Goal: Task Accomplishment & Management: Use online tool/utility

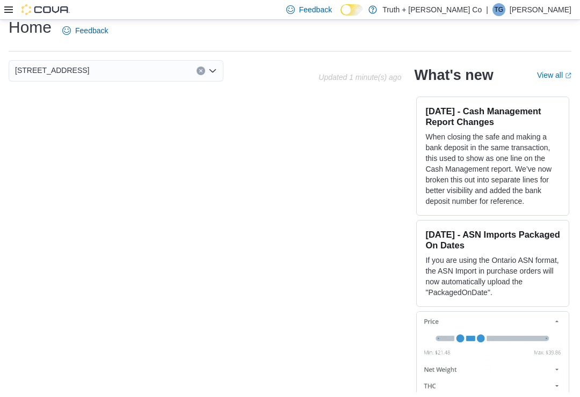
click at [7, 12] on icon at bounding box center [8, 9] width 9 height 9
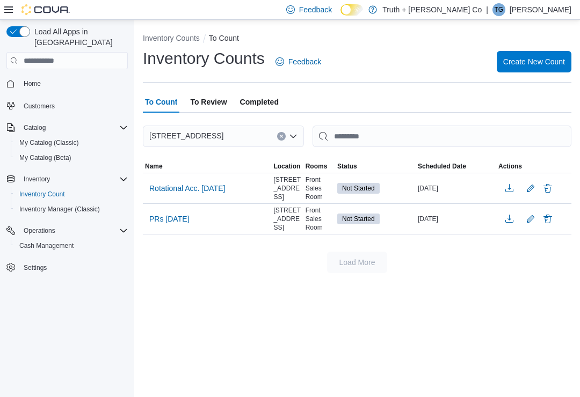
click at [166, 184] on span "Rotational Acc. [DATE]" at bounding box center [187, 188] width 76 height 11
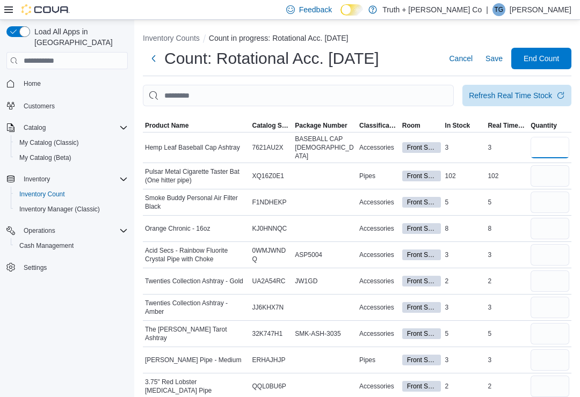
click at [534, 150] on input "number" at bounding box center [550, 147] width 39 height 21
type input "*"
click at [549, 170] on input "number" at bounding box center [550, 175] width 39 height 21
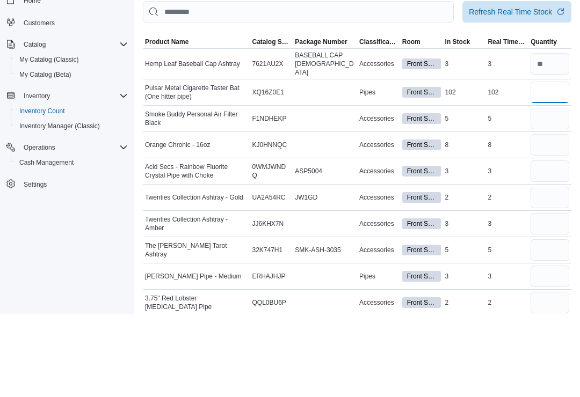
type input "***"
click at [553, 192] on input "number" at bounding box center [550, 202] width 39 height 21
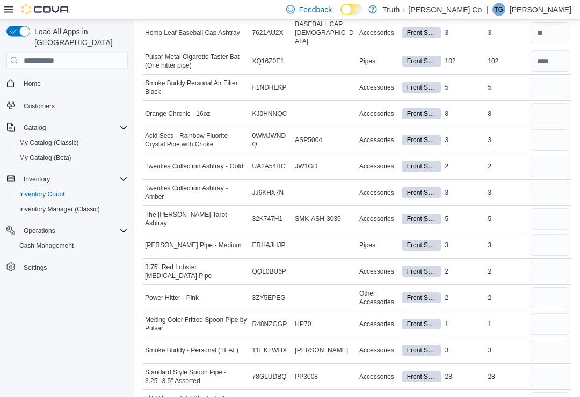
scroll to position [116, 0]
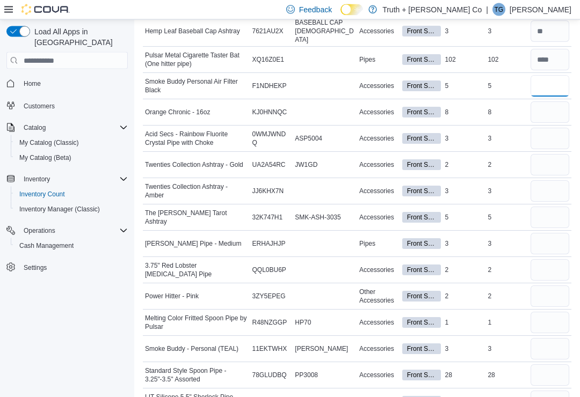
click at [547, 83] on input "number" at bounding box center [550, 86] width 39 height 21
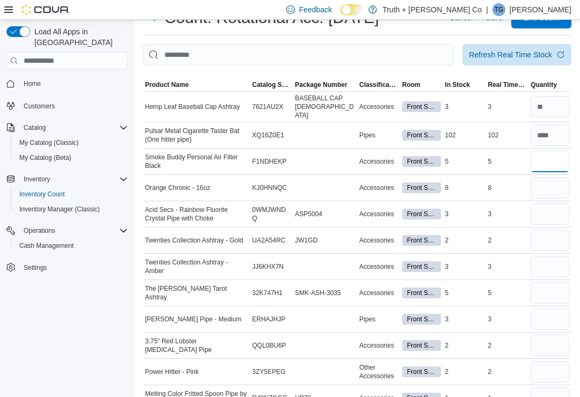
scroll to position [0, 0]
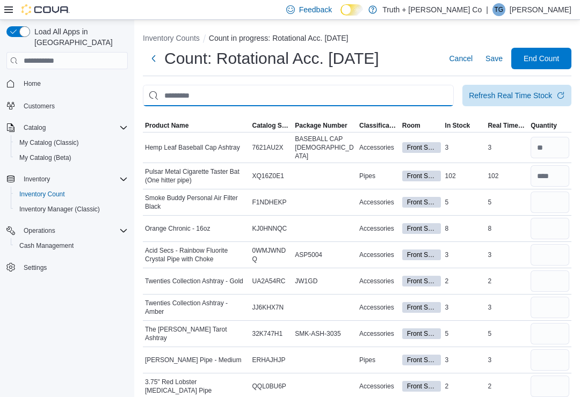
click at [281, 92] on input "This is a search bar. After typing your query, hit enter to filter the results …" at bounding box center [298, 95] width 311 height 21
type input "**********"
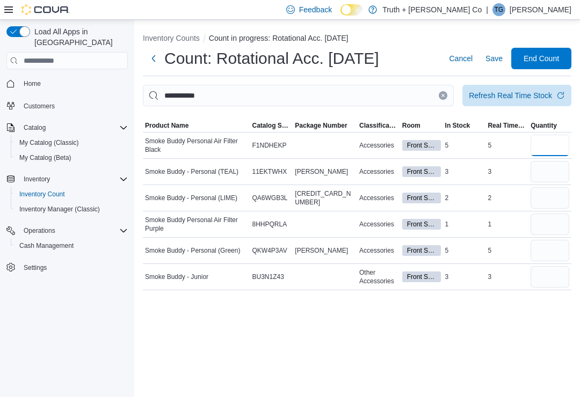
click at [547, 145] on input "number" at bounding box center [550, 145] width 39 height 21
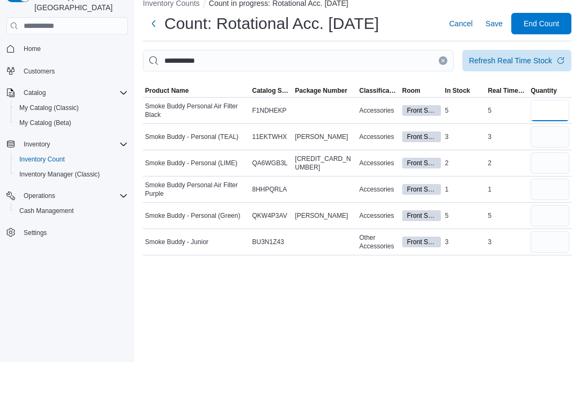
type input "*"
click at [549, 161] on input "number" at bounding box center [550, 171] width 39 height 21
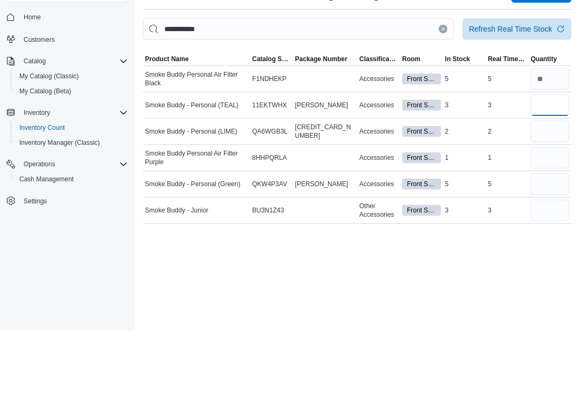
type input "*"
click at [548, 187] on input "number" at bounding box center [550, 197] width 39 height 21
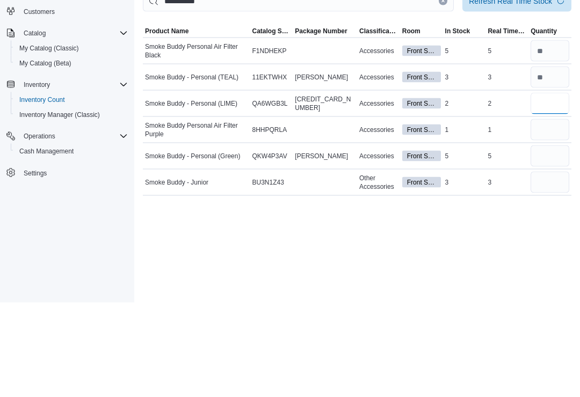
type input "*"
click at [550, 214] on input "number" at bounding box center [550, 224] width 39 height 21
type input "*"
click at [541, 240] on input "number" at bounding box center [550, 250] width 39 height 21
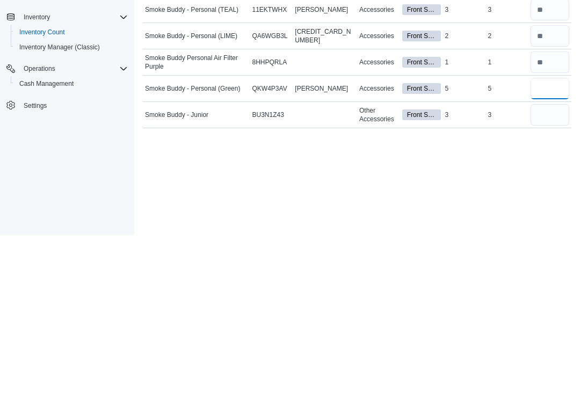
type input "*"
click at [553, 266] on input "number" at bounding box center [550, 276] width 39 height 21
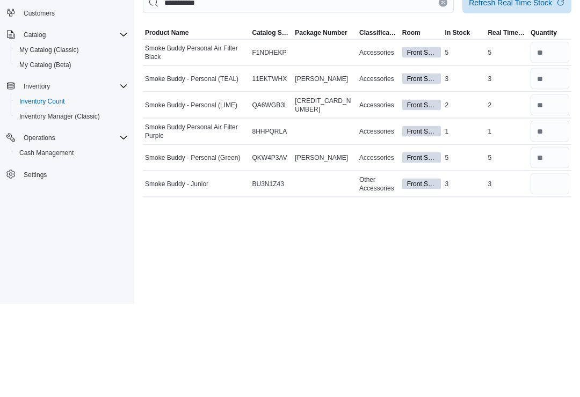
scroll to position [17, 0]
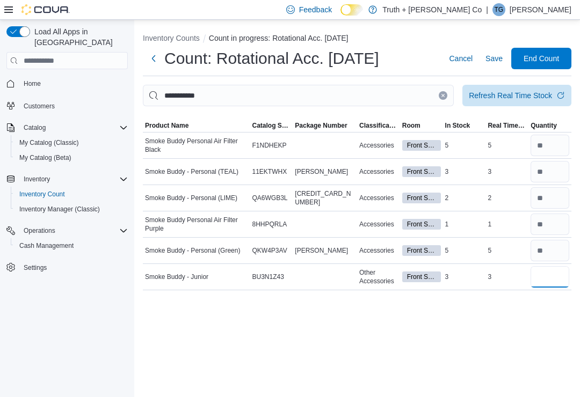
type input "*"
click at [440, 91] on button "Clear input" at bounding box center [443, 95] width 9 height 9
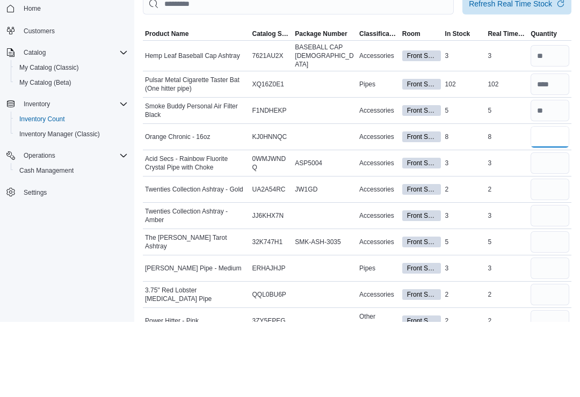
click at [556, 201] on input "number" at bounding box center [550, 211] width 39 height 21
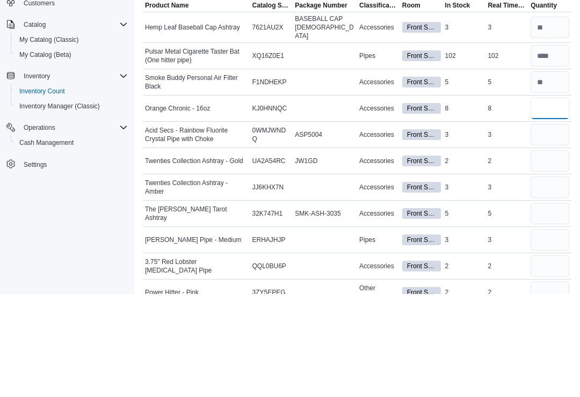
type input "*"
click at [549, 228] on input "number" at bounding box center [550, 238] width 39 height 21
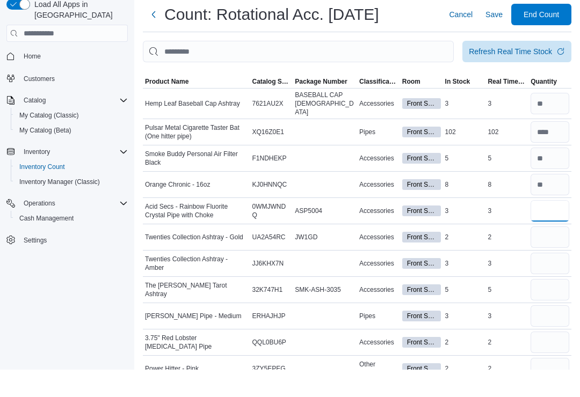
type input "*"
click at [418, 68] on input "This is a search bar. After typing your query, hit enter to filter the results …" at bounding box center [298, 78] width 311 height 21
type input "*******"
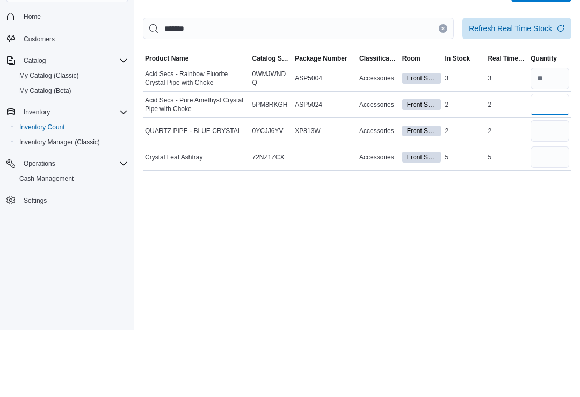
click at [554, 161] on input "number" at bounding box center [550, 171] width 39 height 21
type input "*"
click at [548, 187] on input "number" at bounding box center [550, 197] width 39 height 21
type input "*"
click at [449, 85] on input "*******" at bounding box center [298, 95] width 311 height 21
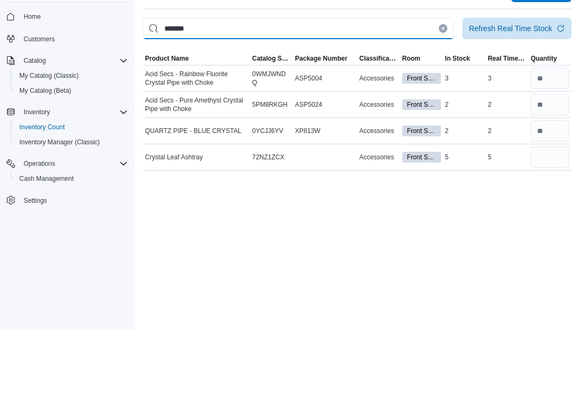
click at [444, 85] on input "*******" at bounding box center [298, 95] width 311 height 21
click at [446, 85] on input "*******" at bounding box center [298, 95] width 311 height 21
click at [440, 91] on button "Clear input" at bounding box center [443, 95] width 9 height 9
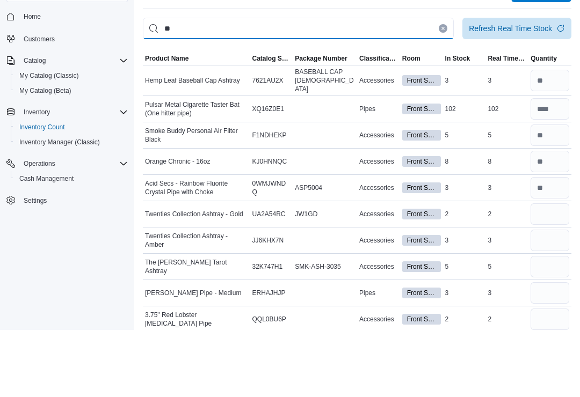
type input "*"
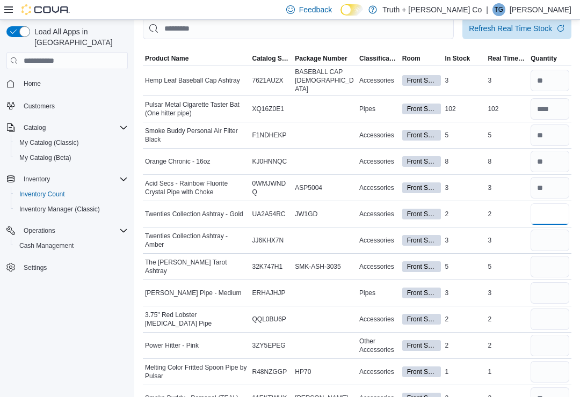
click at [550, 215] on input "number" at bounding box center [550, 214] width 39 height 21
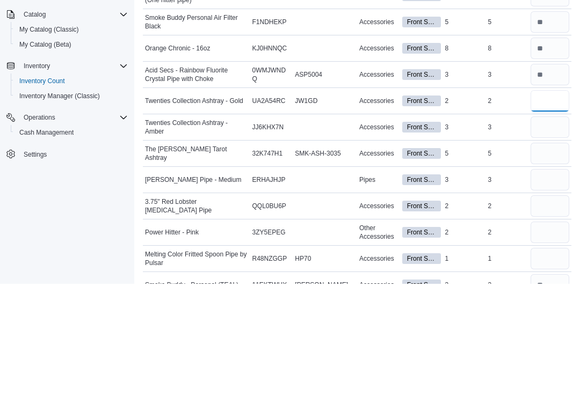
type input "*"
click at [549, 230] on input "number" at bounding box center [550, 240] width 39 height 21
type input "*"
click at [551, 256] on input "number" at bounding box center [550, 266] width 39 height 21
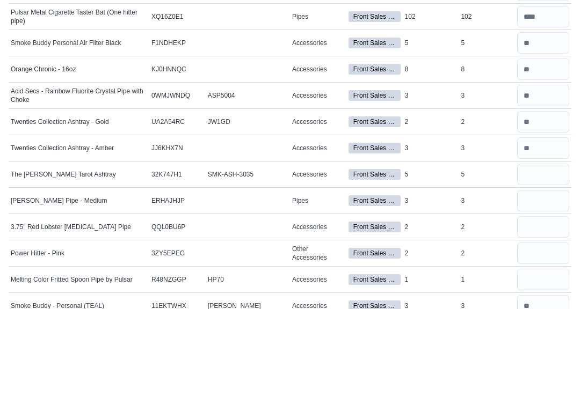
scroll to position [155, 0]
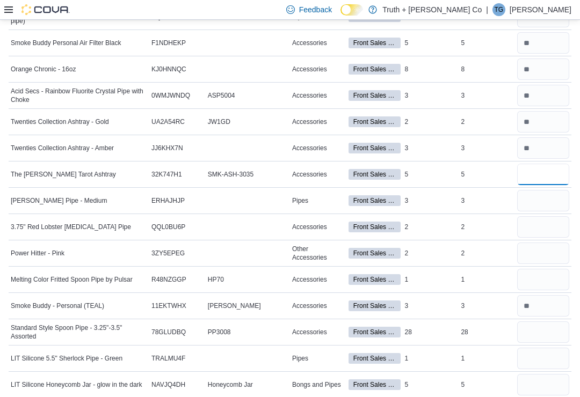
type input "*"
click at [540, 205] on input "number" at bounding box center [543, 200] width 52 height 21
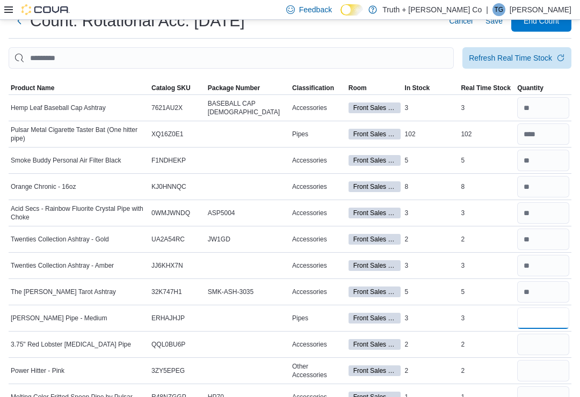
scroll to position [0, 0]
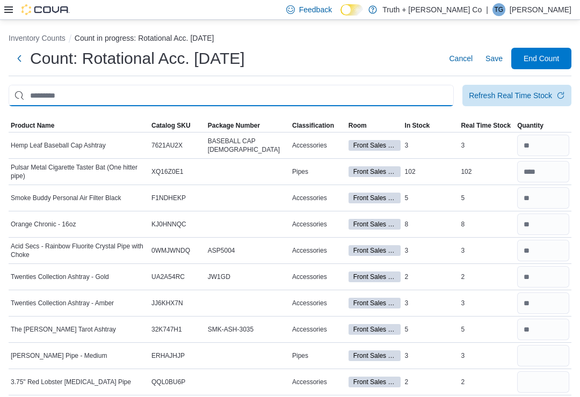
click at [364, 91] on input "This is a search bar. After typing your query, hit enter to filter the results …" at bounding box center [231, 95] width 445 height 21
type input "****"
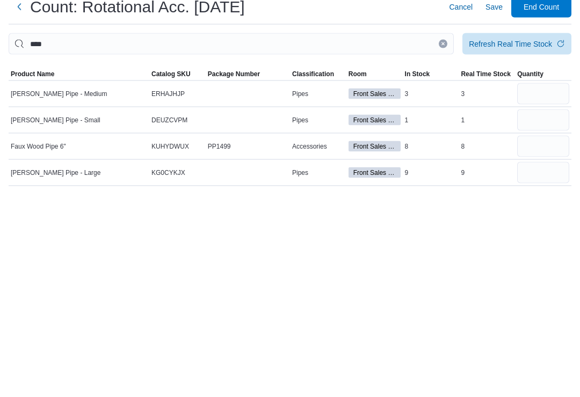
scroll to position [17, 0]
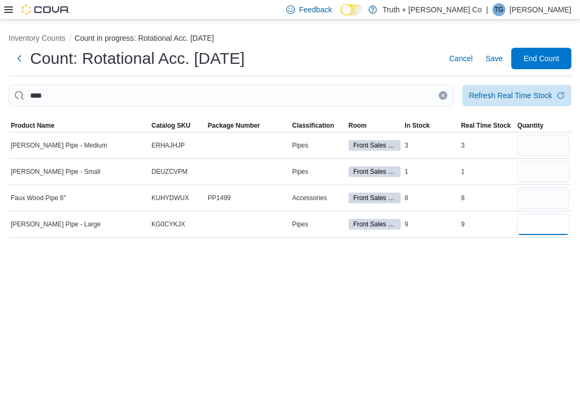
click at [540, 214] on input "number" at bounding box center [543, 224] width 52 height 21
type input "*"
click at [547, 135] on input "number" at bounding box center [543, 145] width 52 height 21
type input "*"
click at [537, 161] on input "number" at bounding box center [543, 171] width 52 height 21
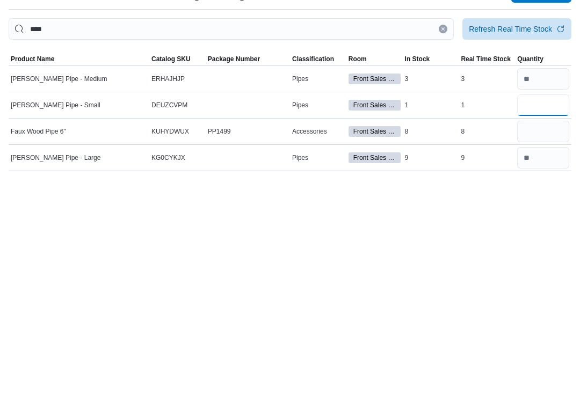
type input "*"
click at [542, 187] on input "number" at bounding box center [543, 197] width 52 height 21
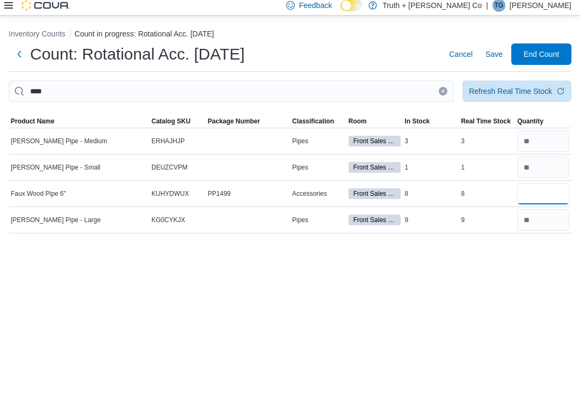
scroll to position [0, 0]
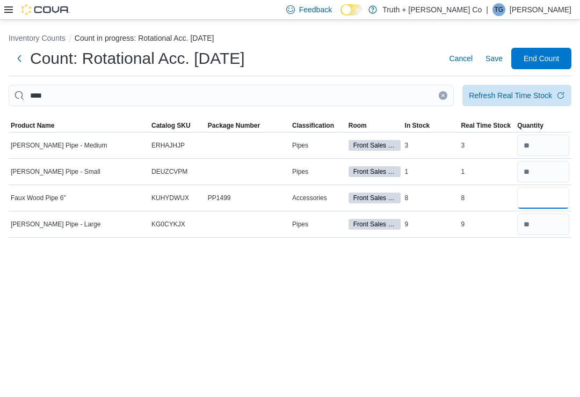
type input "*"
click at [441, 96] on icon "Clear input" at bounding box center [443, 95] width 4 height 4
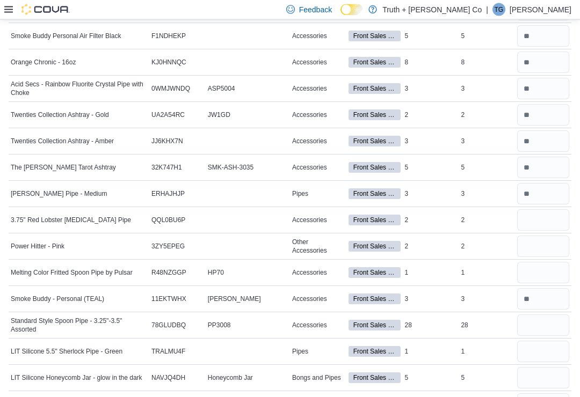
scroll to position [162, 0]
click at [540, 231] on input "number" at bounding box center [543, 219] width 52 height 21
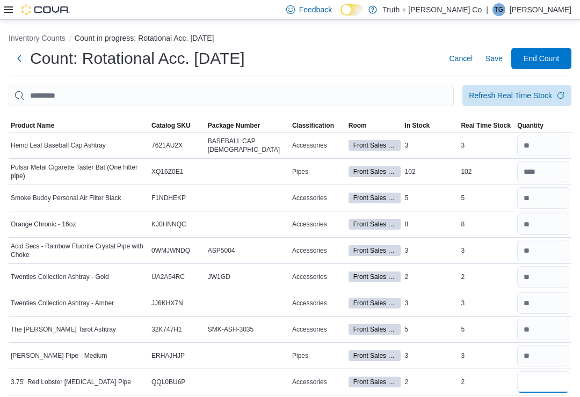
scroll to position [67, 0]
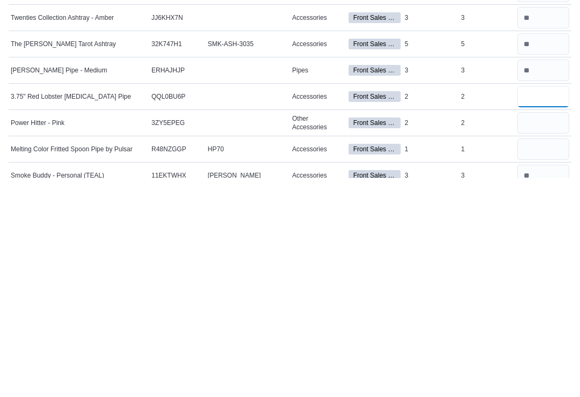
type input "*"
click at [538, 331] on input "number" at bounding box center [543, 341] width 52 height 21
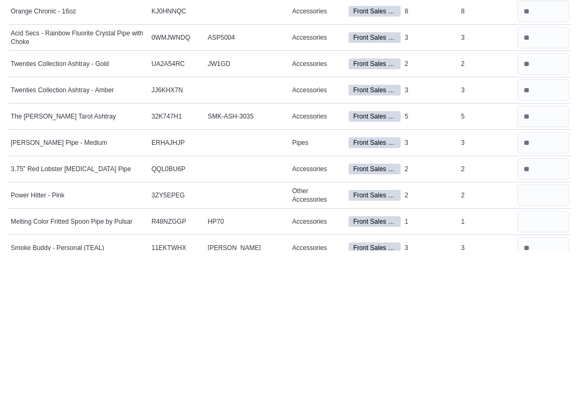
scroll to position [213, 0]
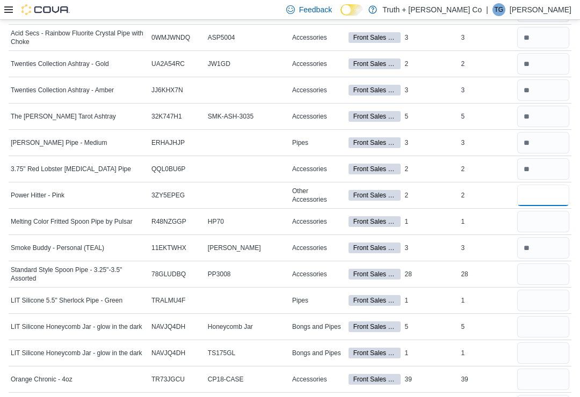
click at [544, 196] on input "number" at bounding box center [543, 195] width 52 height 21
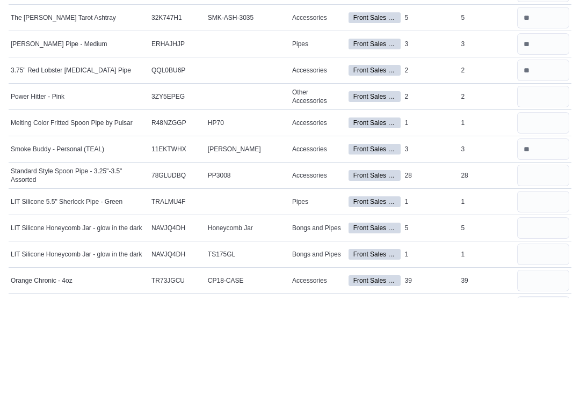
scroll to position [312, 0]
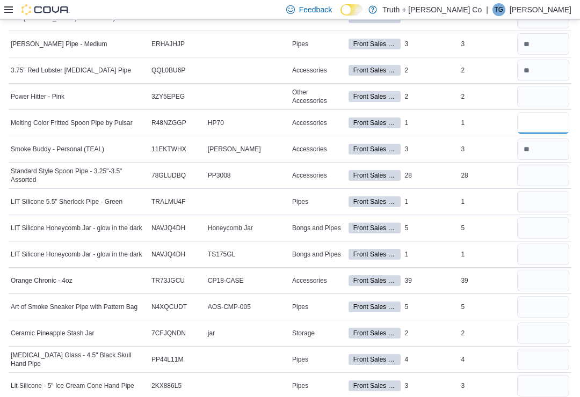
click at [558, 120] on input "number" at bounding box center [543, 122] width 52 height 21
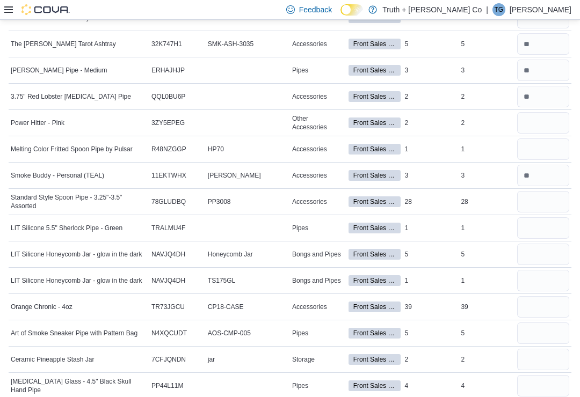
scroll to position [282, 0]
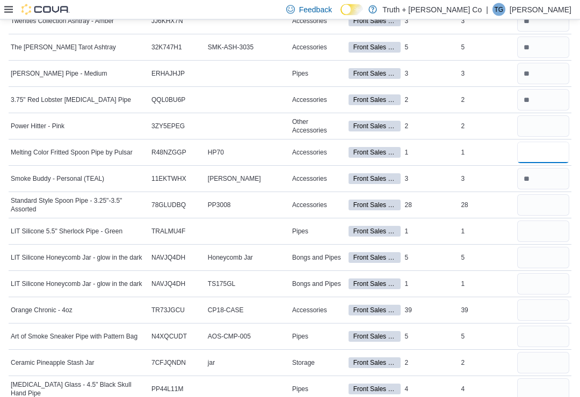
click at [549, 143] on input "number" at bounding box center [543, 152] width 52 height 21
click at [546, 124] on input "number" at bounding box center [543, 126] width 52 height 21
type input "*"
click at [558, 148] on input "number" at bounding box center [543, 152] width 52 height 21
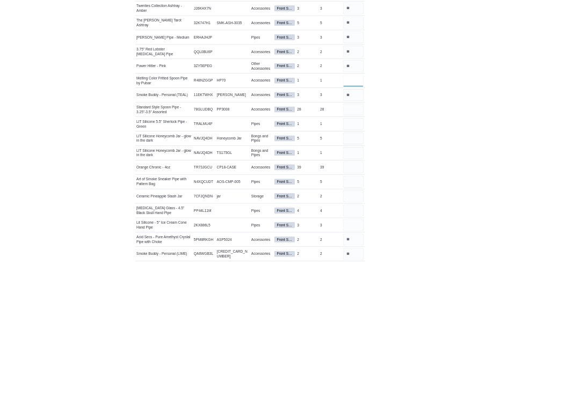
scroll to position [235, 0]
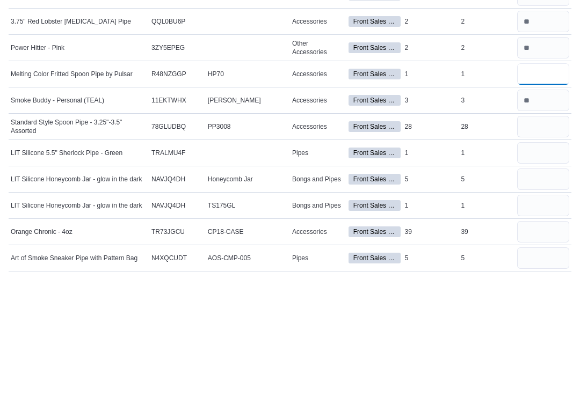
type input "*"
click at [528, 242] on input "number" at bounding box center [543, 252] width 52 height 21
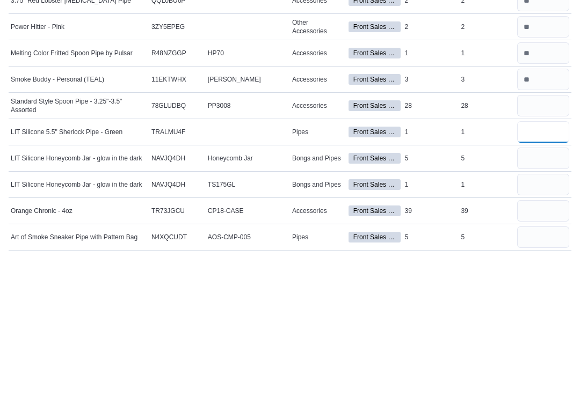
click at [547, 268] on input "number" at bounding box center [543, 278] width 52 height 21
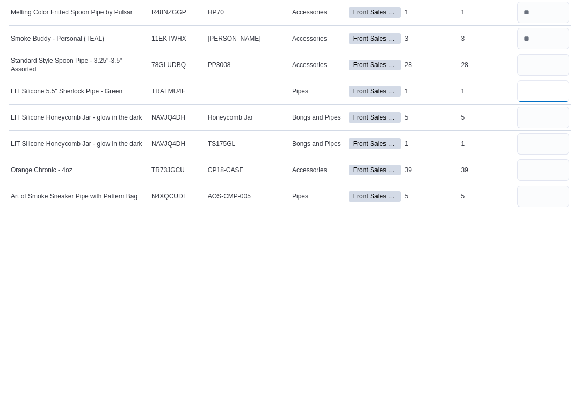
type input "*"
click at [550, 295] on input "number" at bounding box center [543, 305] width 52 height 21
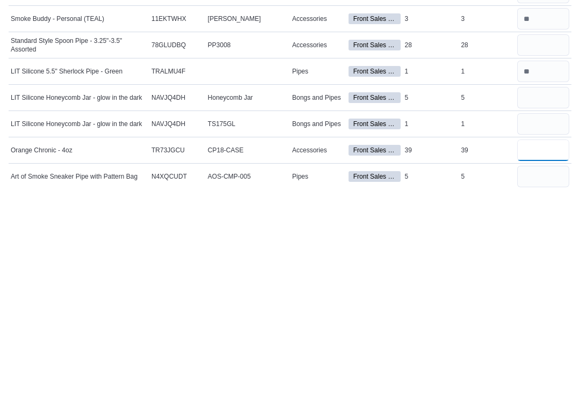
click at [549, 347] on input "number" at bounding box center [543, 357] width 52 height 21
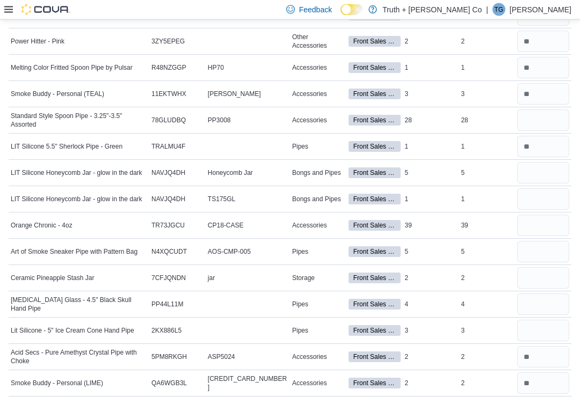
scroll to position [367, 0]
click at [555, 125] on input "number" at bounding box center [543, 120] width 52 height 21
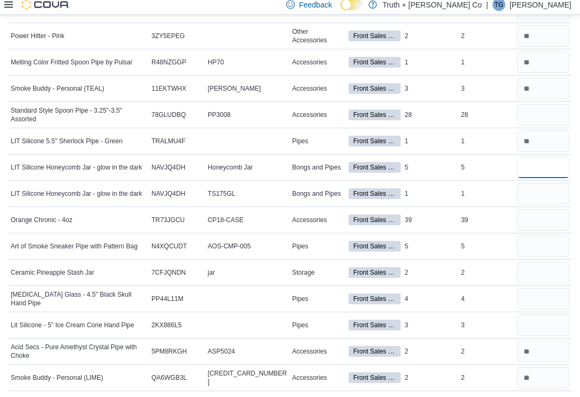
click at [546, 166] on input "number" at bounding box center [543, 172] width 52 height 21
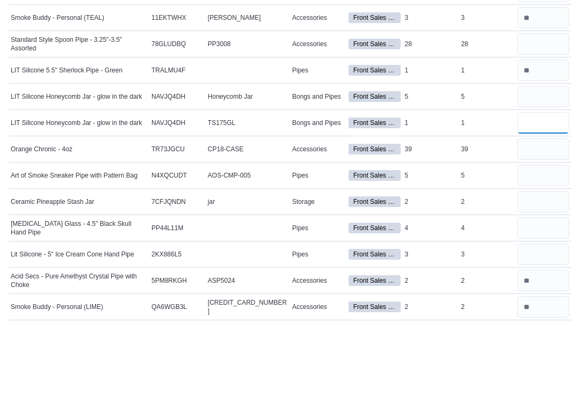
click at [548, 188] on input "number" at bounding box center [543, 198] width 52 height 21
type input "*"
click at [549, 162] on input "number" at bounding box center [543, 172] width 52 height 21
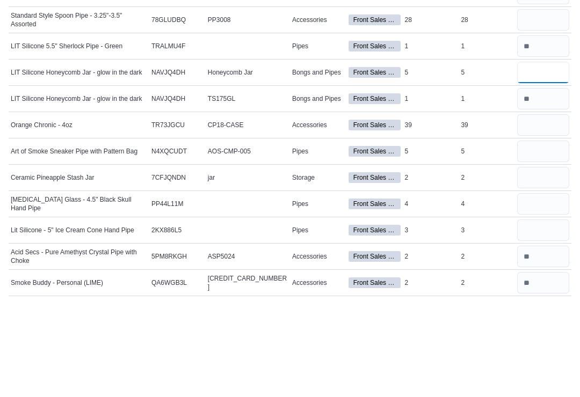
type input "*"
click at [546, 215] on input "number" at bounding box center [543, 225] width 52 height 21
type input "**"
click at [536, 241] on input "number" at bounding box center [543, 251] width 52 height 21
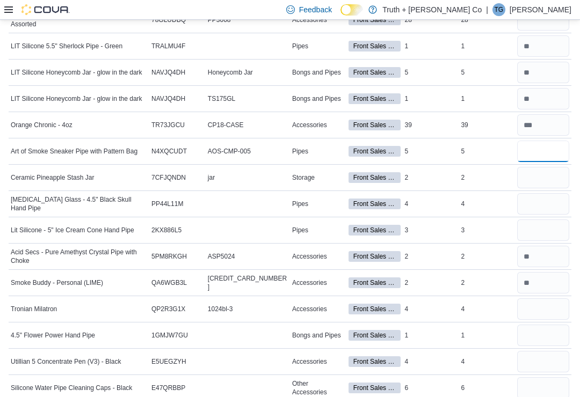
click at [551, 151] on input "number" at bounding box center [543, 151] width 52 height 21
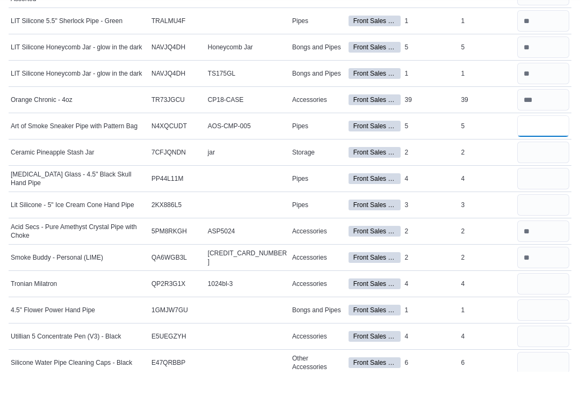
type input "*"
click at [547, 167] on input "number" at bounding box center [543, 177] width 52 height 21
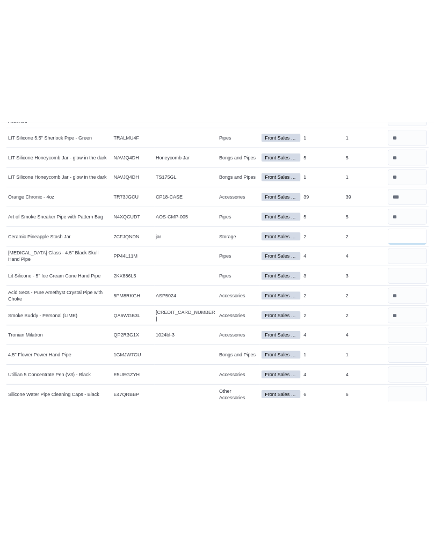
scroll to position [428, 0]
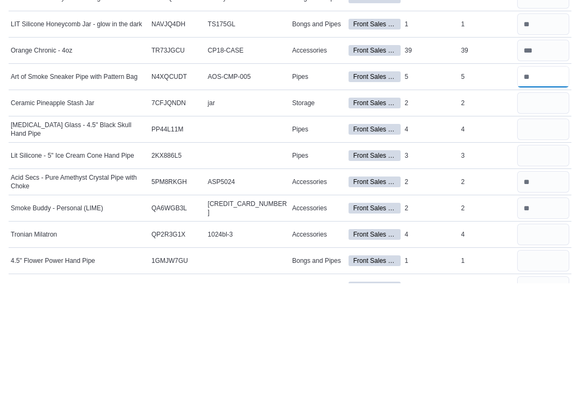
click at [546, 180] on input "number" at bounding box center [543, 190] width 52 height 21
click at [548, 180] on input "number" at bounding box center [543, 190] width 52 height 21
click at [545, 180] on input "number" at bounding box center [543, 190] width 52 height 21
click at [543, 180] on input "number" at bounding box center [543, 190] width 52 height 21
click at [554, 180] on input "*" at bounding box center [543, 190] width 52 height 21
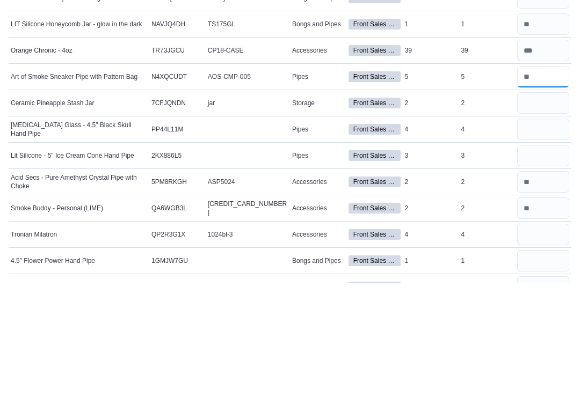
type input "*"
click at [547, 207] on input "number" at bounding box center [543, 217] width 52 height 21
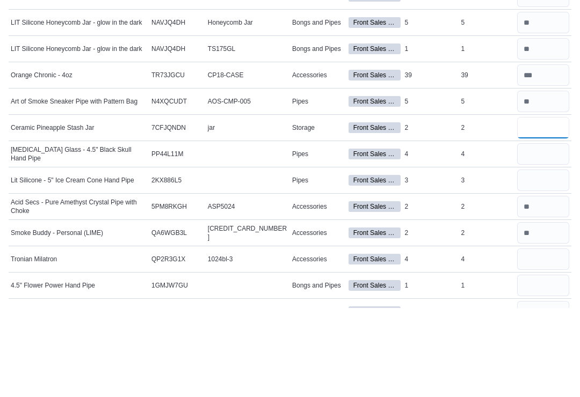
type input "*"
click at [537, 233] on input "number" at bounding box center [543, 243] width 52 height 21
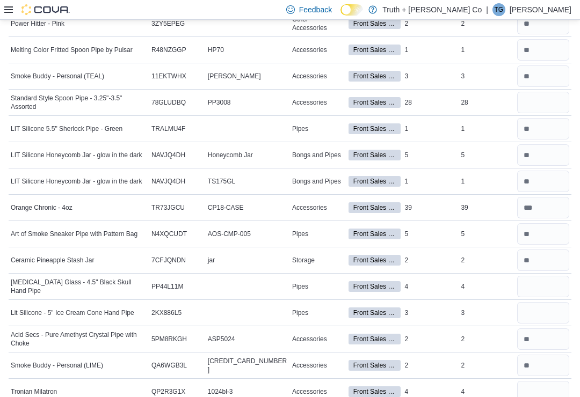
scroll to position [384, 0]
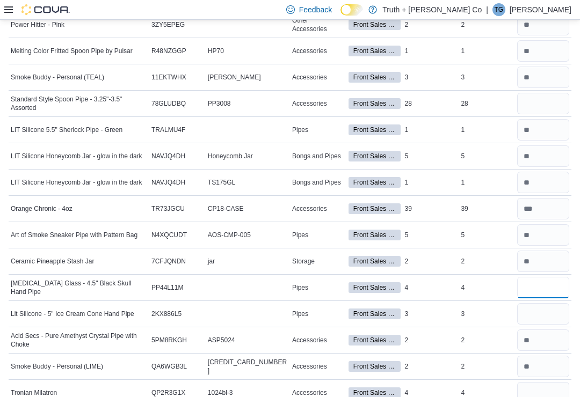
click at [538, 286] on input "number" at bounding box center [543, 287] width 52 height 21
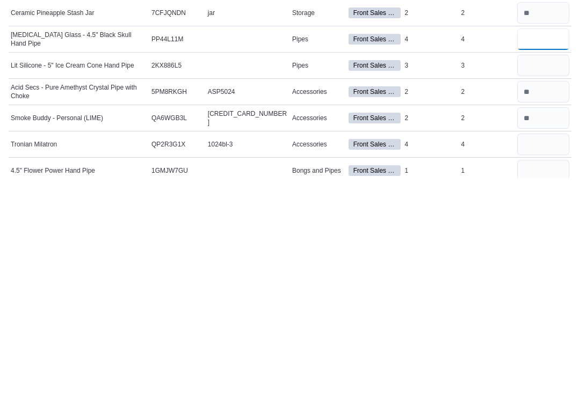
scroll to position [414, 0]
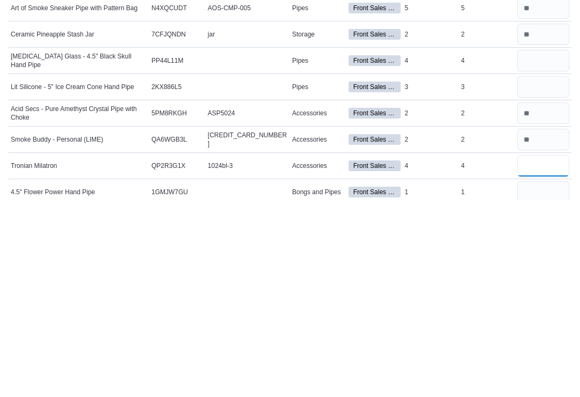
click at [542, 352] on input "number" at bounding box center [543, 362] width 52 height 21
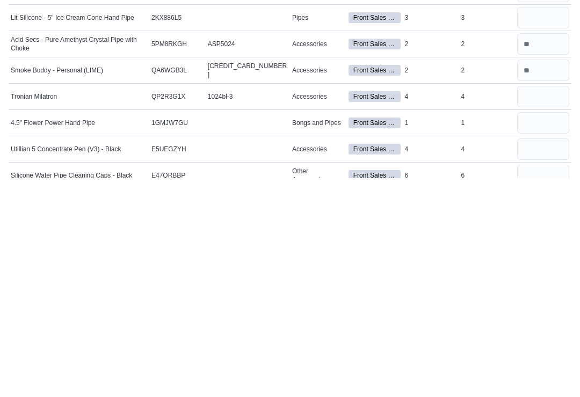
scroll to position [680, 0]
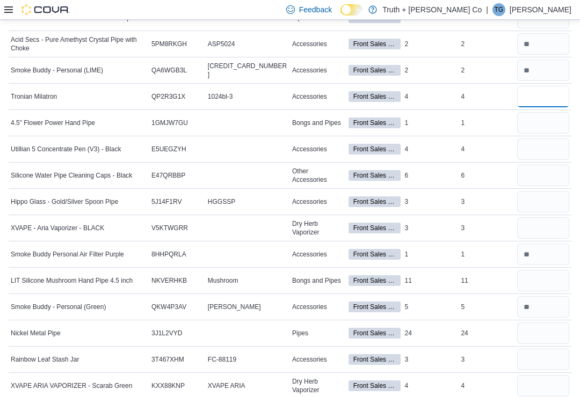
click at [559, 100] on input "number" at bounding box center [543, 96] width 52 height 21
type input "*"
click at [553, 123] on input "number" at bounding box center [543, 122] width 52 height 21
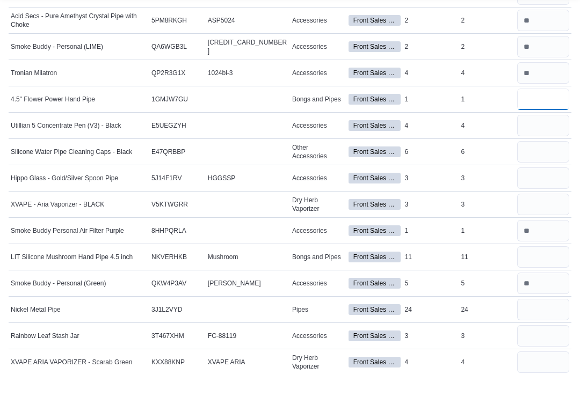
type input "*"
click at [554, 139] on input "number" at bounding box center [543, 149] width 52 height 21
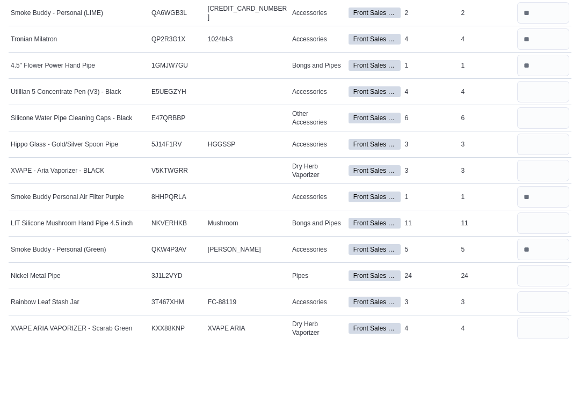
scroll to position [738, 0]
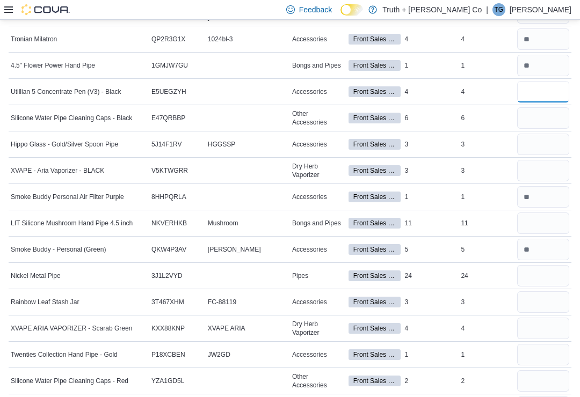
type input "*"
click at [551, 121] on input "number" at bounding box center [543, 117] width 52 height 21
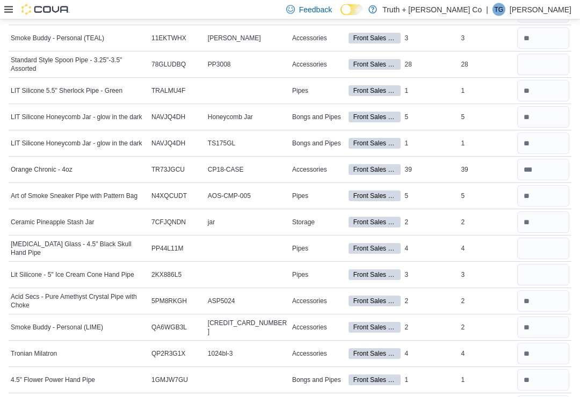
scroll to position [416, 0]
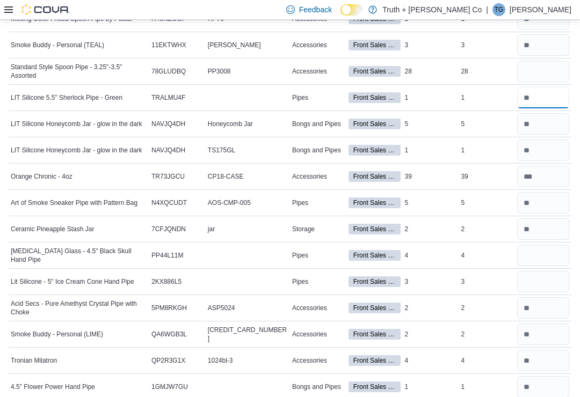
click at [544, 103] on input "number" at bounding box center [543, 97] width 52 height 21
click at [544, 98] on input "number" at bounding box center [543, 97] width 52 height 21
click at [540, 103] on input "number" at bounding box center [543, 97] width 52 height 21
click at [547, 100] on input "number" at bounding box center [543, 97] width 52 height 21
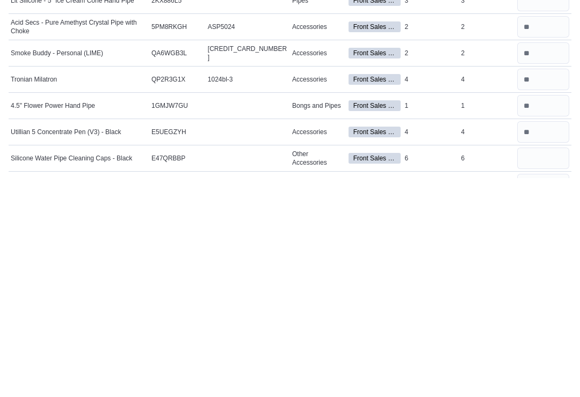
scroll to position [698, 0]
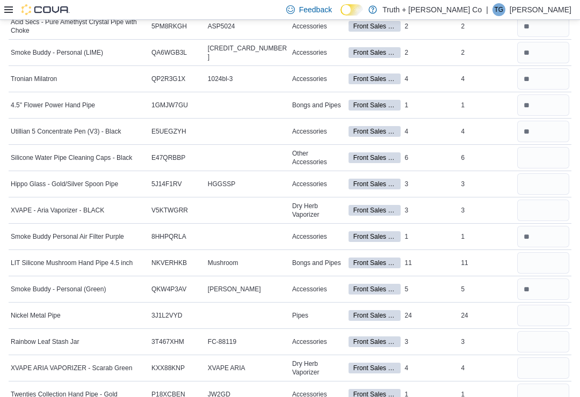
type input "*"
click at [555, 161] on input "number" at bounding box center [543, 157] width 52 height 21
type input "*"
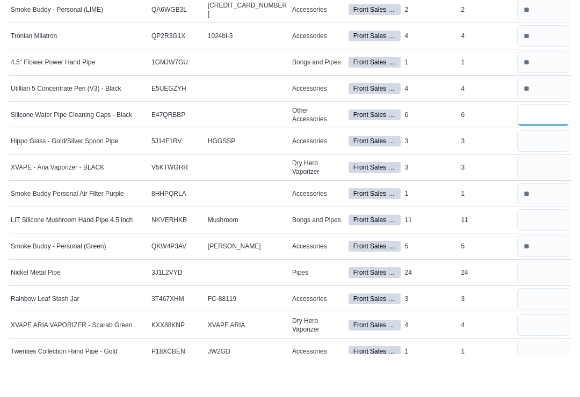
type input "*"
click at [542, 174] on input "number" at bounding box center [543, 184] width 52 height 21
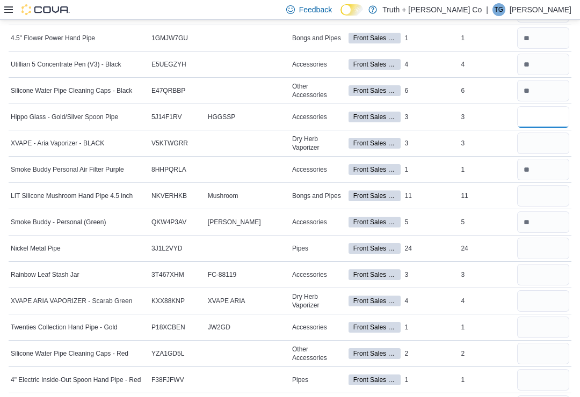
click at [557, 124] on input "number" at bounding box center [543, 116] width 52 height 21
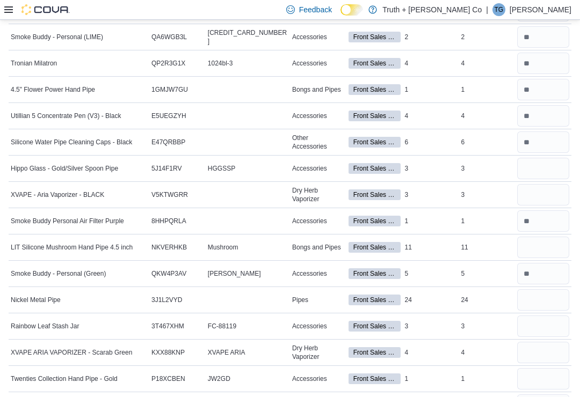
scroll to position [708, 0]
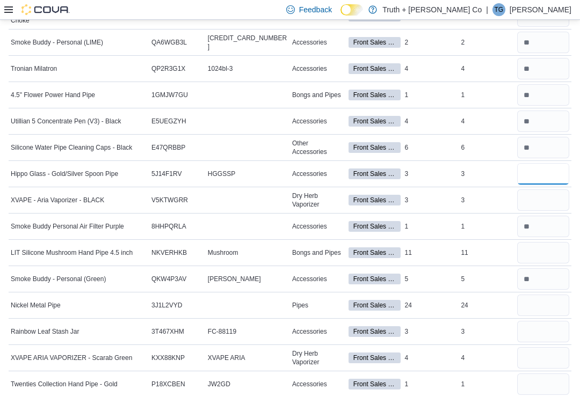
click at [550, 171] on input "number" at bounding box center [543, 173] width 52 height 21
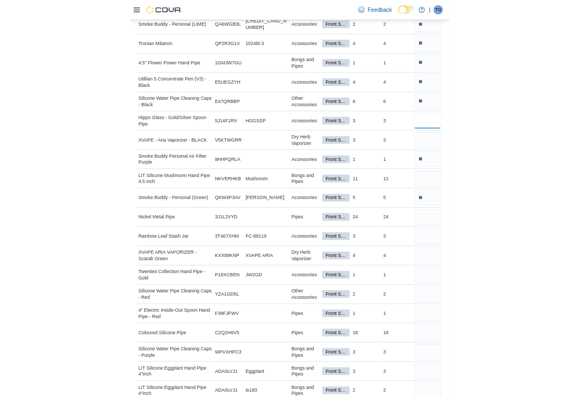
scroll to position [794, 0]
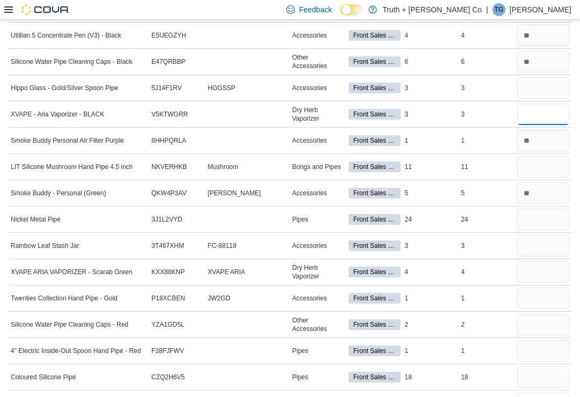
click at [540, 114] on input "number" at bounding box center [543, 114] width 52 height 21
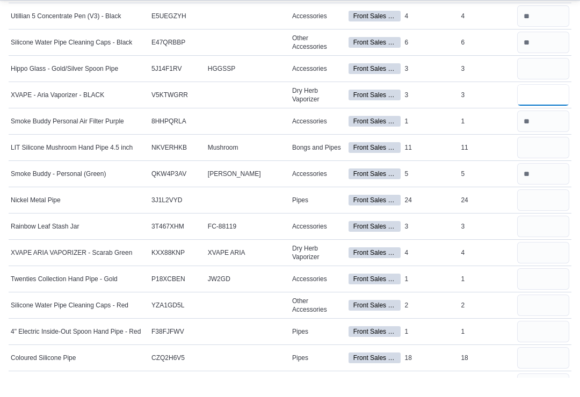
type input "*"
click at [545, 156] on input "number" at bounding box center [543, 166] width 52 height 21
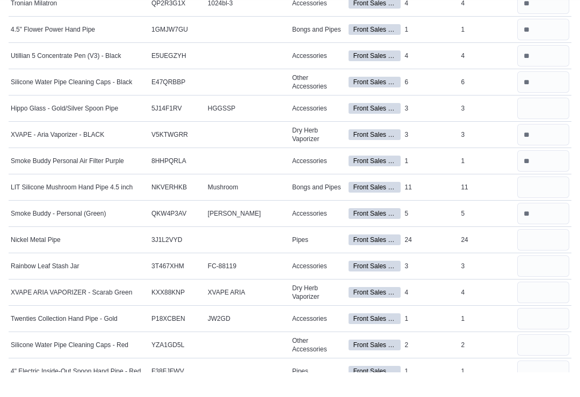
scroll to position [774, 0]
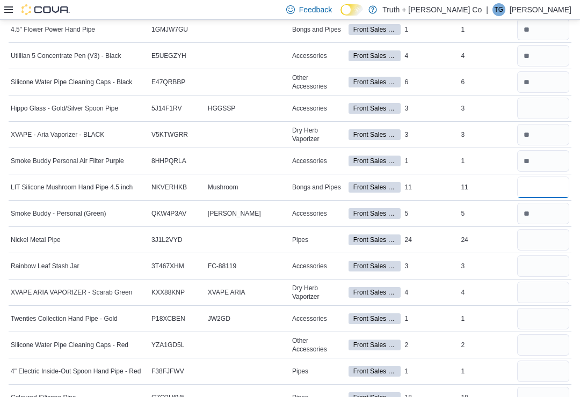
type input "**"
click at [536, 244] on input "number" at bounding box center [543, 239] width 52 height 21
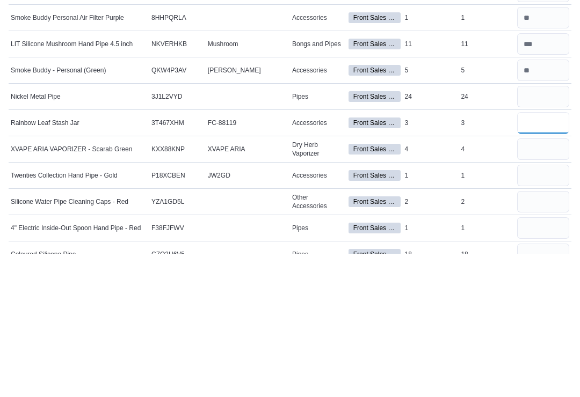
click at [542, 256] on input "number" at bounding box center [543, 266] width 52 height 21
type input "*"
click at [541, 230] on input "number" at bounding box center [543, 240] width 52 height 21
type input "**"
click at [544, 282] on input "number" at bounding box center [543, 292] width 52 height 21
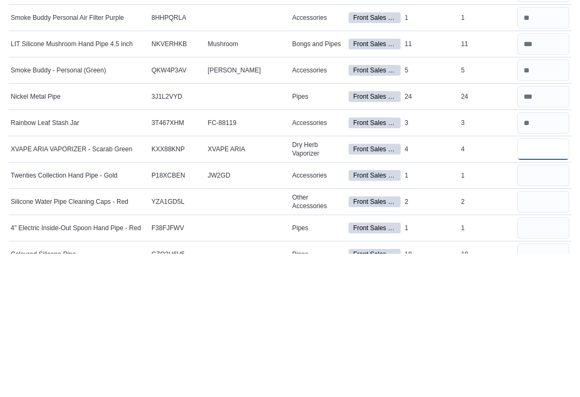
type input "*"
click at [550, 230] on input "number" at bounding box center [543, 240] width 52 height 21
click at [557, 230] on input "number" at bounding box center [543, 240] width 52 height 21
click at [544, 230] on input "number" at bounding box center [543, 240] width 52 height 21
click at [539, 230] on input "number" at bounding box center [543, 240] width 52 height 21
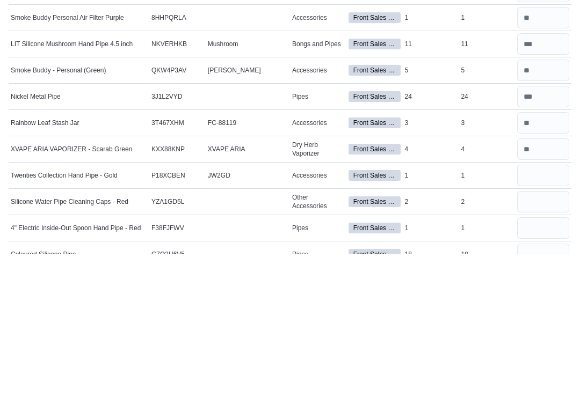
scroll to position [917, 0]
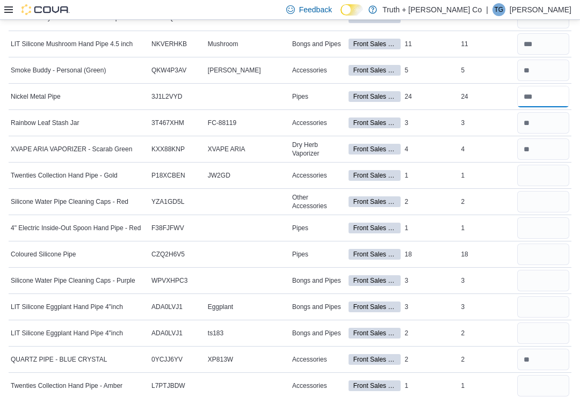
click at [553, 97] on input "number" at bounding box center [543, 96] width 52 height 21
click at [549, 94] on input "number" at bounding box center [543, 96] width 52 height 21
type input "*"
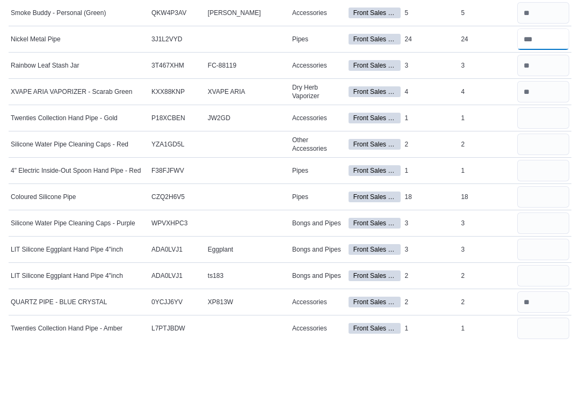
type input "*"
click at [548, 165] on input "number" at bounding box center [543, 175] width 52 height 21
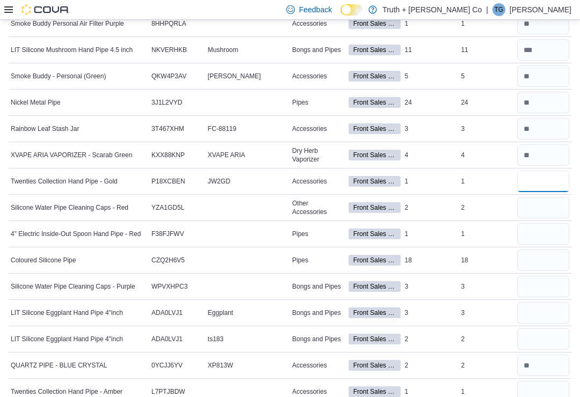
scroll to position [906, 0]
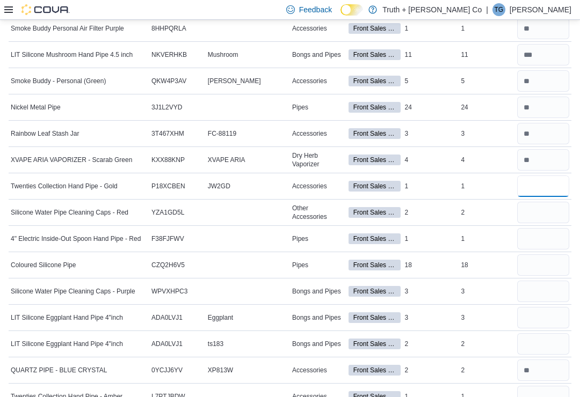
type input "*"
click at [543, 105] on input "number" at bounding box center [543, 107] width 52 height 21
click at [542, 112] on input "number" at bounding box center [543, 106] width 52 height 21
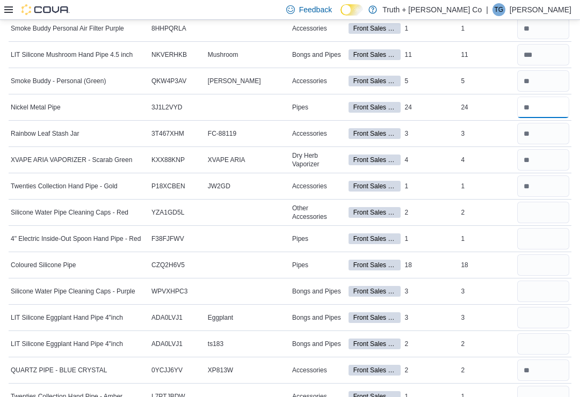
click at [540, 111] on input "number" at bounding box center [543, 107] width 52 height 21
click at [541, 114] on input "number" at bounding box center [543, 107] width 52 height 21
click at [549, 112] on input "number" at bounding box center [543, 107] width 52 height 21
click at [541, 113] on input "number" at bounding box center [543, 107] width 52 height 21
click at [540, 108] on input "number" at bounding box center [543, 107] width 52 height 21
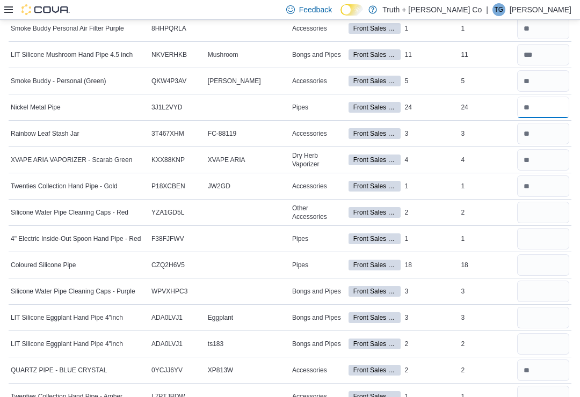
click at [535, 110] on input "number" at bounding box center [543, 107] width 52 height 21
type input "**"
click at [547, 206] on input "number" at bounding box center [543, 211] width 52 height 21
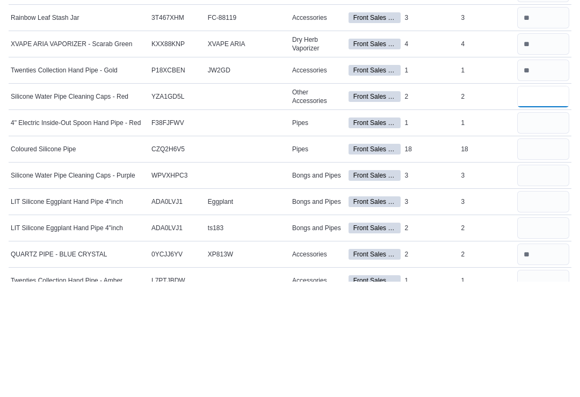
type input "*"
click at [547, 281] on input "number" at bounding box center [543, 291] width 52 height 21
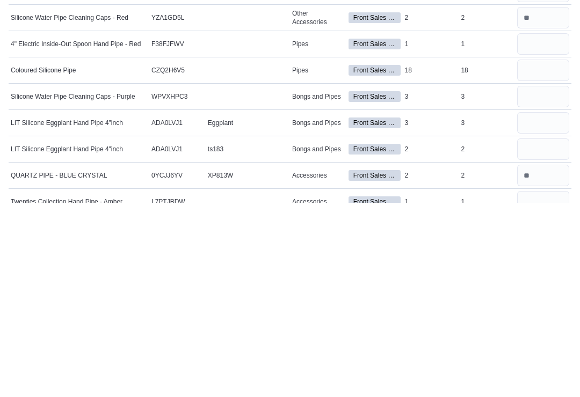
scroll to position [1101, 0]
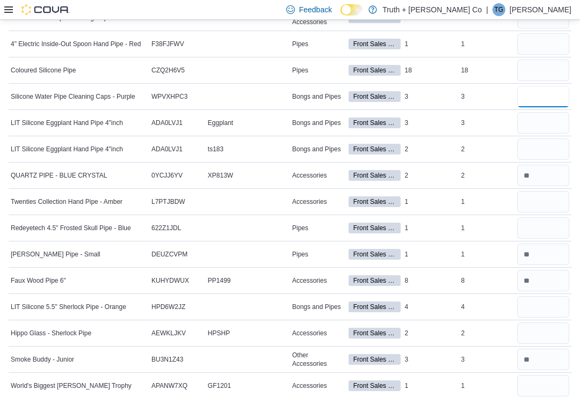
type input "*"
click at [547, 157] on input "number" at bounding box center [543, 149] width 52 height 21
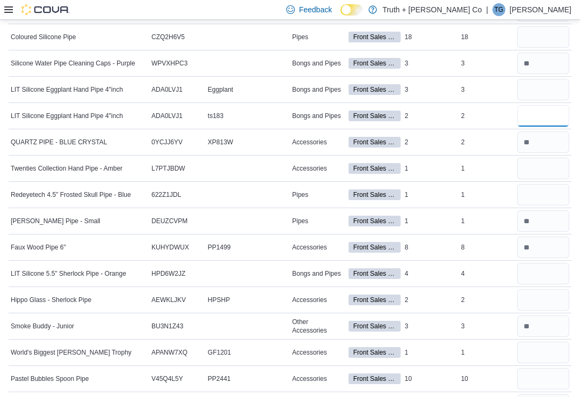
scroll to position [1125, 0]
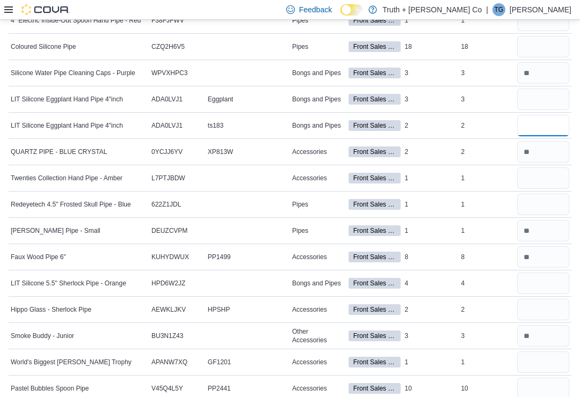
type input "*"
click at [551, 91] on input "number" at bounding box center [543, 99] width 52 height 21
type input "*"
click at [554, 180] on input "number" at bounding box center [543, 178] width 52 height 21
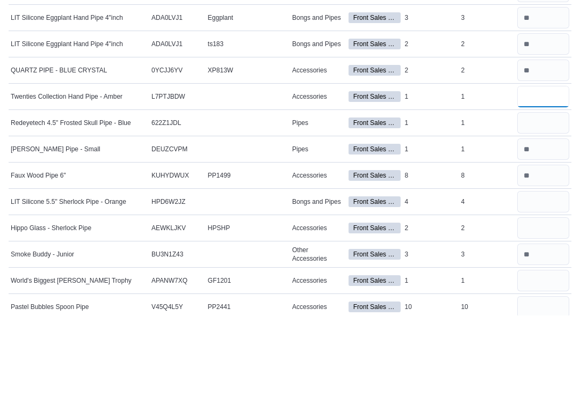
type input "*"
click at [548, 194] on input "number" at bounding box center [543, 204] width 52 height 21
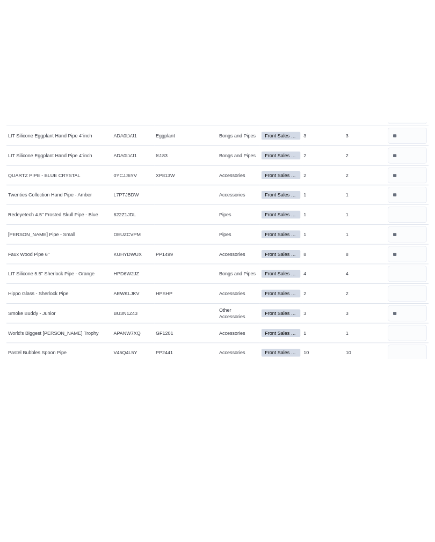
scroll to position [1207, 0]
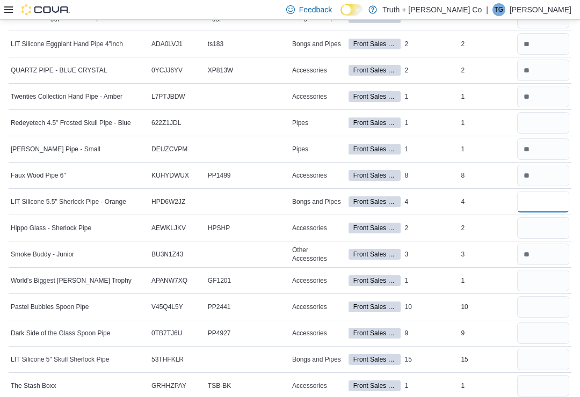
click at [544, 202] on input "number" at bounding box center [543, 201] width 52 height 21
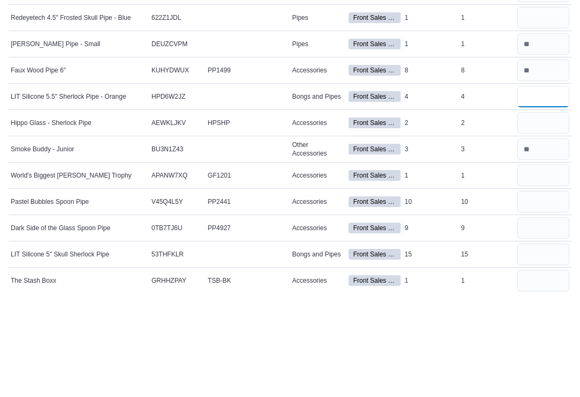
type input "*"
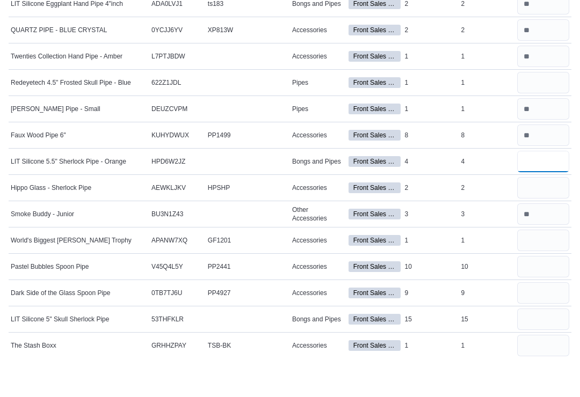
type input "*"
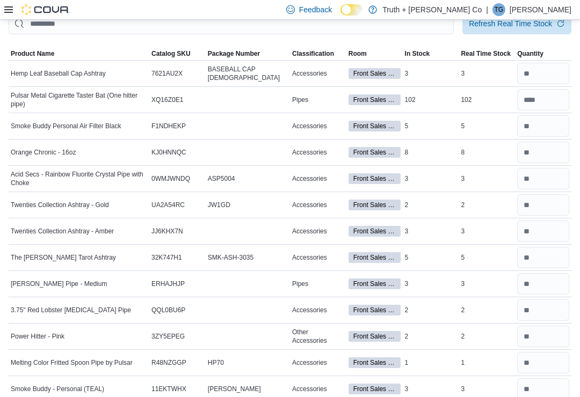
scroll to position [0, 0]
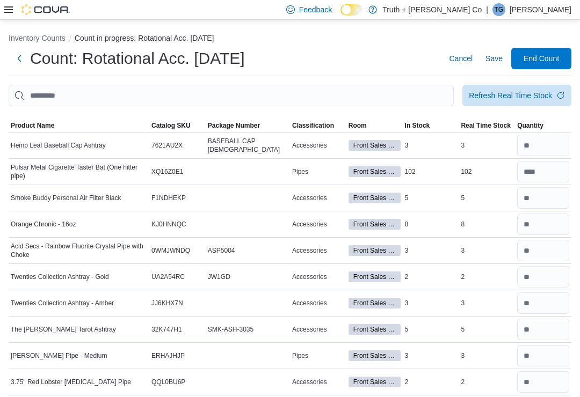
type input "*"
click at [415, 93] on input "This is a search bar. After typing your query, hit enter to filter the results …" at bounding box center [231, 95] width 445 height 21
type input "***"
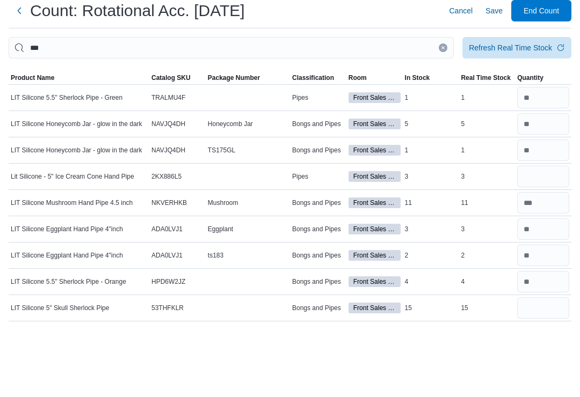
scroll to position [17, 0]
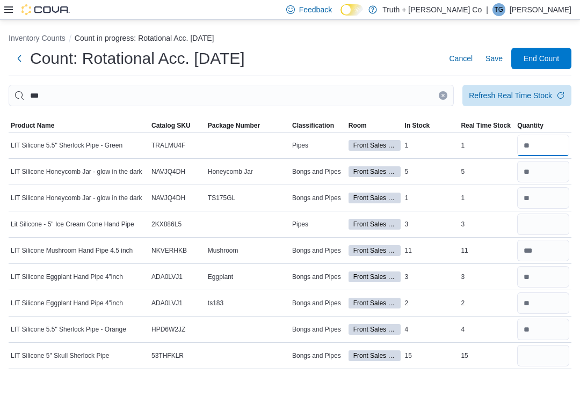
click at [544, 135] on input "number" at bounding box center [543, 145] width 52 height 21
type input "*"
click at [444, 88] on input "***" at bounding box center [231, 95] width 445 height 21
click at [438, 85] on input "***" at bounding box center [231, 95] width 445 height 21
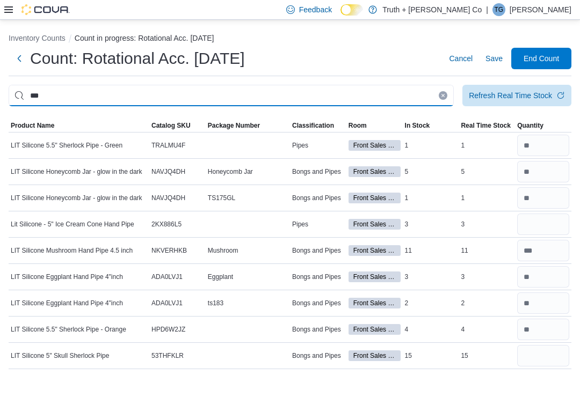
click at [436, 85] on input "***" at bounding box center [231, 95] width 445 height 21
click at [441, 85] on input "***" at bounding box center [231, 95] width 445 height 21
click at [439, 91] on button "Clear input" at bounding box center [443, 95] width 9 height 9
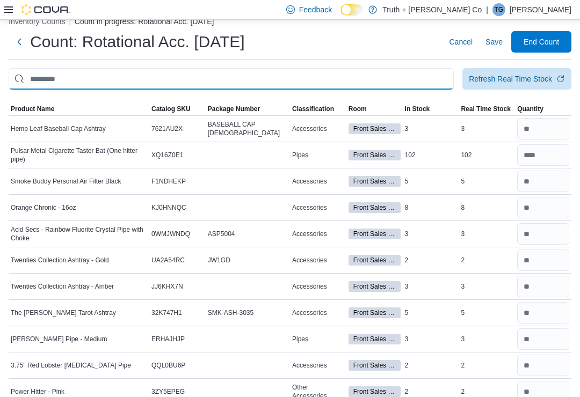
click at [434, 79] on input "This is a search bar. After typing your query, hit enter to filter the results …" at bounding box center [231, 78] width 445 height 21
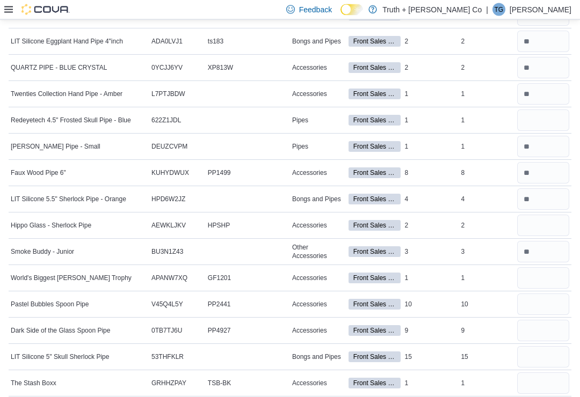
scroll to position [1209, 0]
click at [541, 231] on input "number" at bounding box center [543, 225] width 52 height 21
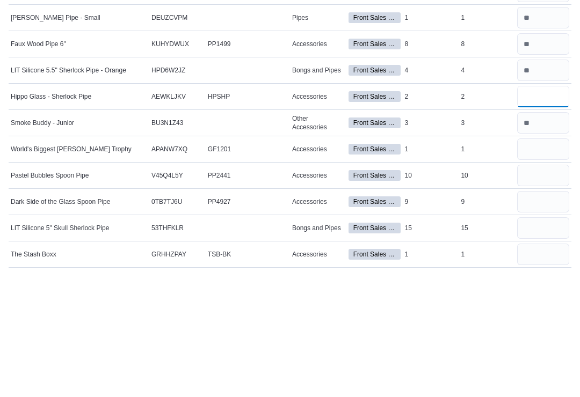
type input "*"
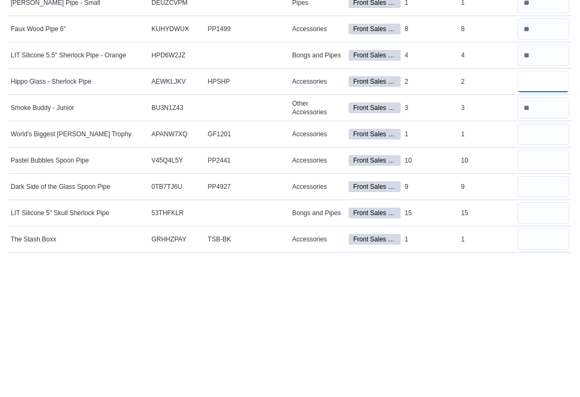
type input "*"
click at [546, 267] on input "number" at bounding box center [543, 277] width 52 height 21
type input "*"
click at [543, 294] on input "number" at bounding box center [543, 304] width 52 height 21
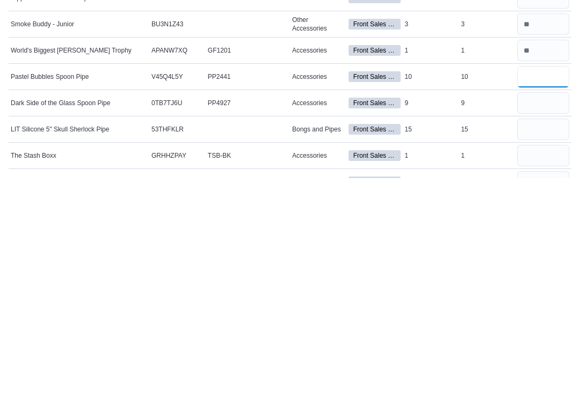
scroll to position [1219, 0]
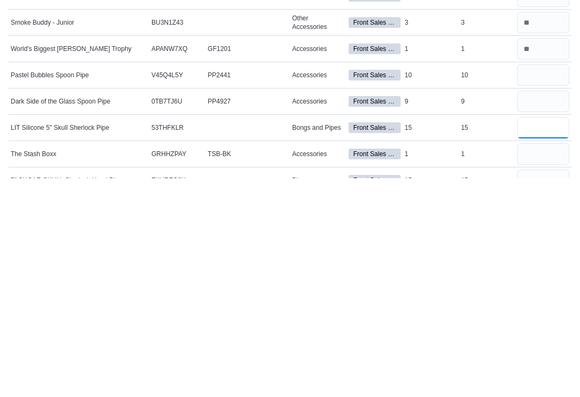
click at [552, 336] on input "number" at bounding box center [543, 346] width 52 height 21
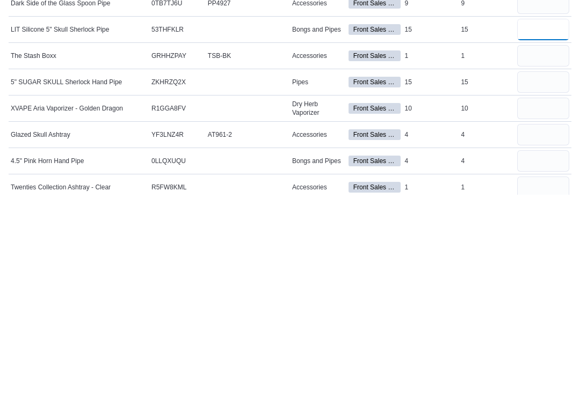
scroll to position [1351, 0]
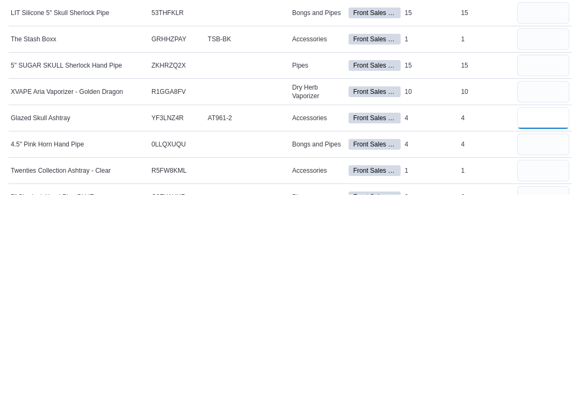
click at [556, 310] on input "number" at bounding box center [543, 320] width 52 height 21
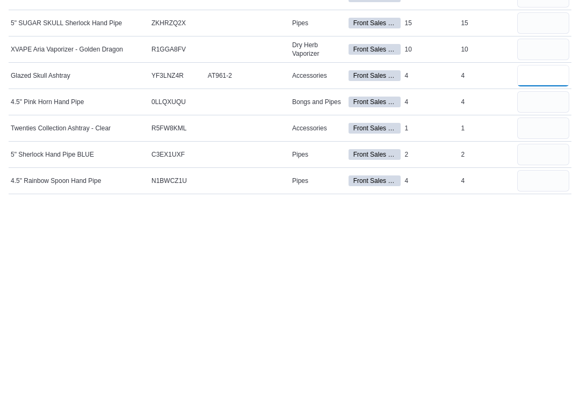
scroll to position [1393, 0]
type input "*"
click at [540, 294] on input "number" at bounding box center [543, 304] width 52 height 21
type input "*"
click at [544, 320] on input "number" at bounding box center [543, 330] width 52 height 21
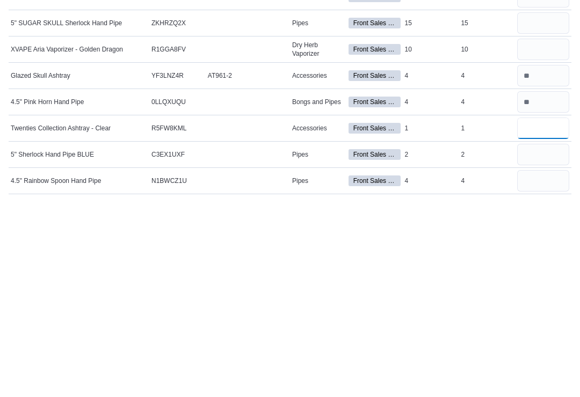
type input "*"
click at [544, 346] on input "number" at bounding box center [543, 356] width 52 height 21
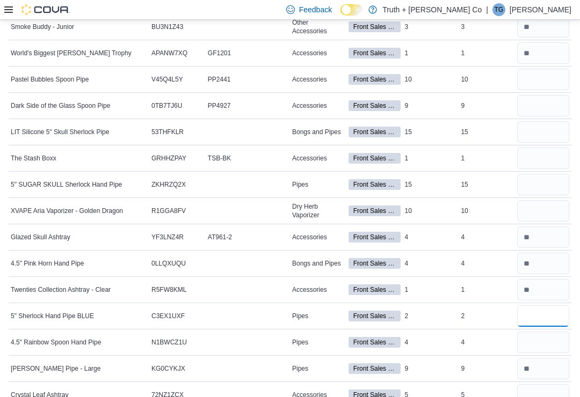
click at [548, 321] on input "number" at bounding box center [543, 316] width 52 height 21
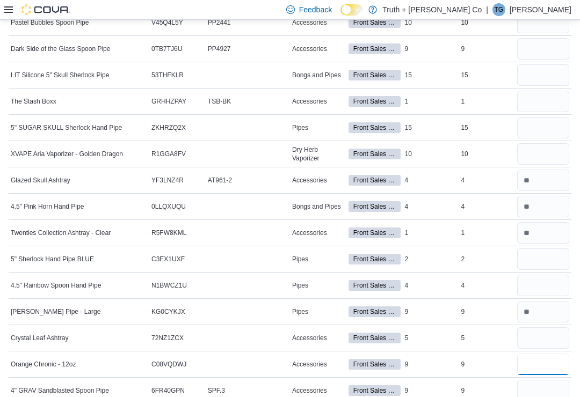
click at [535, 367] on input "number" at bounding box center [543, 364] width 52 height 21
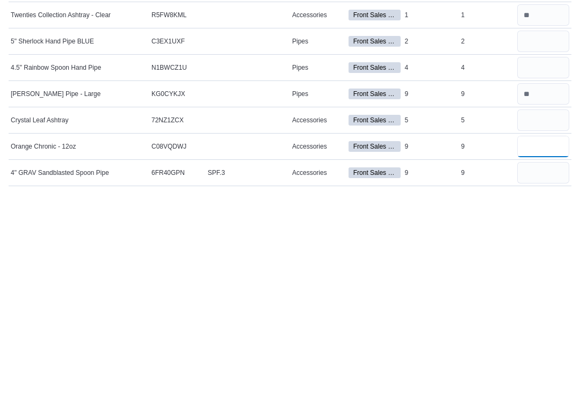
type input "*"
click at [563, 365] on input "number" at bounding box center [543, 375] width 52 height 21
click at [554, 312] on input "number" at bounding box center [543, 322] width 52 height 21
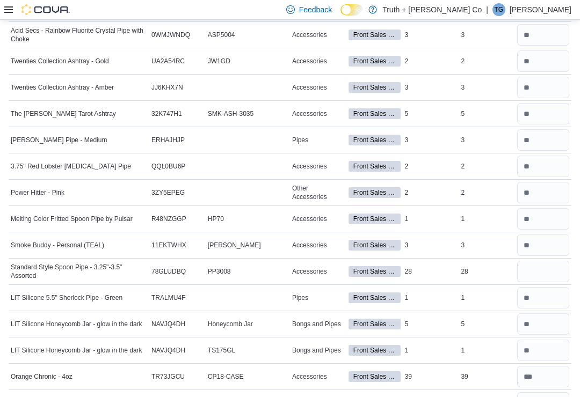
scroll to position [0, 0]
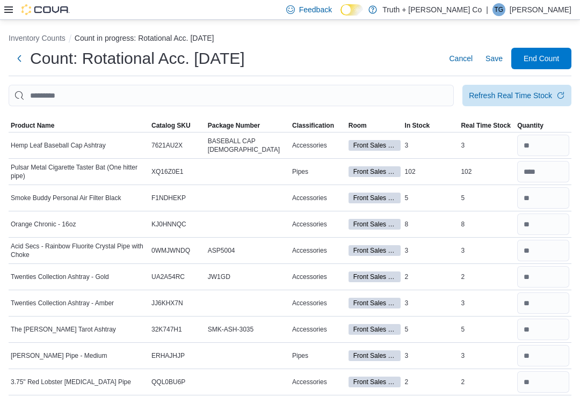
type input "*"
click at [419, 95] on input "This is a search bar. After typing your query, hit enter to filter the results …" at bounding box center [231, 95] width 445 height 21
type input "****"
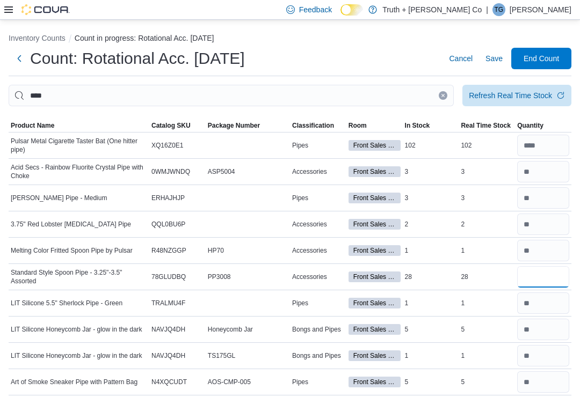
click at [538, 274] on input "number" at bounding box center [543, 276] width 52 height 21
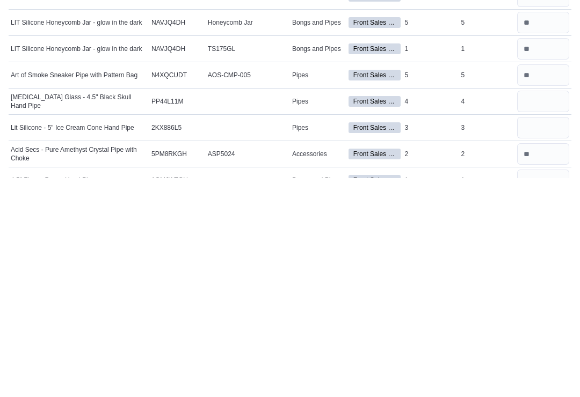
scroll to position [91, 0]
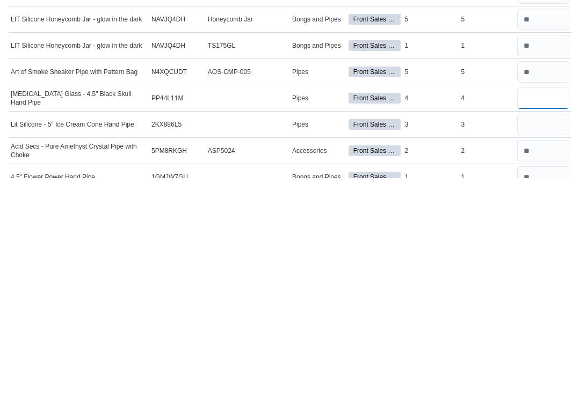
click at [551, 307] on input "number" at bounding box center [543, 317] width 52 height 21
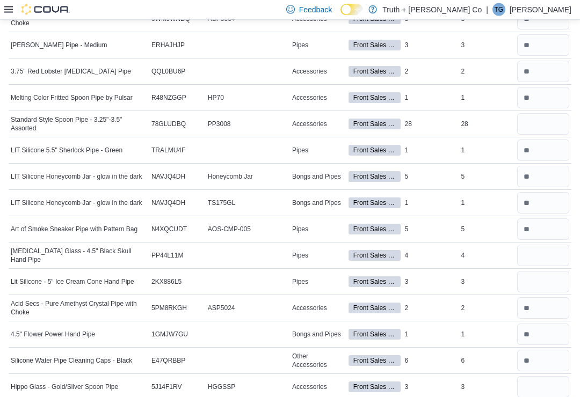
scroll to position [156, 0]
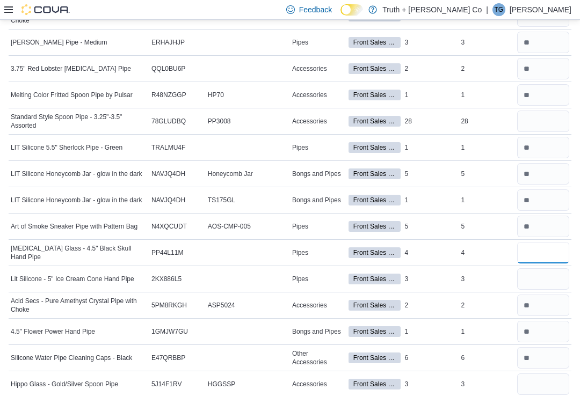
type input "*"
click at [540, 279] on input "number" at bounding box center [543, 278] width 52 height 21
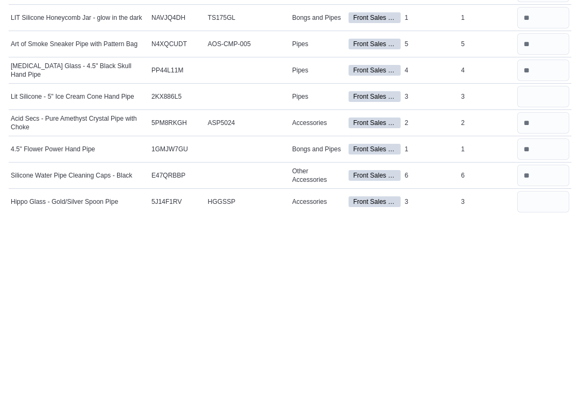
scroll to position [338, 0]
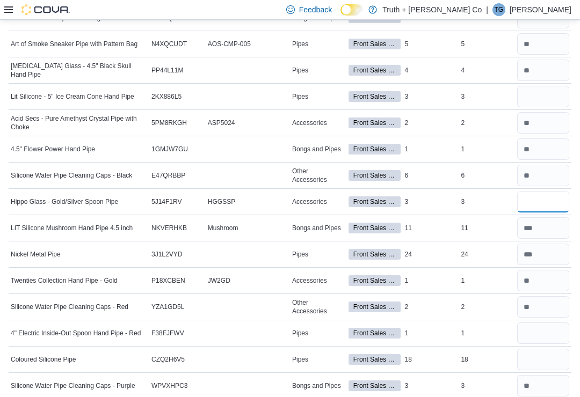
click at [531, 212] on input "number" at bounding box center [543, 201] width 52 height 21
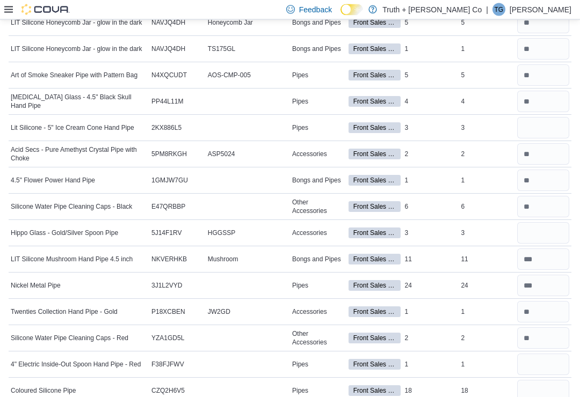
scroll to position [309, 0]
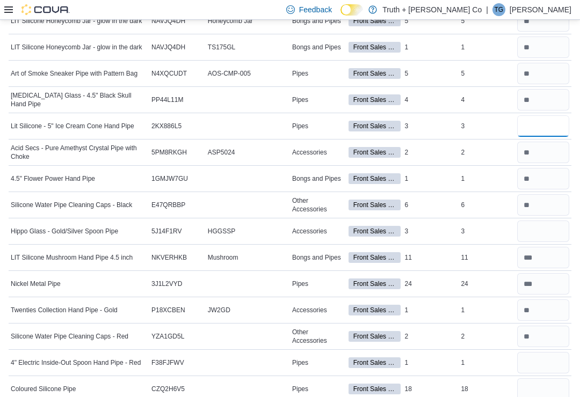
click at [555, 128] on input "number" at bounding box center [543, 125] width 52 height 21
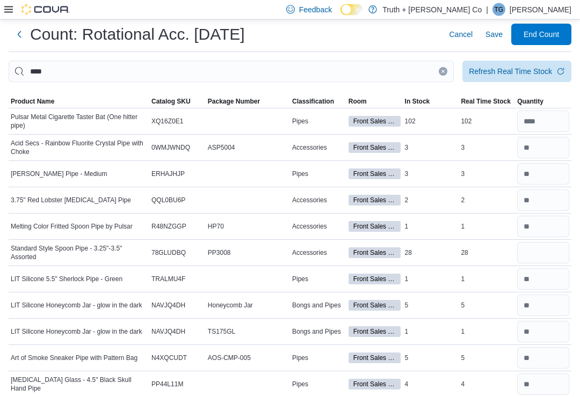
scroll to position [0, 0]
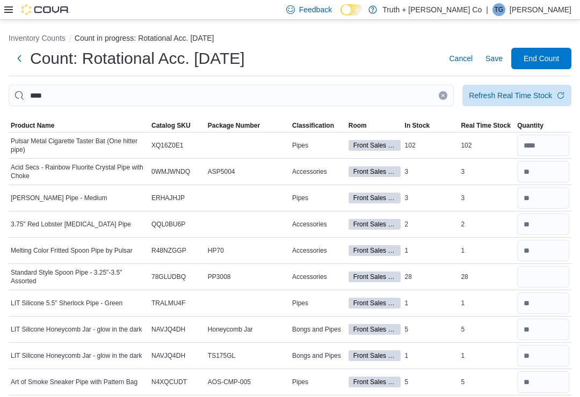
type input "*"
click at [448, 98] on input "****" at bounding box center [231, 95] width 445 height 21
click at [440, 88] on input "****" at bounding box center [231, 95] width 445 height 21
click at [444, 97] on icon "Clear input" at bounding box center [443, 95] width 3 height 3
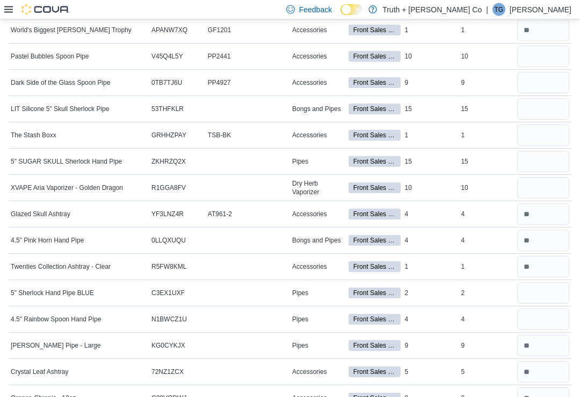
scroll to position [1457, 0]
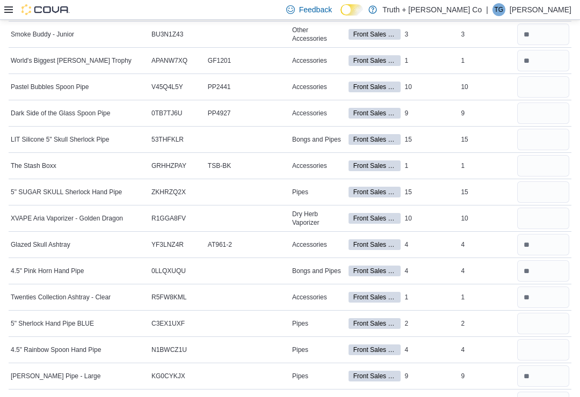
scroll to position [1491, 0]
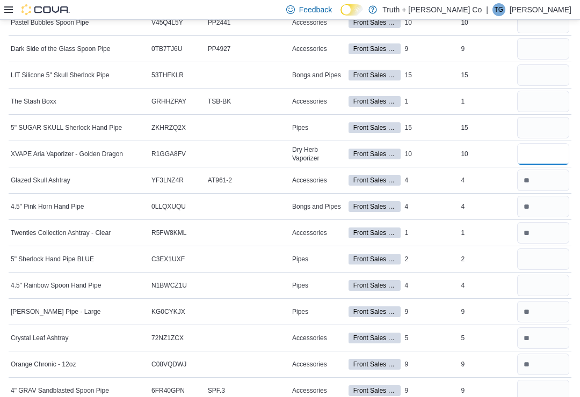
click at [542, 156] on input "number" at bounding box center [543, 153] width 52 height 21
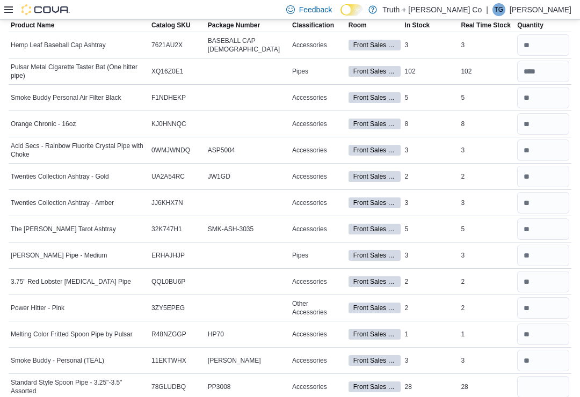
scroll to position [0, 0]
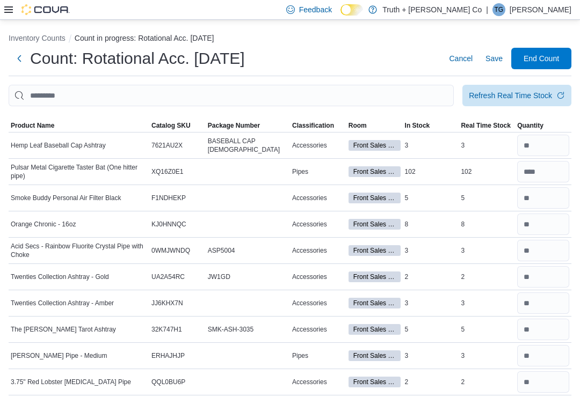
type input "**"
click at [402, 95] on input "This is a search bar. After typing your query, hit enter to filter the results …" at bounding box center [231, 95] width 445 height 21
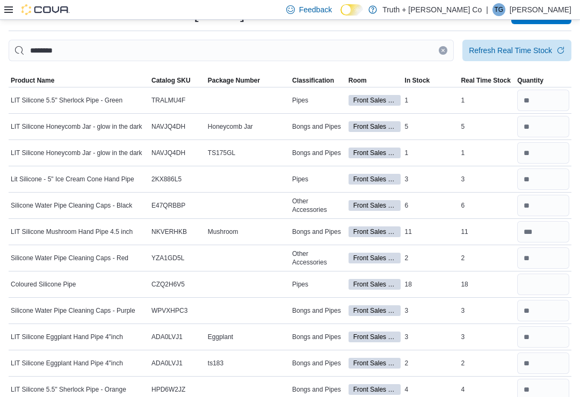
scroll to position [43, 0]
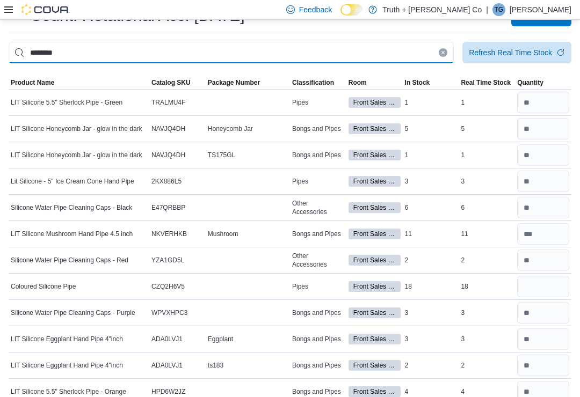
click at [447, 50] on input "********" at bounding box center [231, 52] width 445 height 21
click at [437, 48] on input "********" at bounding box center [231, 52] width 445 height 21
click at [442, 48] on input "********" at bounding box center [231, 52] width 445 height 21
click at [442, 46] on input "********" at bounding box center [231, 52] width 445 height 21
click at [445, 47] on input "********" at bounding box center [231, 52] width 445 height 21
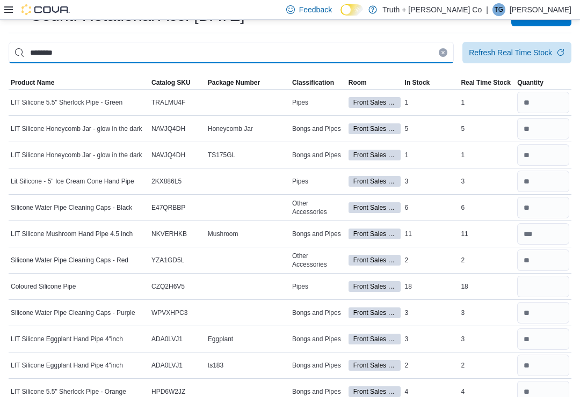
click at [445, 47] on input "********" at bounding box center [231, 52] width 445 height 21
click at [405, 53] on input "********" at bounding box center [231, 52] width 445 height 21
type input "*"
type input "******"
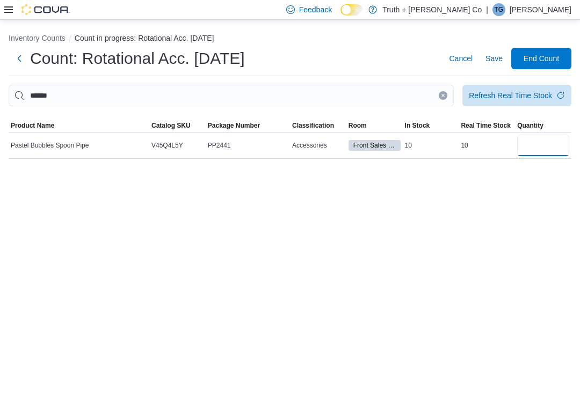
click at [553, 147] on input "number" at bounding box center [543, 145] width 52 height 21
type input "**"
click at [444, 89] on input "******" at bounding box center [231, 95] width 445 height 21
click at [396, 89] on input "******" at bounding box center [231, 95] width 445 height 21
click at [445, 91] on input "******" at bounding box center [231, 95] width 445 height 21
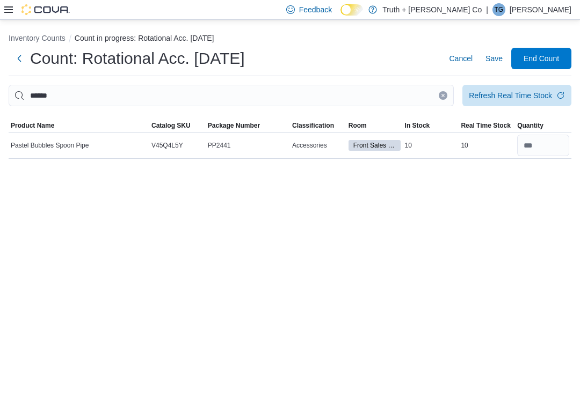
click at [445, 96] on button "Clear input" at bounding box center [443, 95] width 9 height 9
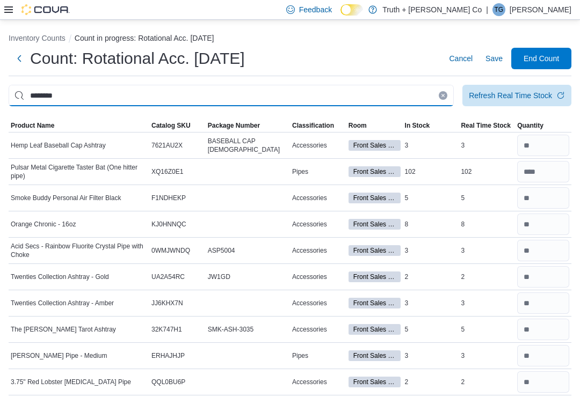
type input "********"
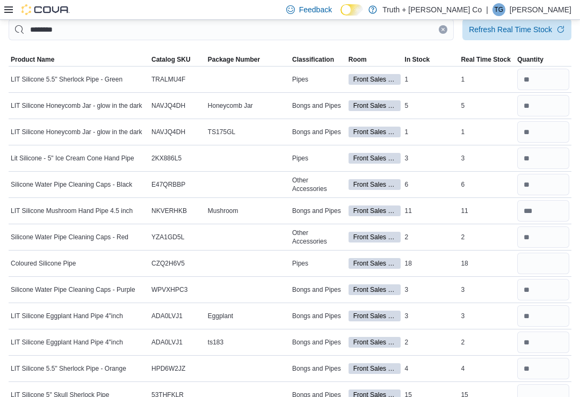
scroll to position [70, 0]
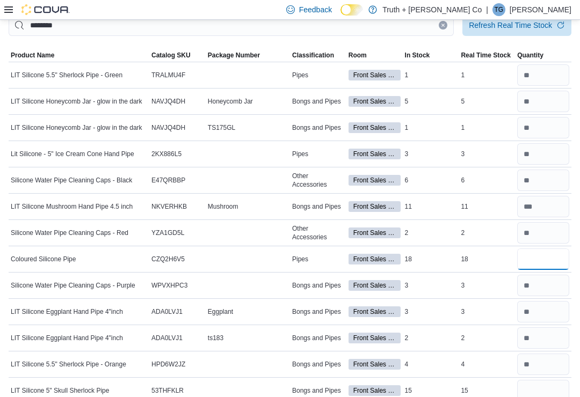
click at [540, 260] on input "number" at bounding box center [543, 259] width 52 height 21
click at [549, 263] on input "number" at bounding box center [543, 259] width 52 height 21
click at [546, 263] on input "number" at bounding box center [543, 259] width 52 height 21
type input "**"
click at [541, 391] on input "number" at bounding box center [543, 390] width 52 height 21
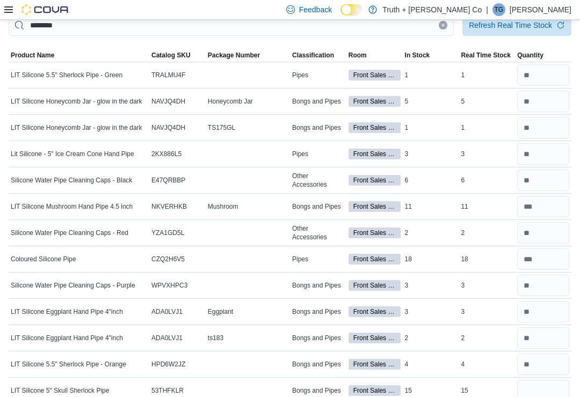
scroll to position [55, 0]
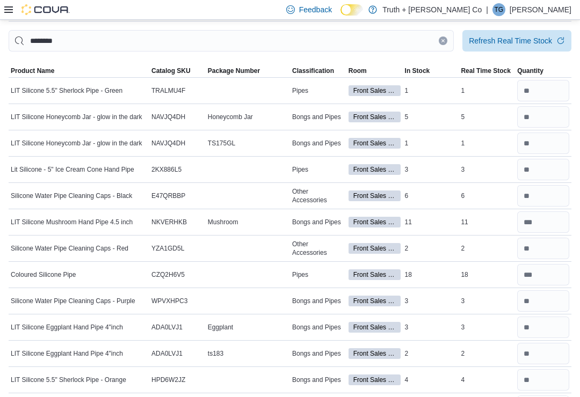
type input "**"
click at [442, 50] on input "********" at bounding box center [231, 40] width 445 height 21
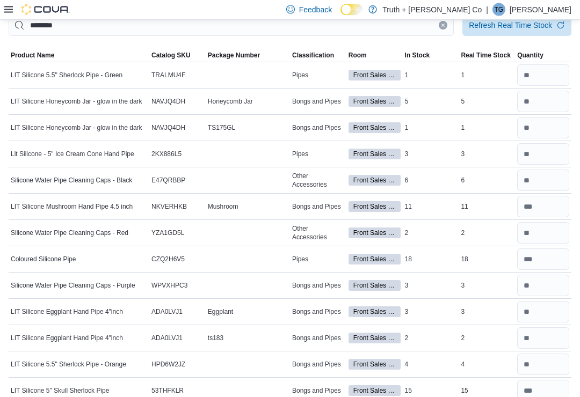
scroll to position [70, 0]
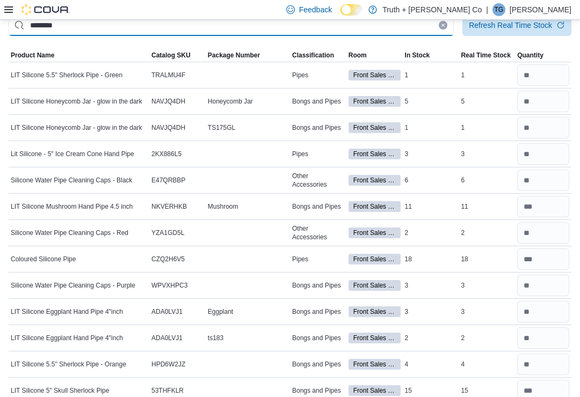
click at [437, 32] on input "********" at bounding box center [231, 24] width 445 height 21
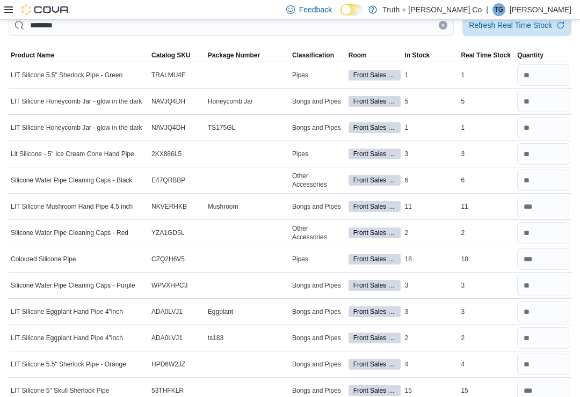
click at [439, 25] on button "Clear input" at bounding box center [443, 25] width 9 height 9
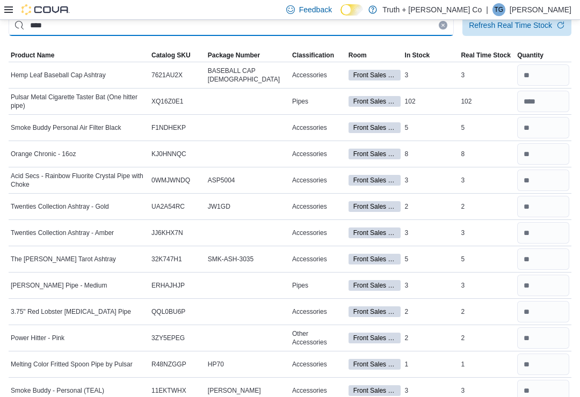
type input "****"
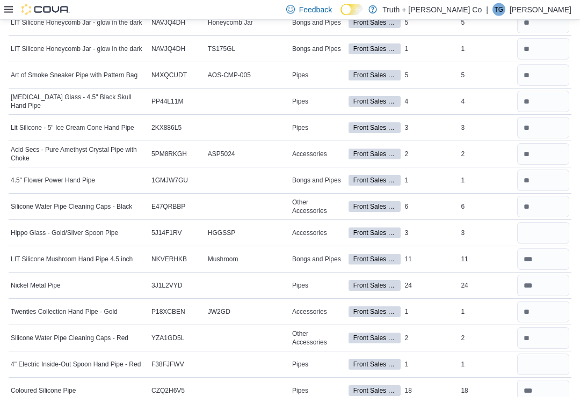
scroll to position [323, 0]
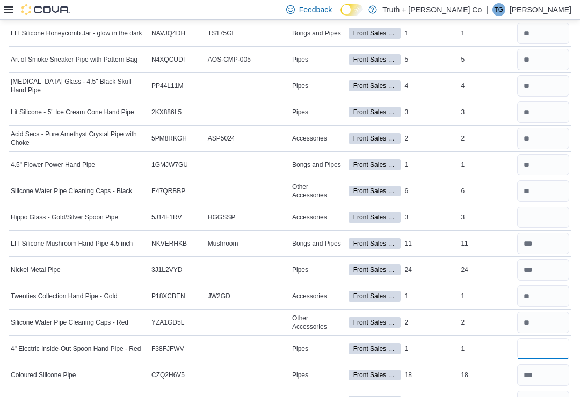
click at [549, 351] on input "number" at bounding box center [543, 348] width 52 height 21
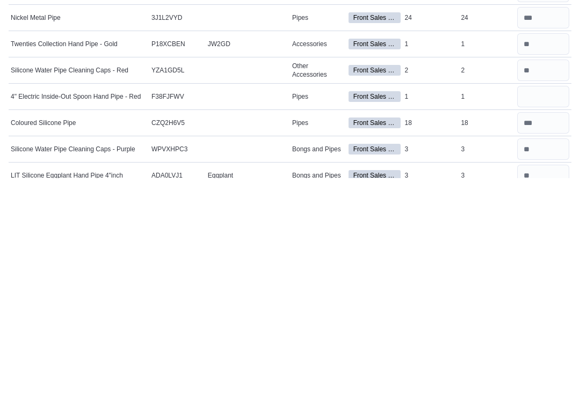
scroll to position [575, 0]
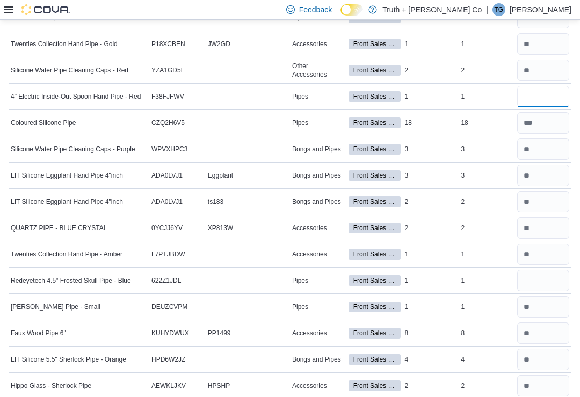
type input "*"
click at [546, 281] on input "number" at bounding box center [543, 280] width 52 height 21
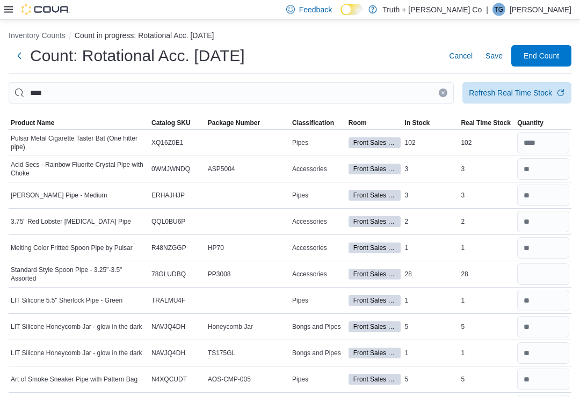
scroll to position [0, 0]
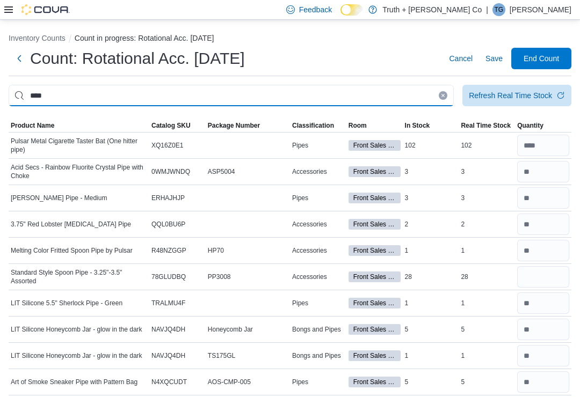
click at [398, 97] on input "****" at bounding box center [231, 95] width 445 height 21
type input "*"
type input "*****"
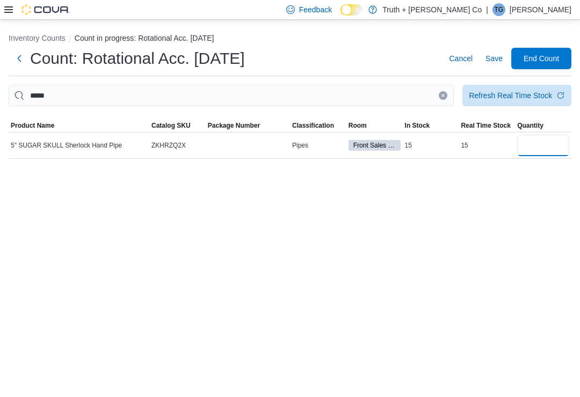
click at [545, 140] on input "number" at bounding box center [543, 145] width 52 height 21
type input "**"
click at [437, 98] on input "*****" at bounding box center [231, 95] width 445 height 21
click at [445, 92] on input "*****" at bounding box center [231, 95] width 445 height 21
click at [447, 91] on input "*****" at bounding box center [231, 95] width 445 height 21
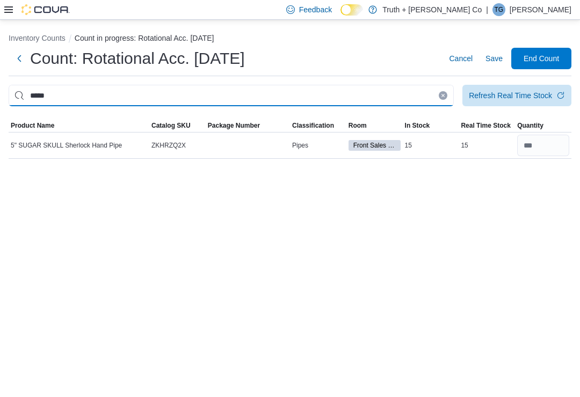
click at [441, 90] on input "*****" at bounding box center [231, 95] width 445 height 21
click at [441, 91] on input "*****" at bounding box center [231, 95] width 445 height 21
click at [443, 91] on input "*****" at bounding box center [231, 95] width 445 height 21
click at [446, 90] on input "*****" at bounding box center [231, 95] width 445 height 21
click at [444, 89] on input "*****" at bounding box center [231, 95] width 445 height 21
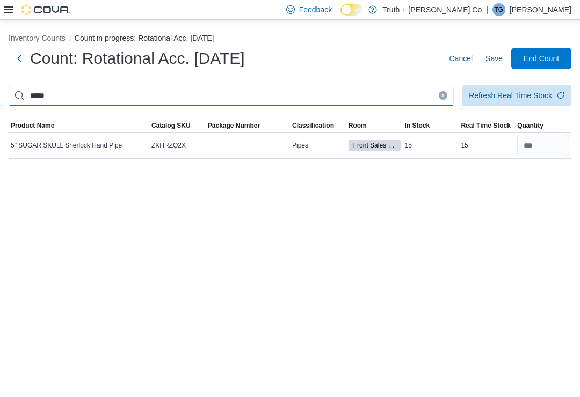
click at [439, 89] on input "*****" at bounding box center [231, 95] width 445 height 21
click at [447, 86] on input "*****" at bounding box center [231, 95] width 445 height 21
click at [447, 85] on input "*****" at bounding box center [231, 95] width 445 height 21
click at [397, 94] on input "*****" at bounding box center [231, 95] width 445 height 21
click at [427, 89] on input "This is a search bar. After typing your query, hit enter to filter the results …" at bounding box center [231, 95] width 445 height 21
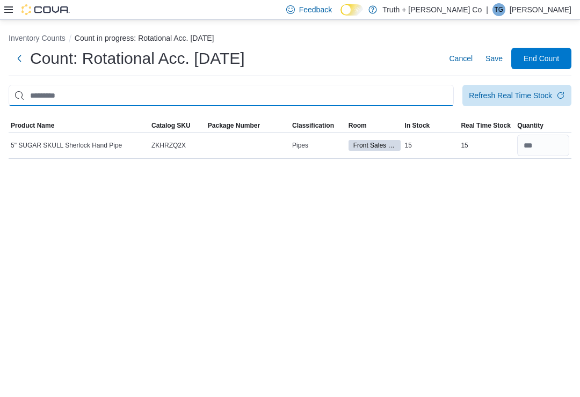
click at [488, 56] on span "Save" at bounding box center [493, 58] width 17 height 11
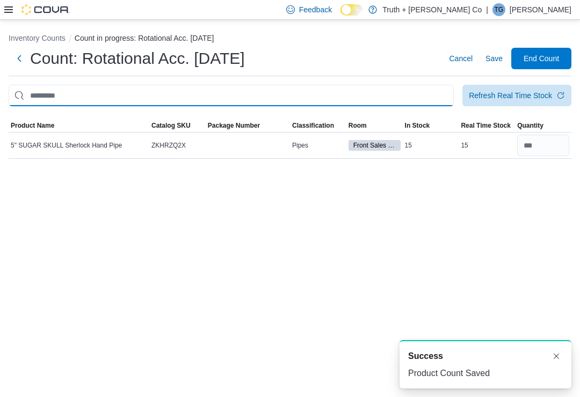
click at [377, 93] on input "This is a search bar. After typing your query, hit enter to filter the results …" at bounding box center [231, 95] width 445 height 21
click at [427, 93] on input "This is a search bar. After typing your query, hit enter to filter the results …" at bounding box center [231, 95] width 445 height 21
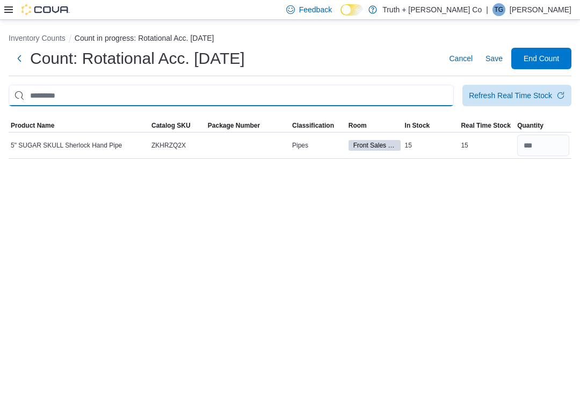
click at [45, 94] on input "This is a search bar. After typing your query, hit enter to filter the results …" at bounding box center [231, 95] width 445 height 21
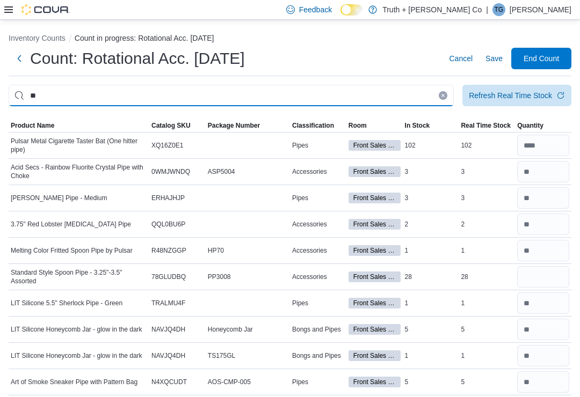
type input "*"
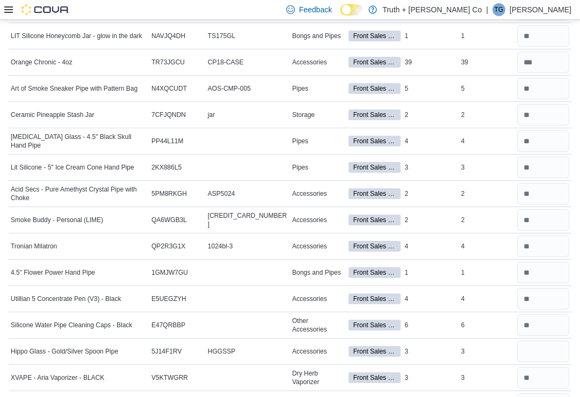
scroll to position [566, 0]
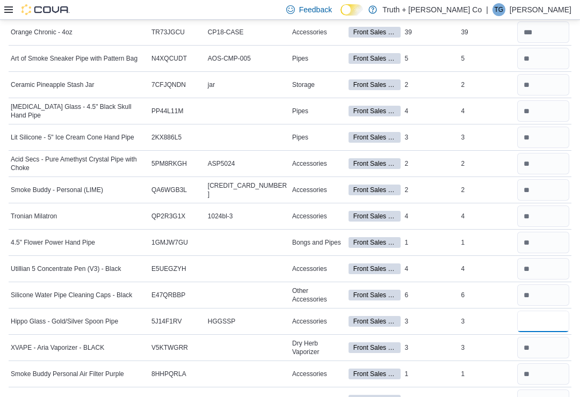
click at [549, 325] on input "number" at bounding box center [543, 321] width 52 height 21
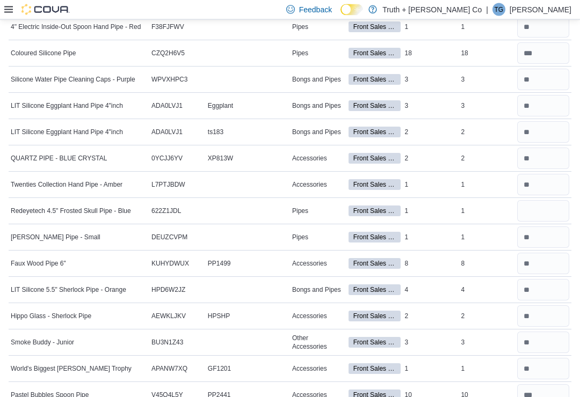
scroll to position [1118, 0]
click at [551, 213] on input "number" at bounding box center [543, 210] width 52 height 21
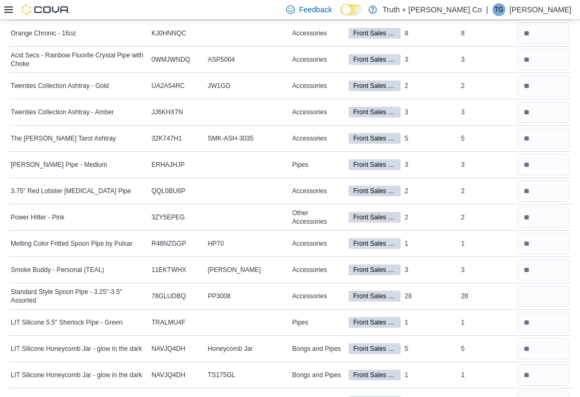
scroll to position [0, 0]
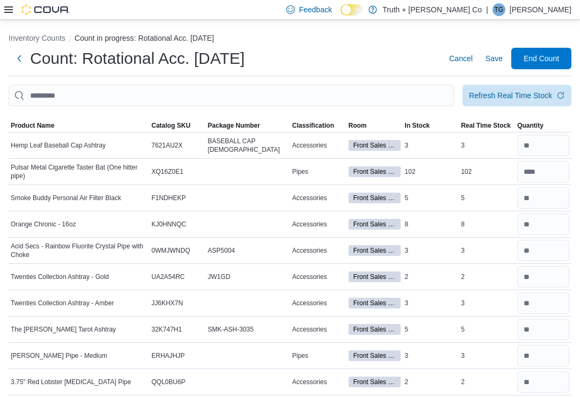
type input "*"
click at [330, 93] on input "This is a search bar. After typing your query, hit enter to filter the results …" at bounding box center [231, 95] width 445 height 21
type input "*****"
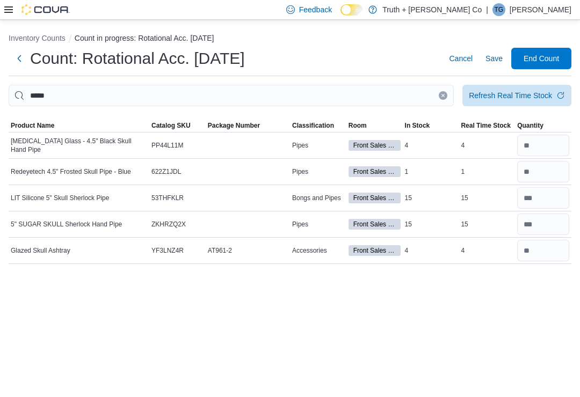
click at [440, 93] on button "Clear input" at bounding box center [443, 95] width 9 height 9
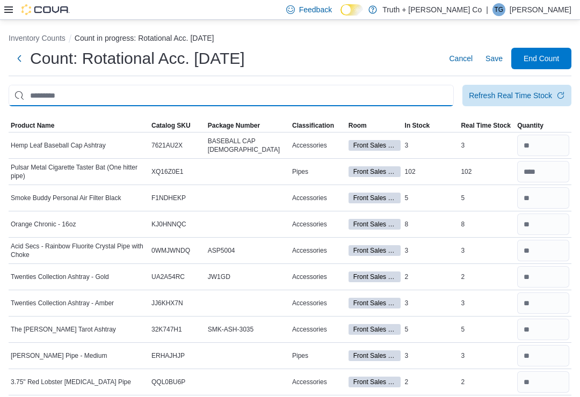
click at [402, 91] on input "This is a search bar. After typing your query, hit enter to filter the results …" at bounding box center [231, 95] width 445 height 21
type input "********"
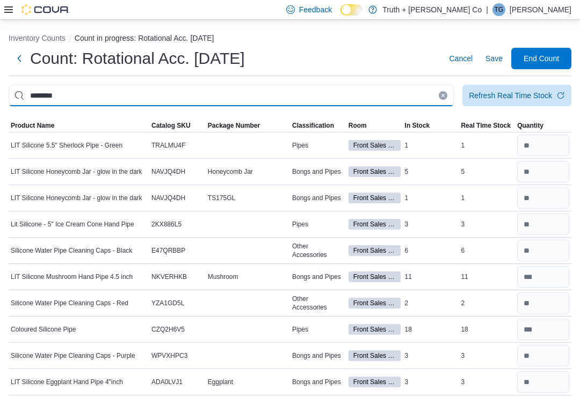
click at [444, 94] on button "Clear input" at bounding box center [443, 95] width 9 height 9
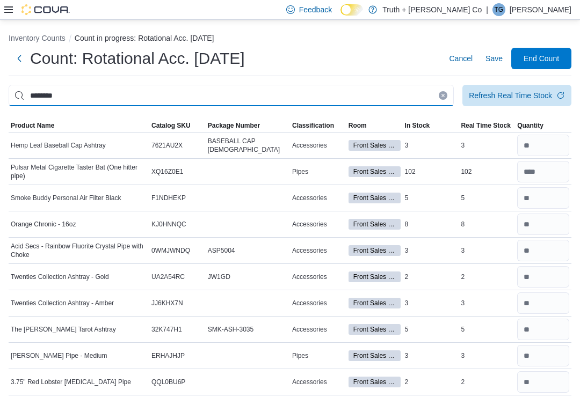
type input "********"
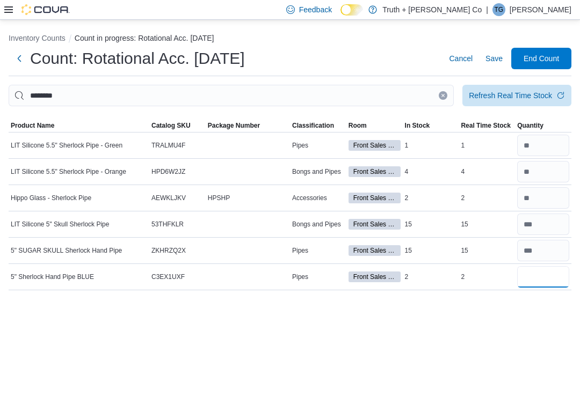
click at [544, 277] on input "number" at bounding box center [543, 276] width 52 height 21
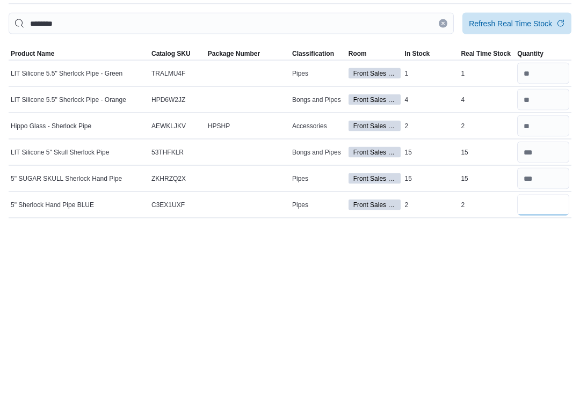
type input "*"
click at [439, 91] on button "Clear input" at bounding box center [443, 95] width 9 height 9
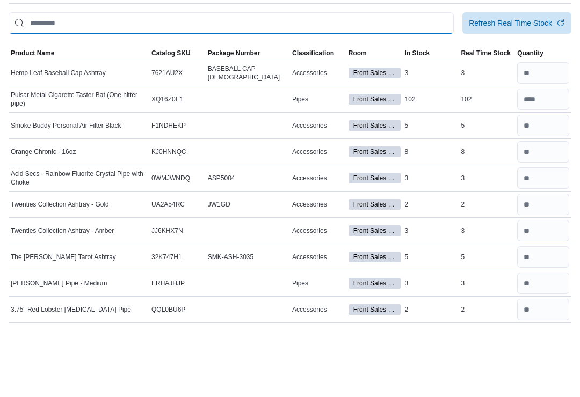
click at [397, 85] on input "This is a search bar. After typing your query, hit enter to filter the results …" at bounding box center [231, 95] width 445 height 21
type input "********"
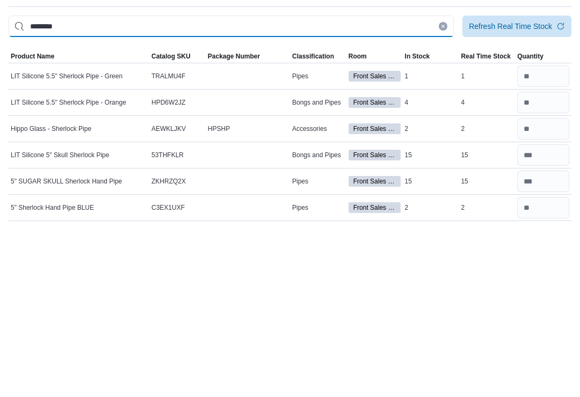
click at [399, 85] on input "********" at bounding box center [231, 95] width 445 height 21
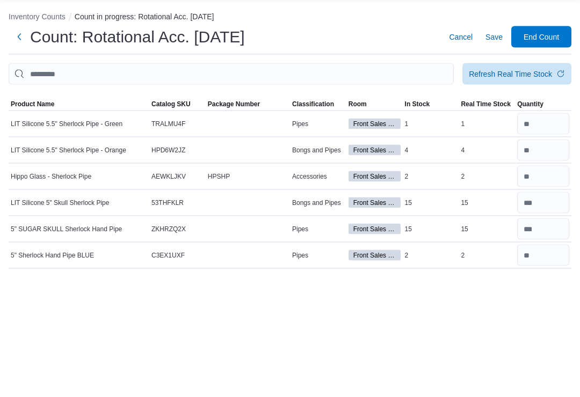
click at [523, 90] on div "Refresh Real Time Stock" at bounding box center [510, 95] width 83 height 11
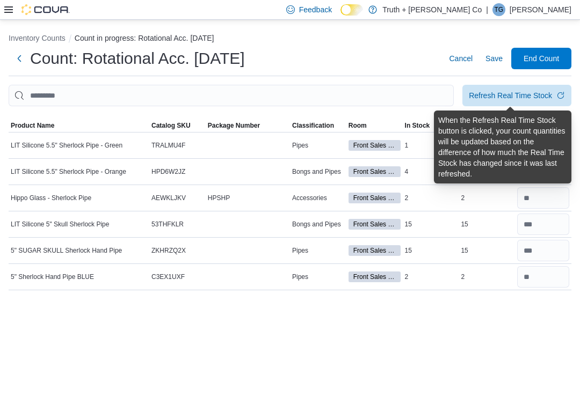
click at [497, 53] on span "Save" at bounding box center [493, 58] width 17 height 11
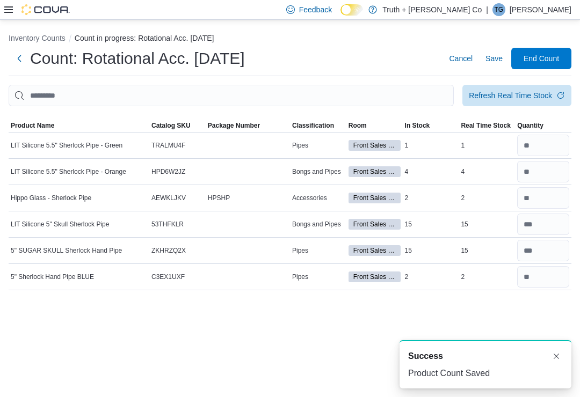
scroll to position [0, 0]
click at [393, 85] on input "This is a search bar. After typing your query, hit enter to filter the results …" at bounding box center [231, 95] width 445 height 21
type input "********"
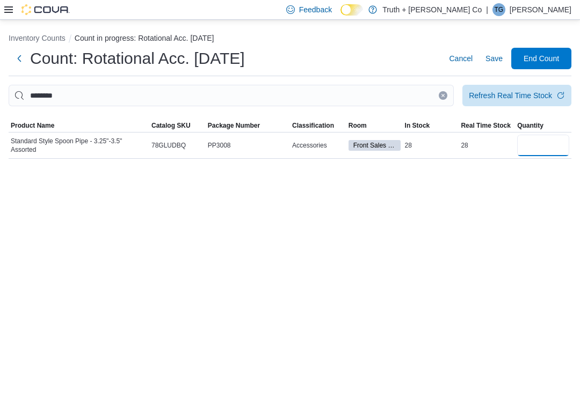
click at [543, 135] on input "number" at bounding box center [543, 145] width 52 height 21
type input "**"
click at [442, 91] on button "Clear input" at bounding box center [443, 95] width 9 height 9
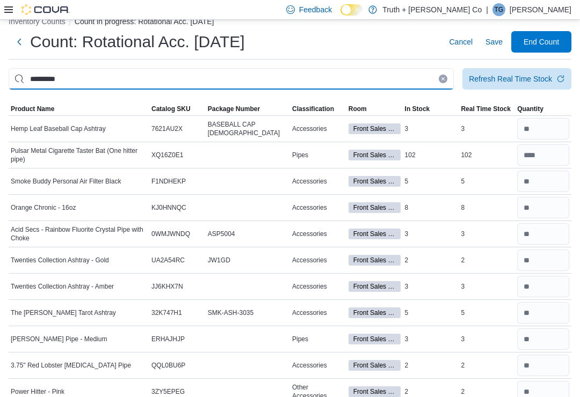
type input "*********"
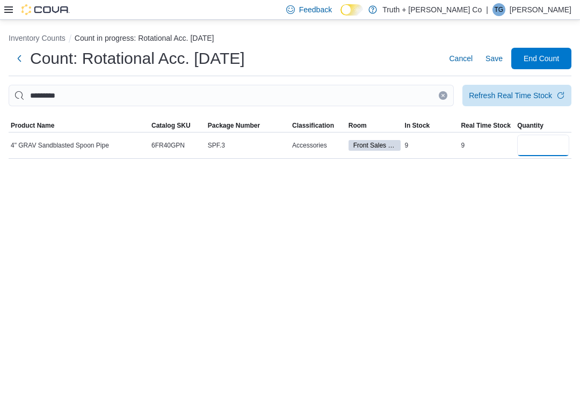
click at [549, 135] on input "number" at bounding box center [543, 145] width 52 height 21
type input "*"
click at [441, 93] on icon "Clear input" at bounding box center [443, 95] width 4 height 4
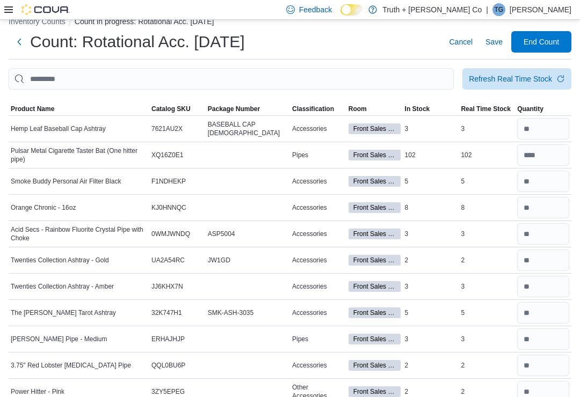
click at [498, 42] on span "Save" at bounding box center [493, 42] width 17 height 11
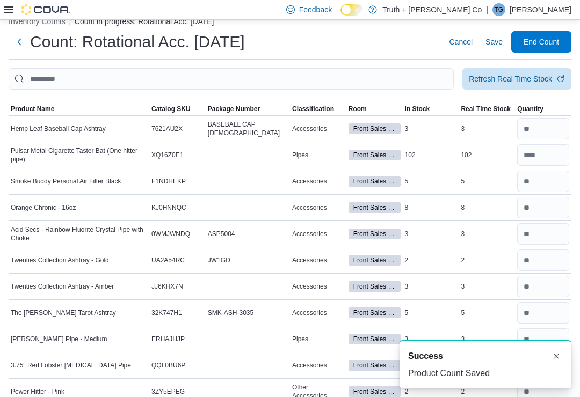
click at [547, 84] on div "Refresh Real Time Stock" at bounding box center [510, 79] width 83 height 11
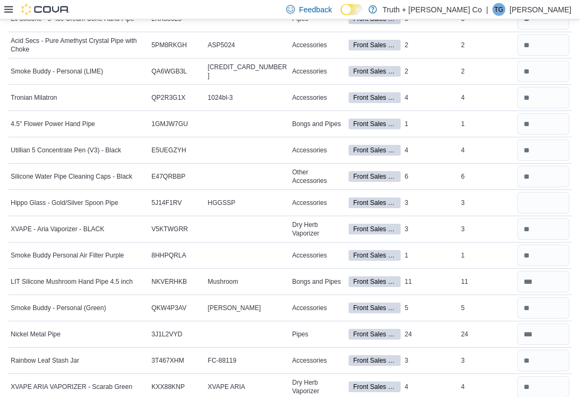
scroll to position [679, 0]
click at [557, 205] on input "number" at bounding box center [543, 202] width 52 height 21
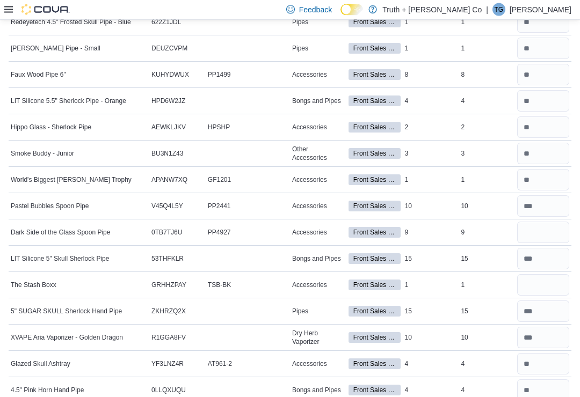
scroll to position [1307, 0]
type input "*"
click at [554, 239] on input "number" at bounding box center [543, 232] width 52 height 21
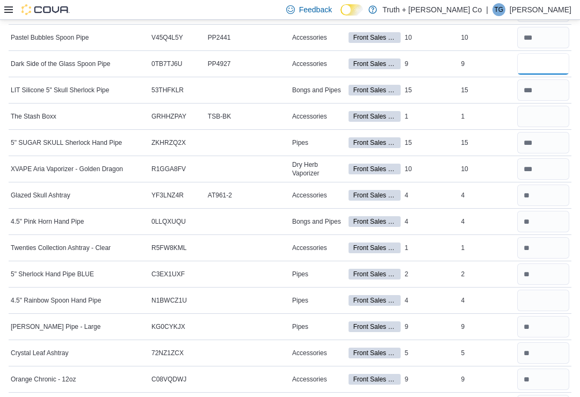
type input "*"
click at [562, 124] on input "number" at bounding box center [543, 116] width 52 height 21
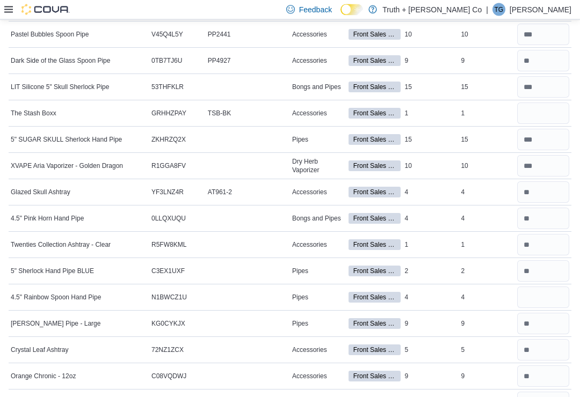
scroll to position [1491, 0]
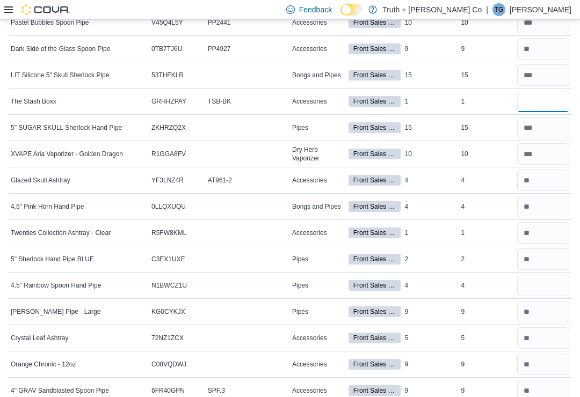
type input "*"
click at [551, 285] on input "number" at bounding box center [543, 285] width 52 height 21
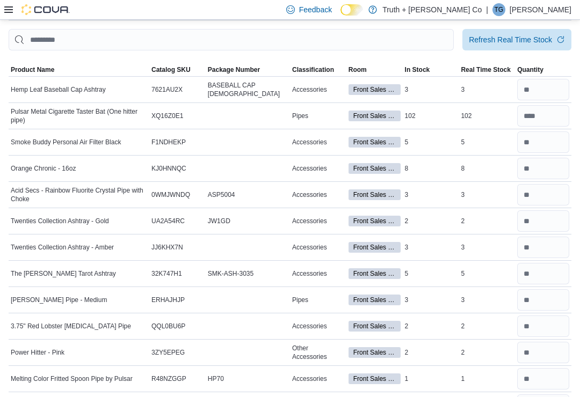
scroll to position [0, 0]
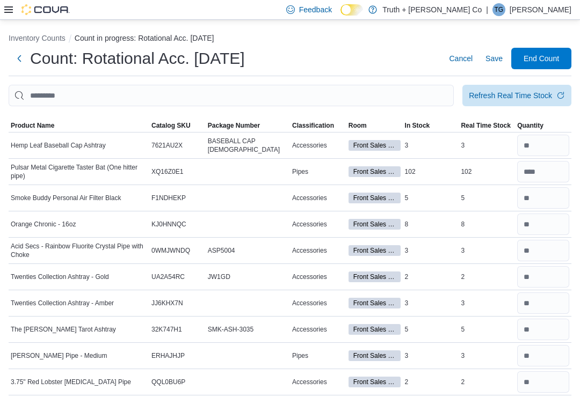
type input "*"
click at [383, 99] on input "This is a search bar. After typing your query, hit enter to filter the results …" at bounding box center [231, 95] width 445 height 21
type input "********"
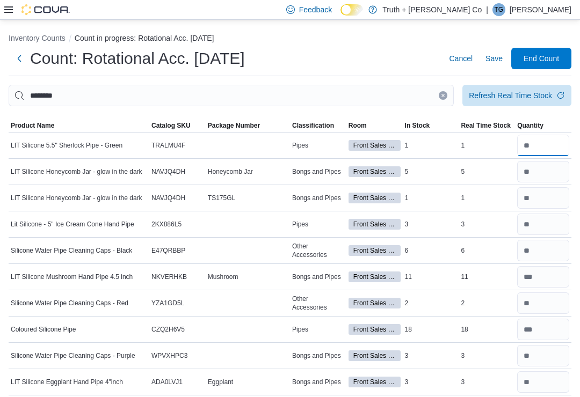
click at [549, 149] on input "number" at bounding box center [543, 145] width 52 height 21
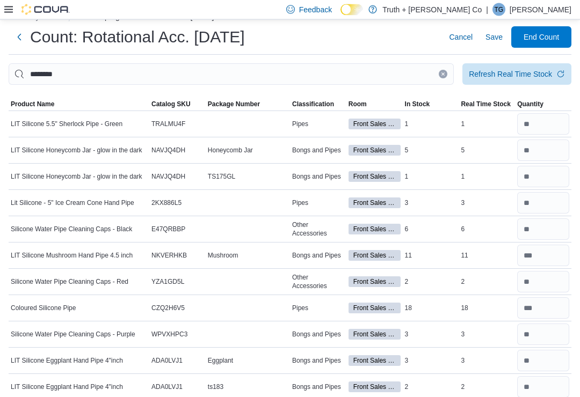
scroll to position [12, 0]
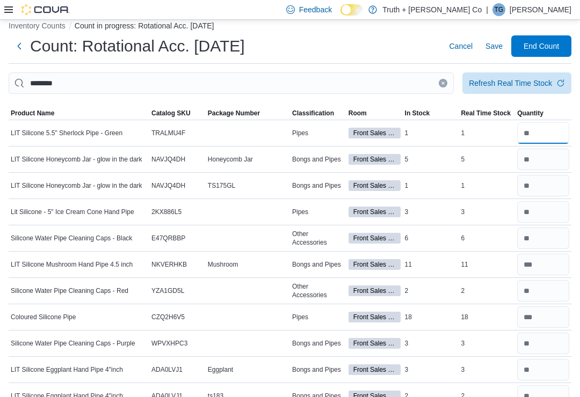
type input "*"
click at [441, 85] on icon "Clear input" at bounding box center [443, 83] width 4 height 4
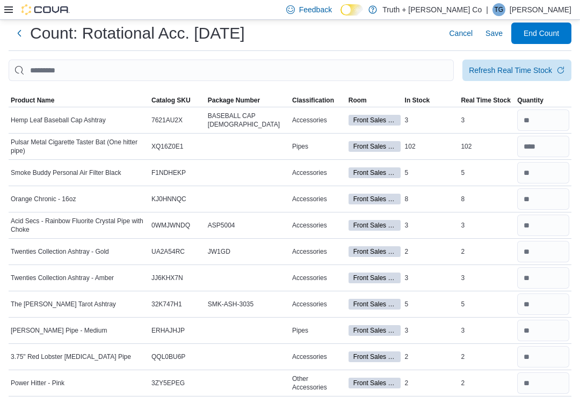
scroll to position [0, 0]
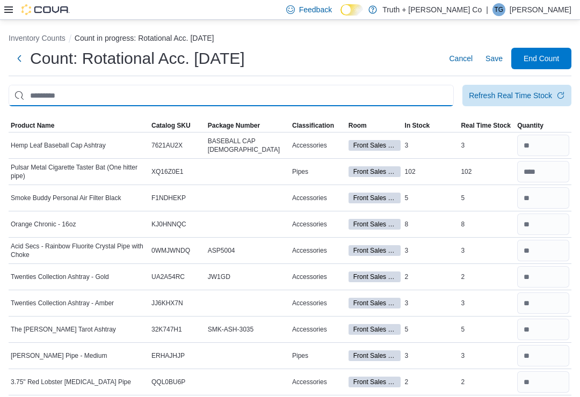
click at [358, 91] on input "This is a search bar. After typing your query, hit enter to filter the results …" at bounding box center [231, 95] width 445 height 21
type input "*****"
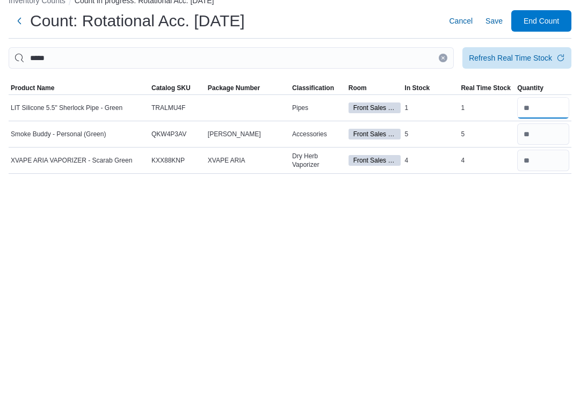
click at [539, 135] on input "number" at bounding box center [543, 145] width 52 height 21
type input "*"
click at [447, 85] on input "*****" at bounding box center [231, 95] width 445 height 21
click at [445, 91] on button "Clear input" at bounding box center [443, 95] width 9 height 9
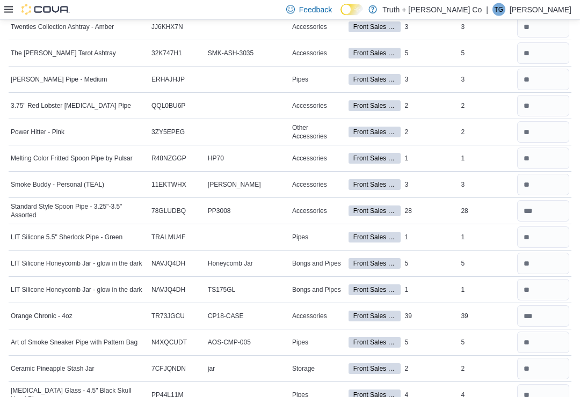
scroll to position [289, 0]
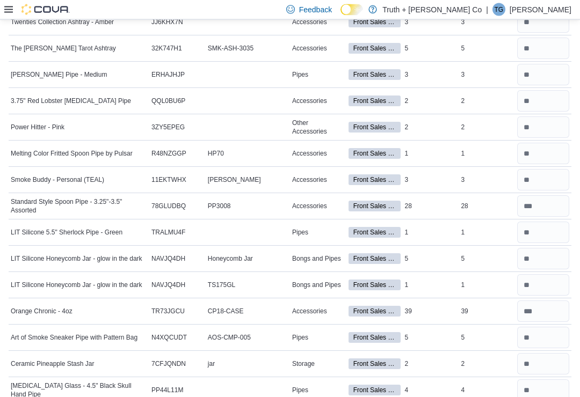
scroll to position [281, 0]
click at [548, 204] on input "number" at bounding box center [543, 205] width 52 height 21
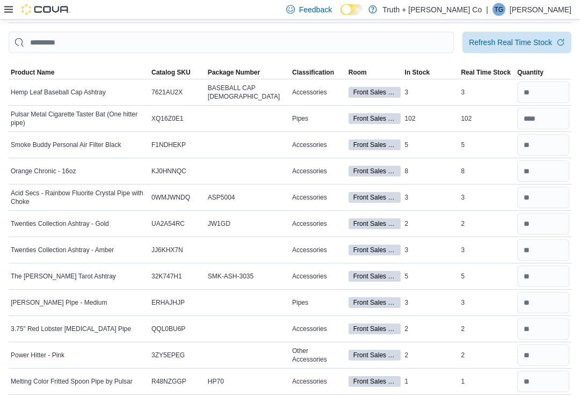
scroll to position [0, 0]
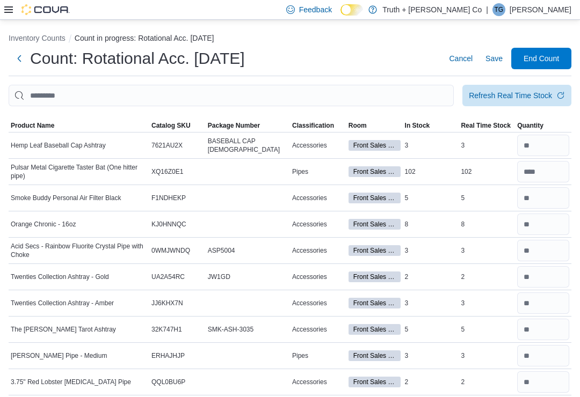
type input "**"
click at [543, 61] on span "End Count" at bounding box center [541, 58] width 35 height 11
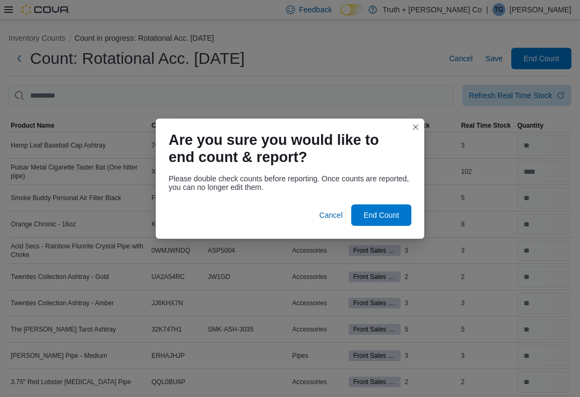
click at [387, 218] on span "End Count" at bounding box center [381, 215] width 35 height 11
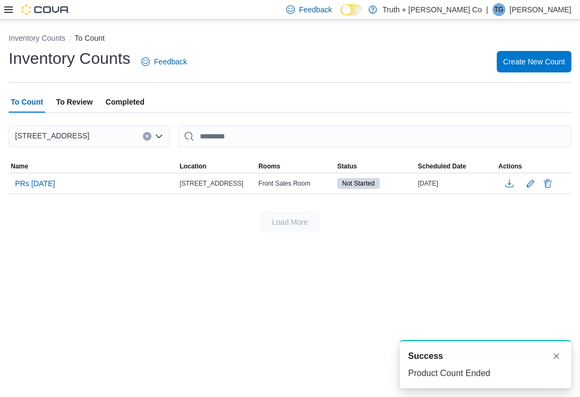
click at [83, 93] on span "To Review" at bounding box center [74, 101] width 37 height 21
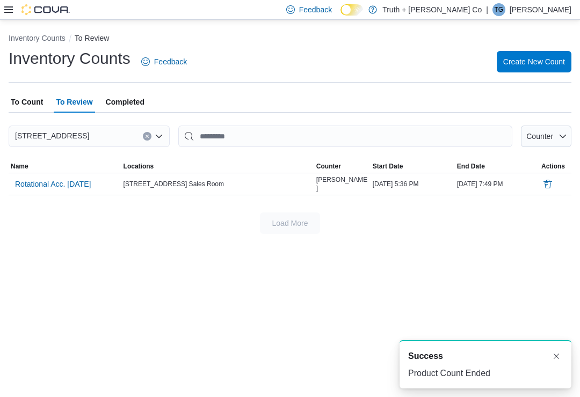
click at [50, 179] on span "Rotational Acc. [DATE]" at bounding box center [53, 184] width 76 height 11
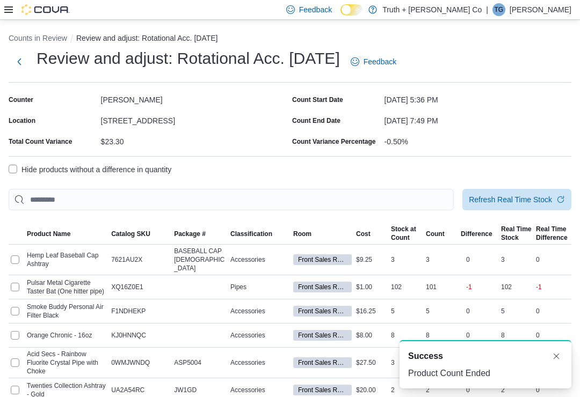
click at [19, 164] on label "Hide products without a difference in quantity" at bounding box center [90, 169] width 163 height 13
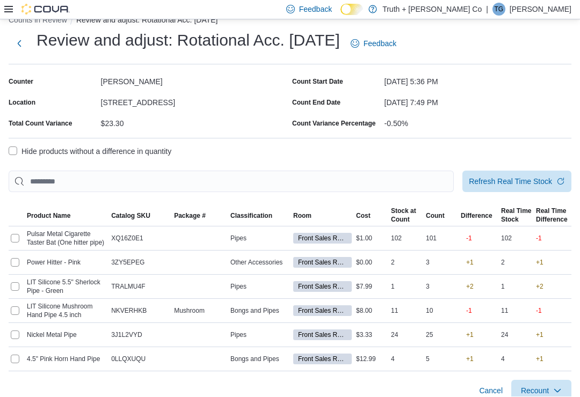
scroll to position [15, 0]
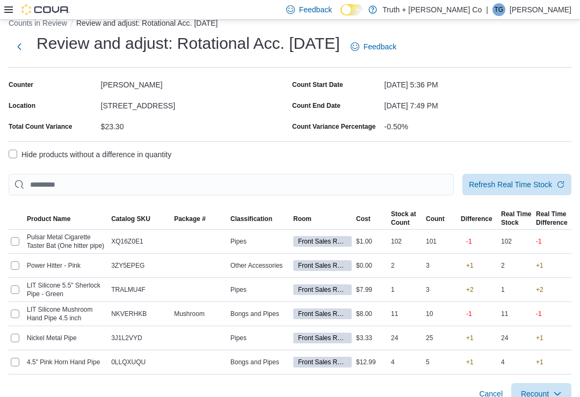
click at [18, 152] on label "Hide products without a difference in quantity" at bounding box center [90, 154] width 163 height 13
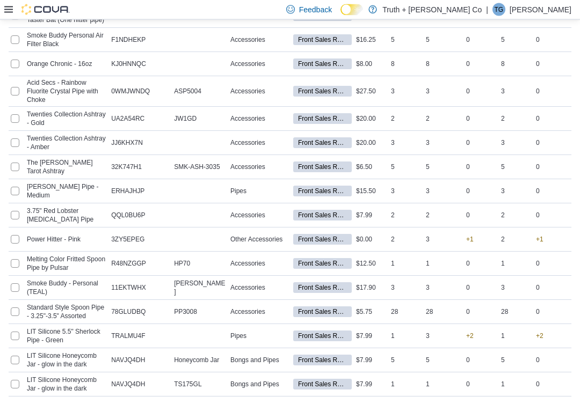
scroll to position [0, 0]
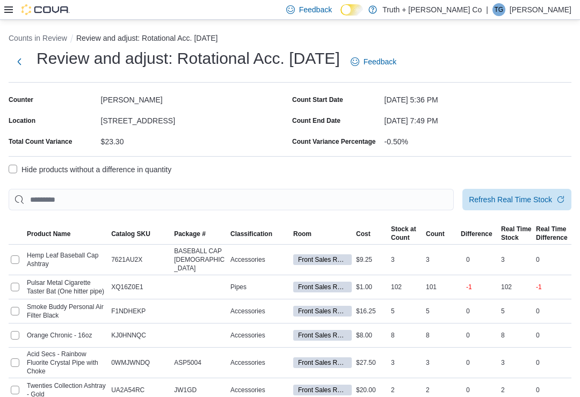
click at [21, 71] on button "Next" at bounding box center [19, 61] width 21 height 21
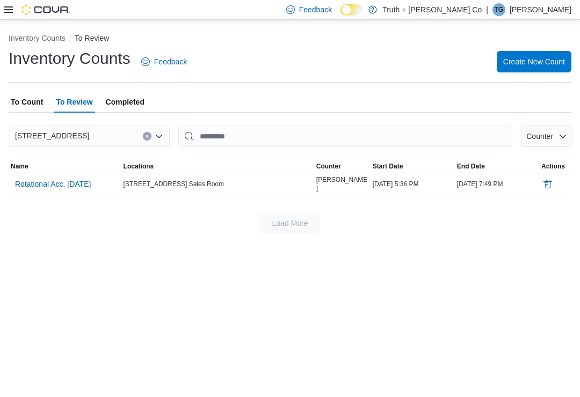
click at [115, 99] on span "Completed" at bounding box center [125, 101] width 39 height 21
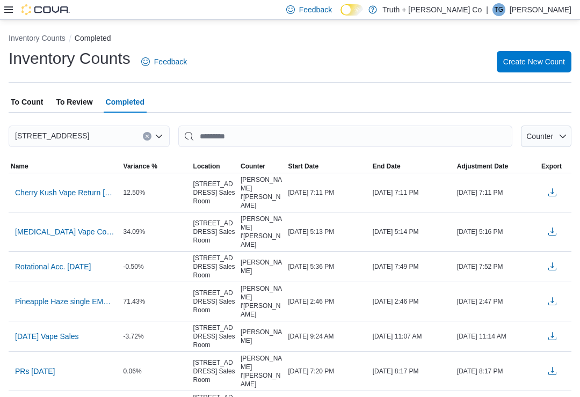
click at [23, 106] on span "To Count" at bounding box center [27, 101] width 32 height 21
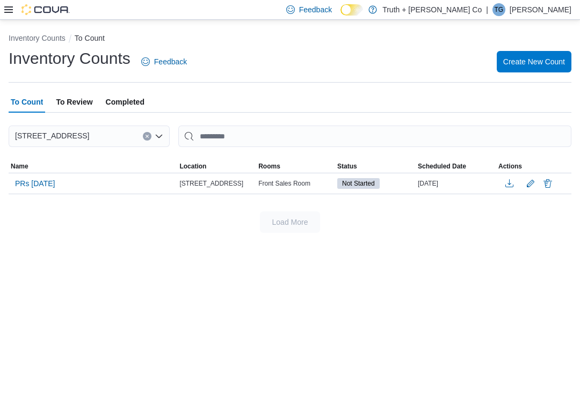
click at [35, 179] on span "PRs [DATE]" at bounding box center [35, 183] width 40 height 11
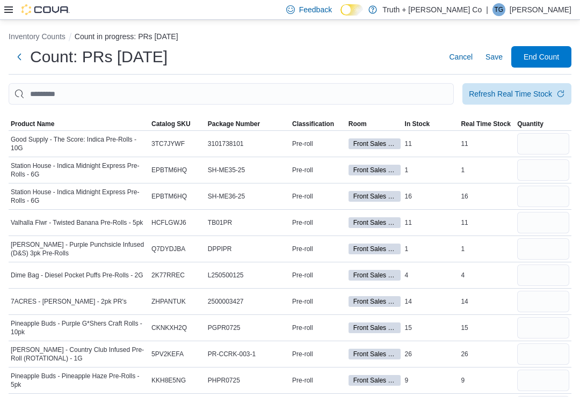
scroll to position [9, 0]
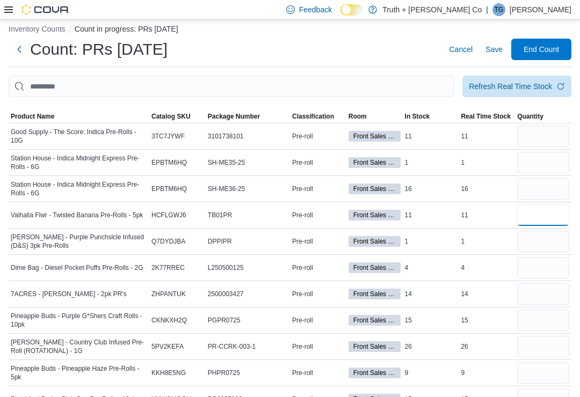
click at [540, 207] on input "number" at bounding box center [543, 215] width 52 height 21
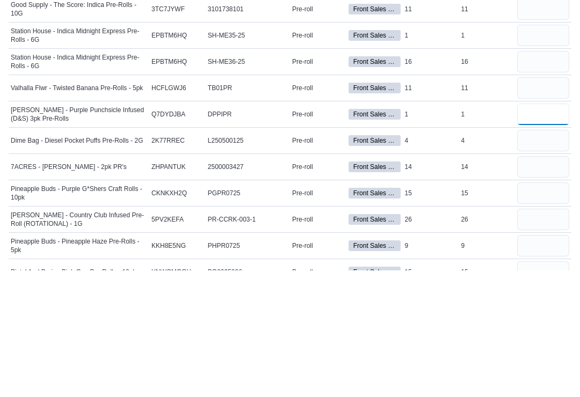
click at [551, 231] on input "number" at bounding box center [543, 241] width 52 height 21
type input "*"
click at [549, 257] on input "number" at bounding box center [543, 267] width 52 height 21
type input "*"
click at [537, 284] on input "number" at bounding box center [543, 294] width 52 height 21
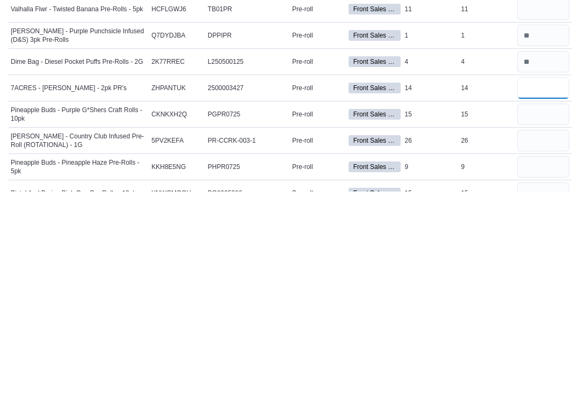
type input "**"
click at [544, 310] on input "number" at bounding box center [543, 320] width 52 height 21
click at [548, 336] on input "number" at bounding box center [543, 346] width 52 height 21
type input "**"
click at [554, 310] on input "number" at bounding box center [543, 320] width 52 height 21
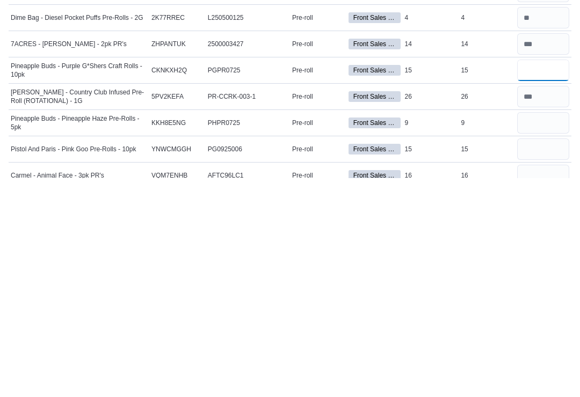
scroll to position [50, 0]
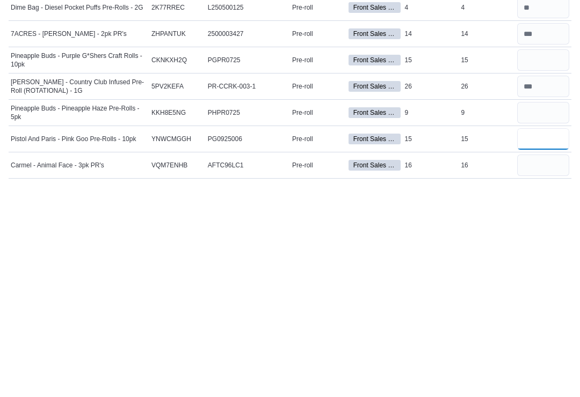
click at [543, 347] on input "number" at bounding box center [543, 357] width 52 height 21
type input "**"
click at [556, 374] on input "number" at bounding box center [543, 384] width 52 height 21
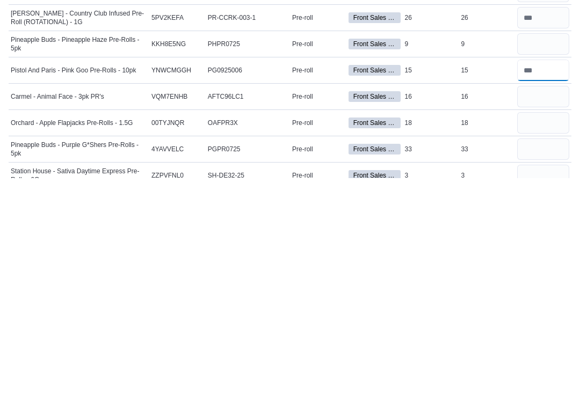
click at [551, 279] on input "number" at bounding box center [543, 289] width 52 height 21
click at [549, 305] on input "number" at bounding box center [543, 315] width 52 height 21
type input "**"
click at [550, 331] on input "number" at bounding box center [543, 341] width 52 height 21
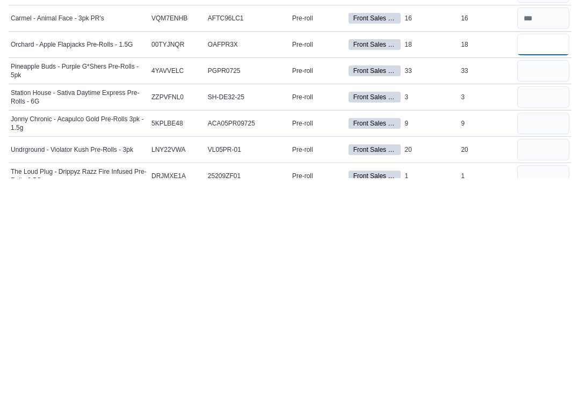
scroll to position [199, 0]
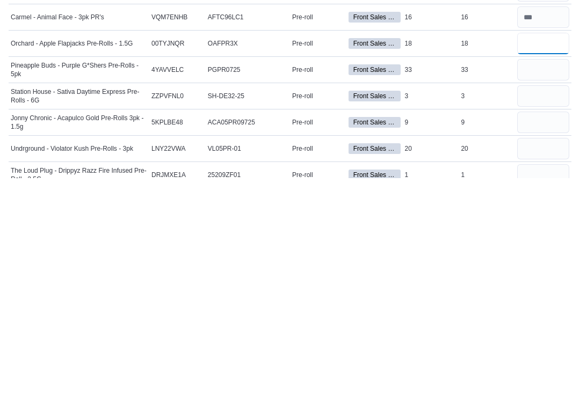
type input "**"
click at [556, 331] on input "number" at bounding box center [543, 341] width 52 height 21
click at [553, 357] on input "number" at bounding box center [543, 367] width 52 height 21
click at [558, 383] on input "number" at bounding box center [543, 393] width 52 height 21
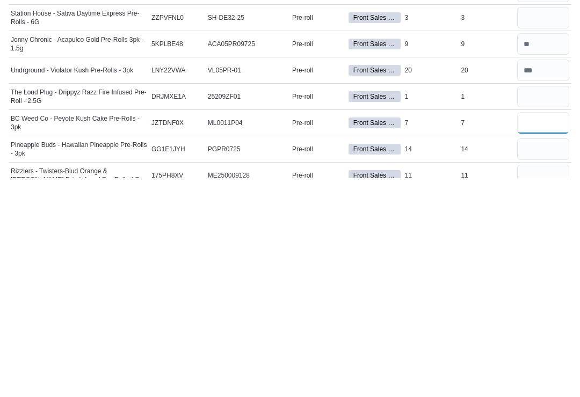
click at [553, 331] on input "number" at bounding box center [543, 341] width 52 height 21
click at [548, 358] on input "number" at bounding box center [543, 368] width 52 height 21
click at [559, 384] on input "number" at bounding box center [543, 394] width 52 height 21
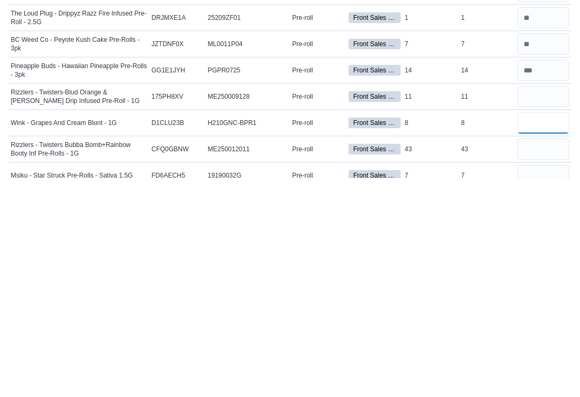
click at [556, 331] on input "number" at bounding box center [543, 341] width 52 height 21
click at [549, 358] on input "number" at bounding box center [543, 368] width 52 height 21
click at [557, 384] on input "number" at bounding box center [543, 394] width 52 height 21
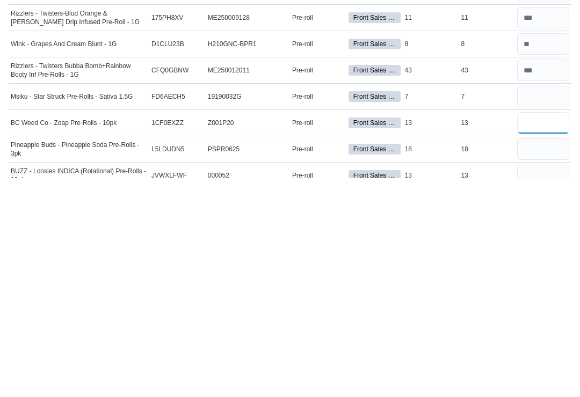
click at [555, 331] on input "number" at bounding box center [543, 341] width 52 height 21
click at [549, 358] on input "number" at bounding box center [543, 368] width 52 height 21
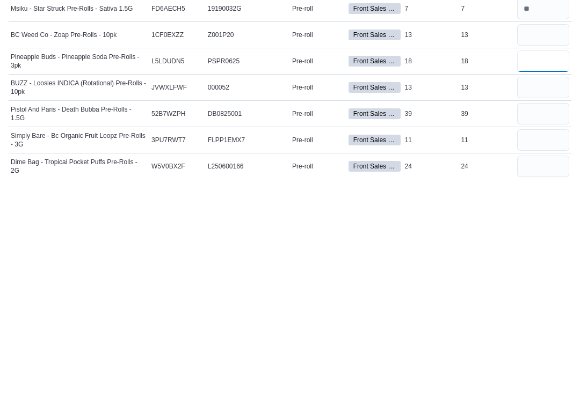
scroll to position [527, 0]
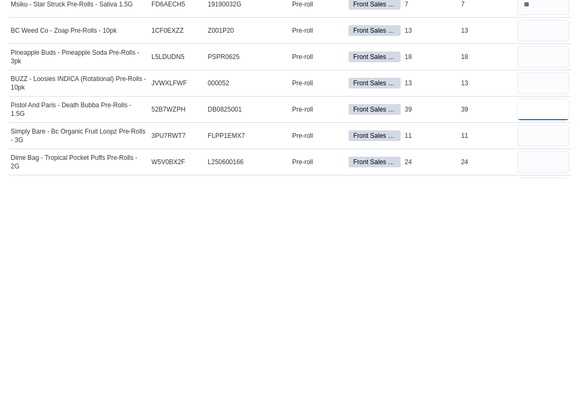
click at [549, 318] on input "number" at bounding box center [543, 328] width 52 height 21
click at [549, 344] on input "number" at bounding box center [543, 354] width 52 height 21
click at [550, 371] on input "number" at bounding box center [543, 381] width 52 height 21
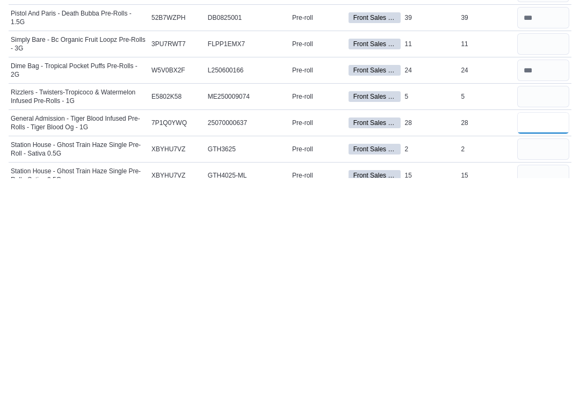
click at [552, 331] on input "number" at bounding box center [543, 341] width 52 height 21
click at [542, 358] on input "number" at bounding box center [543, 368] width 52 height 21
click at [546, 384] on input "number" at bounding box center [543, 394] width 52 height 21
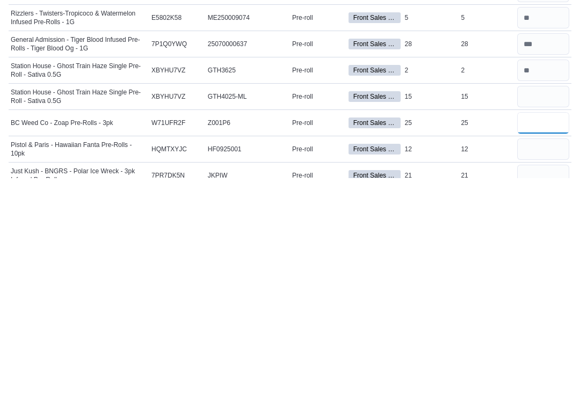
click at [561, 331] on input "number" at bounding box center [543, 341] width 52 height 21
click at [538, 358] on input "number" at bounding box center [543, 368] width 52 height 21
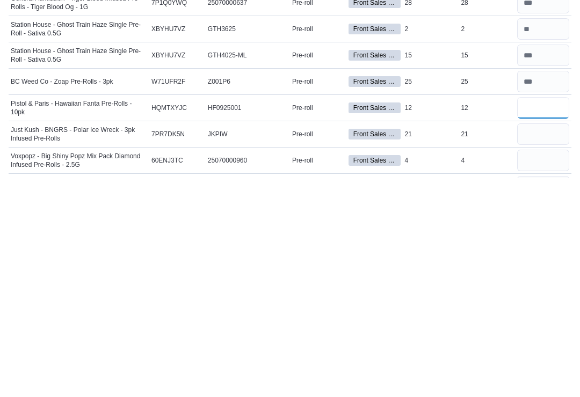
scroll to position [740, 0]
click at [551, 342] on input "number" at bounding box center [543, 352] width 52 height 21
click at [547, 368] on input "number" at bounding box center [543, 378] width 52 height 21
click at [547, 368] on input "*" at bounding box center [543, 378] width 52 height 21
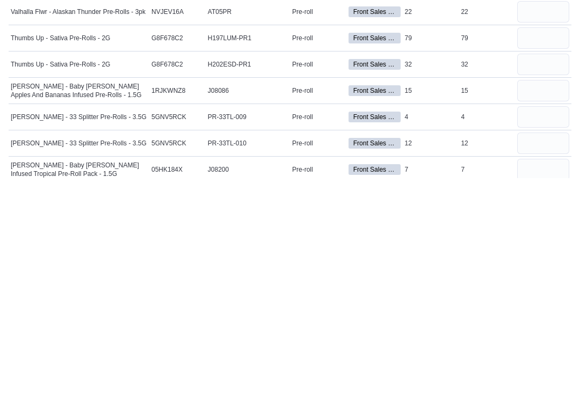
scroll to position [918, 0]
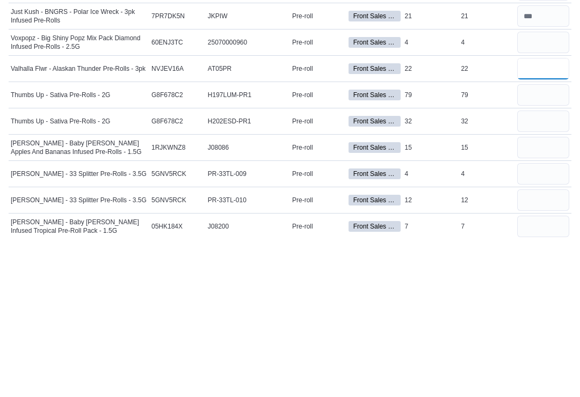
click at [556, 217] on input "number" at bounding box center [543, 227] width 52 height 21
click at [547, 243] on input "number" at bounding box center [543, 253] width 52 height 21
click at [532, 270] on input "number" at bounding box center [543, 280] width 52 height 21
click at [529, 296] on input "number" at bounding box center [543, 306] width 52 height 21
click at [547, 322] on input "number" at bounding box center [543, 332] width 52 height 21
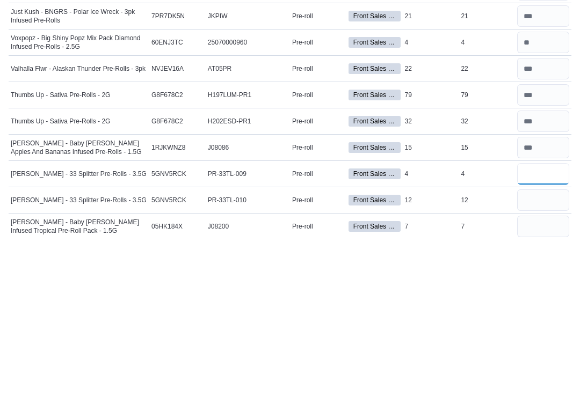
scroll to position [935, 0]
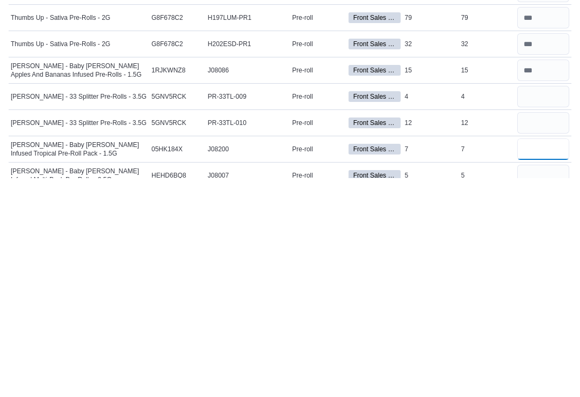
click at [544, 358] on input "number" at bounding box center [543, 368] width 52 height 21
click at [541, 384] on input "number" at bounding box center [543, 394] width 52 height 21
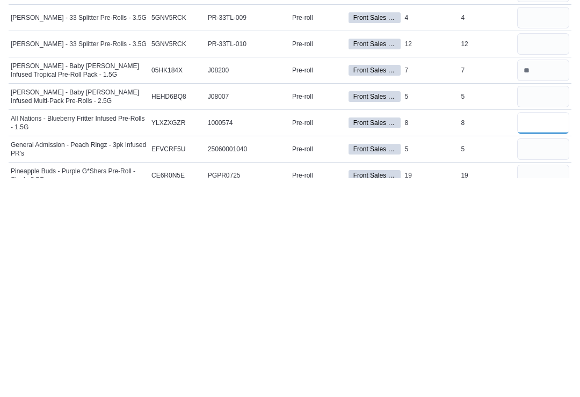
click at [554, 331] on input "number" at bounding box center [543, 341] width 52 height 21
click at [543, 358] on input "number" at bounding box center [543, 368] width 52 height 21
click at [543, 384] on input "number" at bounding box center [543, 394] width 52 height 21
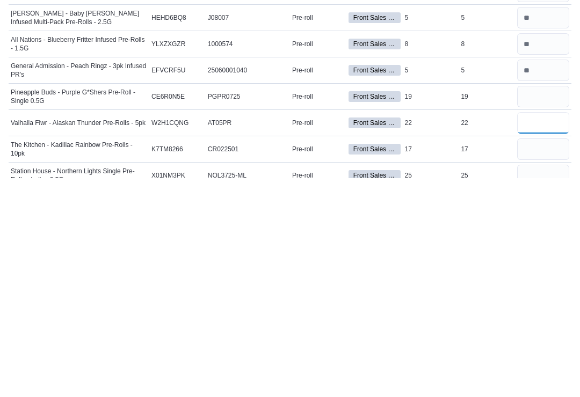
click at [548, 331] on input "number" at bounding box center [543, 341] width 52 height 21
click at [556, 358] on input "number" at bounding box center [543, 368] width 52 height 21
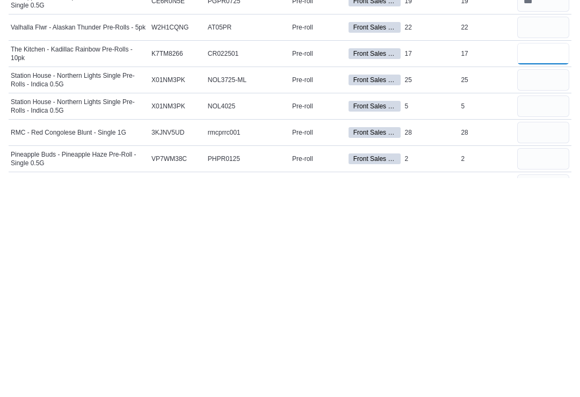
scroll to position [1189, 0]
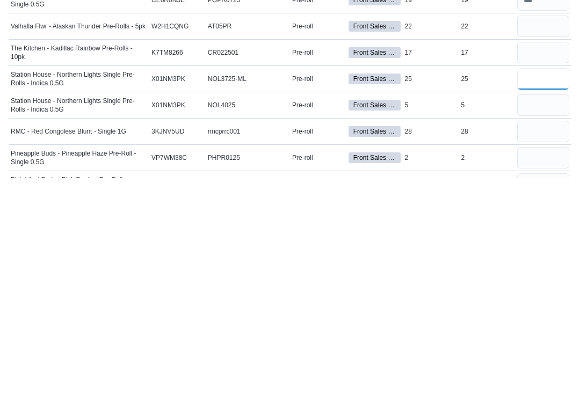
click at [543, 287] on input "number" at bounding box center [543, 297] width 52 height 21
click at [556, 314] on input "number" at bounding box center [543, 324] width 52 height 21
click at [551, 340] on input "number" at bounding box center [543, 350] width 52 height 21
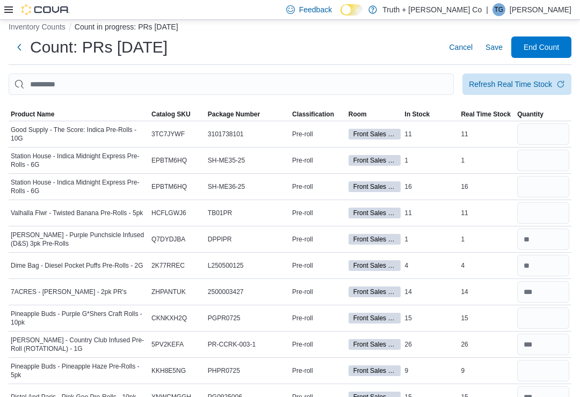
scroll to position [0, 0]
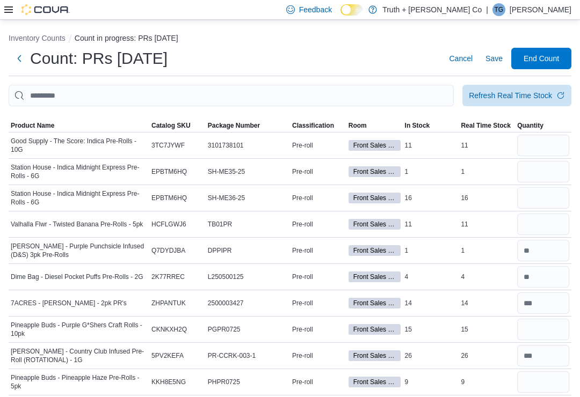
click at [493, 59] on span "Save" at bounding box center [493, 58] width 17 height 11
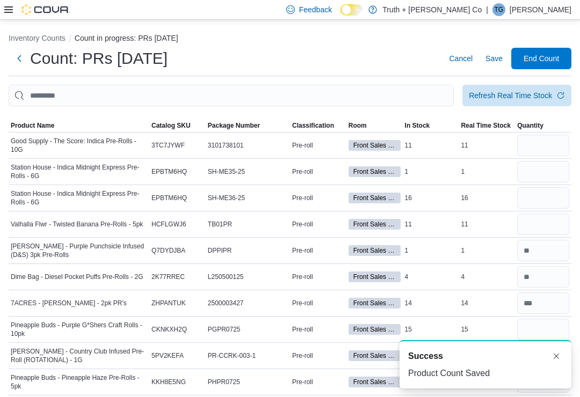
scroll to position [2, 0]
click at [548, 97] on div "Refresh Real Time Stock" at bounding box center [510, 95] width 83 height 11
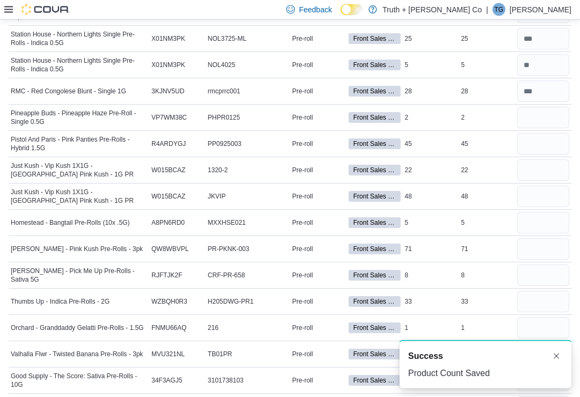
scroll to position [1449, 0]
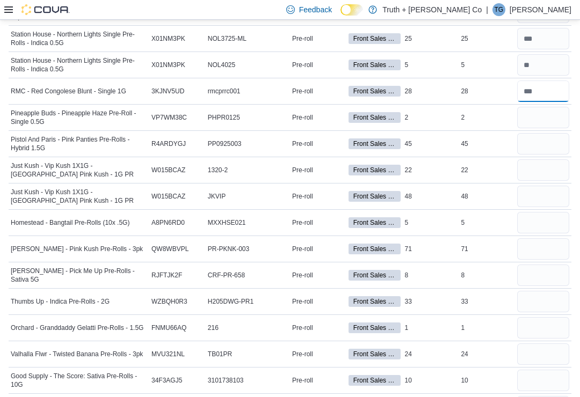
click at [554, 87] on input "number" at bounding box center [543, 91] width 52 height 21
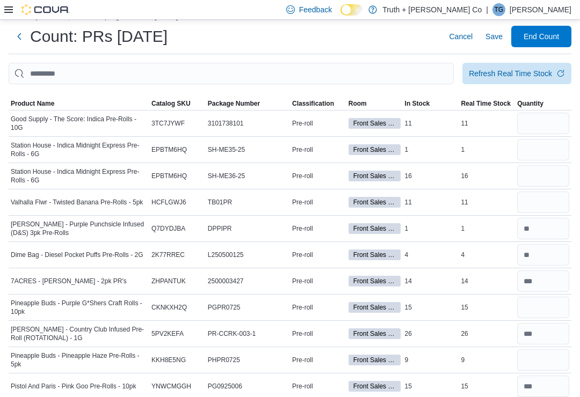
scroll to position [0, 0]
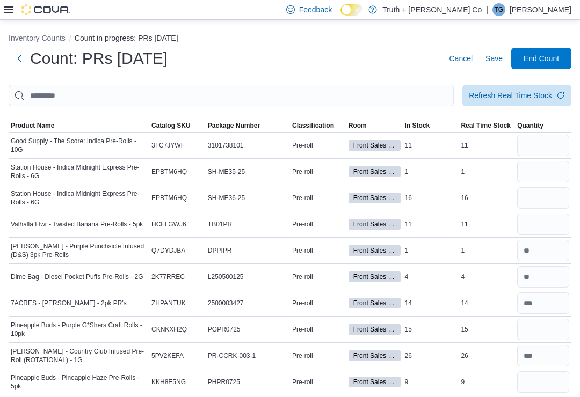
click at [492, 57] on span "Save" at bounding box center [493, 58] width 17 height 11
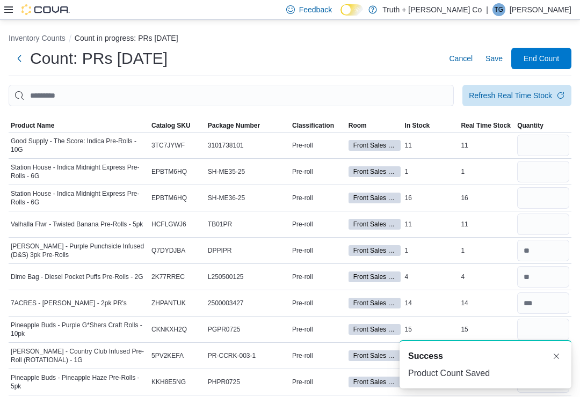
click at [546, 100] on div "Refresh Real Time Stock" at bounding box center [510, 95] width 83 height 11
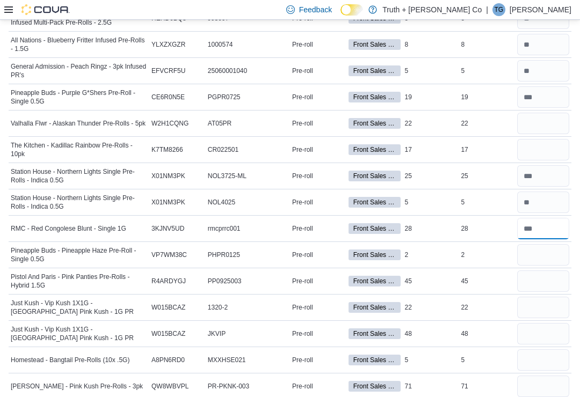
click at [551, 227] on input "number" at bounding box center [543, 228] width 52 height 21
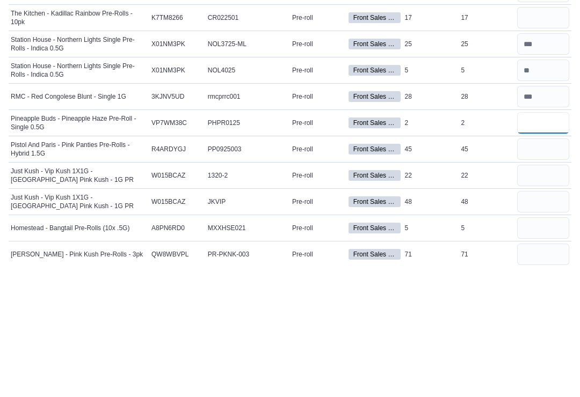
click at [550, 245] on input "number" at bounding box center [543, 255] width 52 height 21
click at [557, 271] on input "number" at bounding box center [543, 281] width 52 height 21
click at [558, 271] on input "**" at bounding box center [543, 281] width 52 height 21
click at [549, 297] on input "number" at bounding box center [543, 307] width 52 height 21
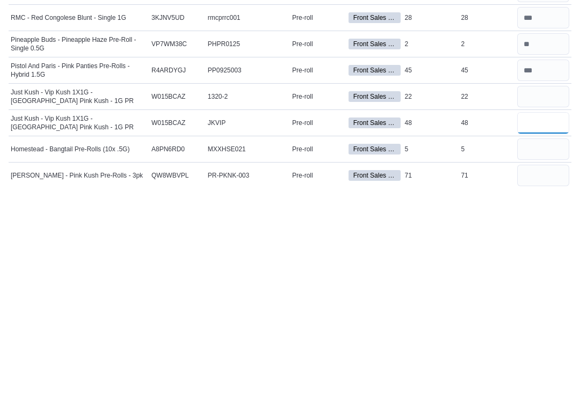
click at [558, 324] on input "number" at bounding box center [543, 334] width 52 height 21
click at [564, 324] on input "**" at bounding box center [543, 334] width 52 height 21
click at [560, 350] on input "number" at bounding box center [543, 360] width 52 height 21
click at [532, 376] on input "number" at bounding box center [543, 386] width 52 height 21
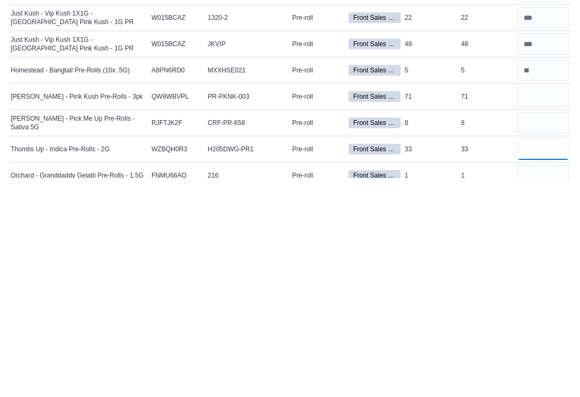
click at [554, 358] on input "number" at bounding box center [543, 368] width 52 height 21
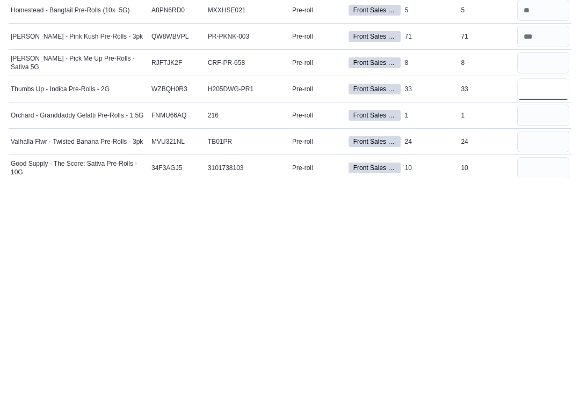
scroll to position [1448, 0]
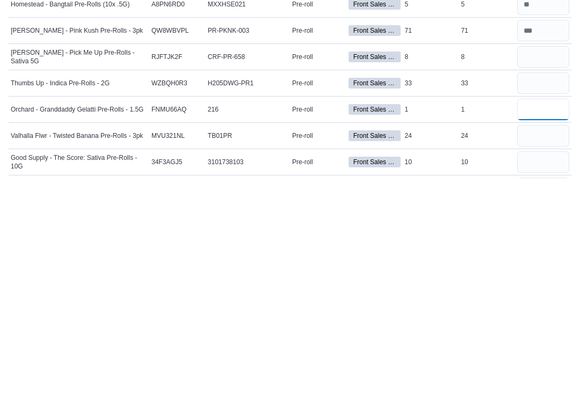
click at [547, 318] on input "number" at bounding box center [543, 328] width 52 height 21
click at [553, 344] on input "number" at bounding box center [543, 354] width 52 height 21
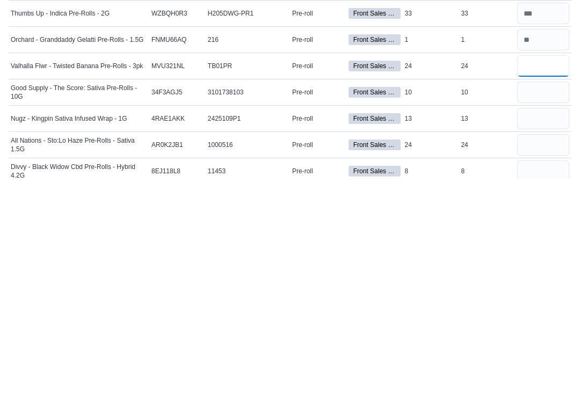
scroll to position [1527, 0]
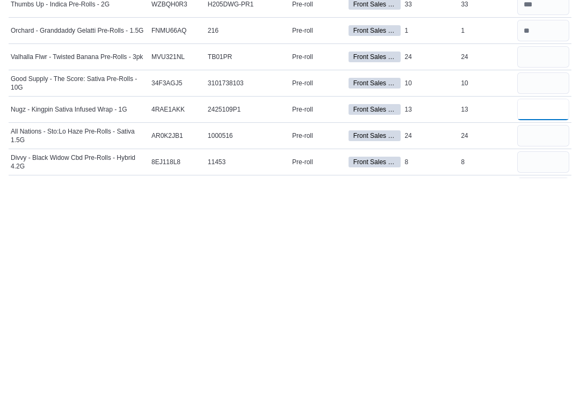
click at [540, 318] on input "number" at bounding box center [543, 328] width 52 height 21
click at [551, 344] on input "number" at bounding box center [543, 354] width 52 height 21
click at [546, 371] on input "number" at bounding box center [543, 381] width 52 height 21
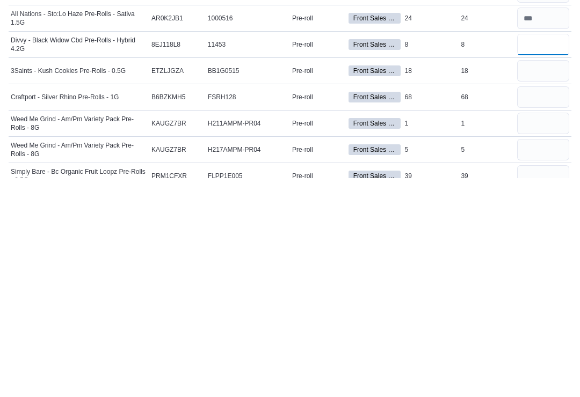
scroll to position [1648, 0]
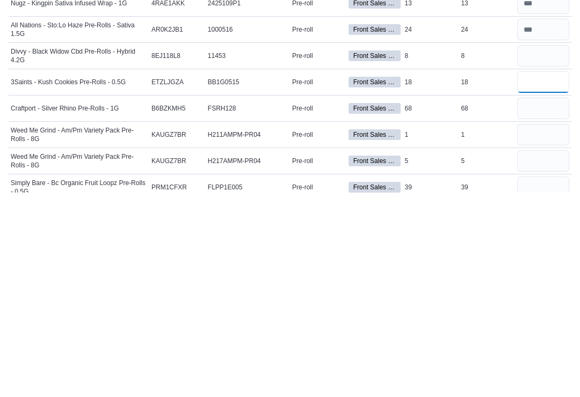
click at [553, 276] on input "number" at bounding box center [543, 286] width 52 height 21
click at [556, 302] on input "number" at bounding box center [543, 312] width 52 height 21
click at [543, 329] on input "number" at bounding box center [543, 339] width 52 height 21
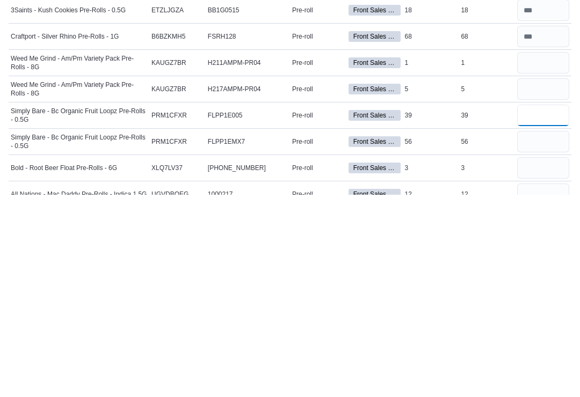
click at [544, 307] on input "number" at bounding box center [543, 317] width 52 height 21
click at [546, 333] on input "number" at bounding box center [543, 343] width 52 height 21
click at [544, 360] on input "number" at bounding box center [543, 370] width 52 height 21
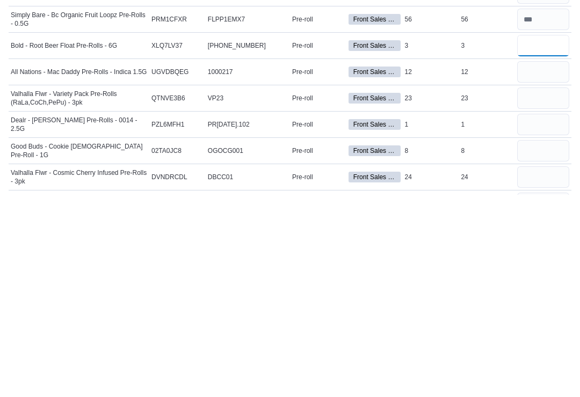
scroll to position [1844, 0]
click at [540, 264] on input "number" at bounding box center [543, 274] width 52 height 21
click at [544, 290] on input "number" at bounding box center [543, 300] width 52 height 21
click at [544, 316] on input "number" at bounding box center [543, 326] width 52 height 21
click at [548, 343] on input "number" at bounding box center [543, 353] width 52 height 21
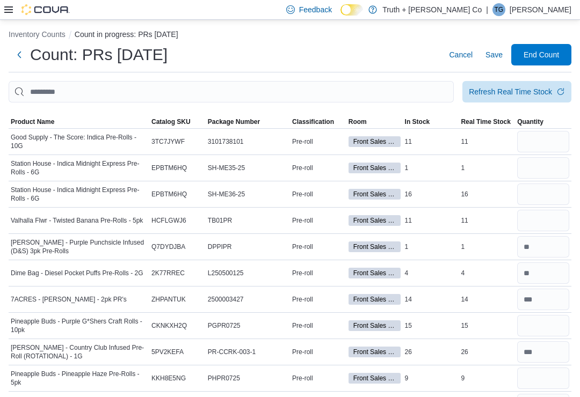
scroll to position [0, 0]
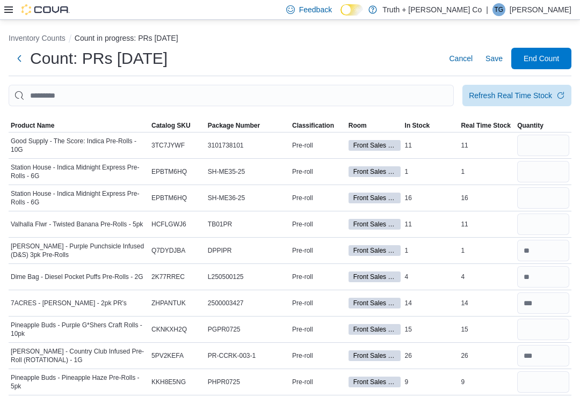
click at [495, 59] on span "Save" at bounding box center [493, 58] width 17 height 11
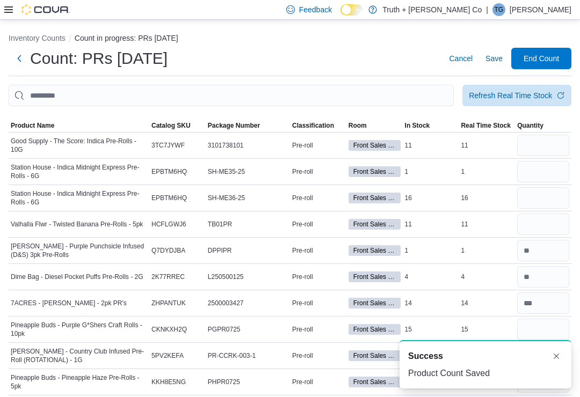
click at [546, 102] on span "Refresh Real Time Stock" at bounding box center [517, 95] width 96 height 21
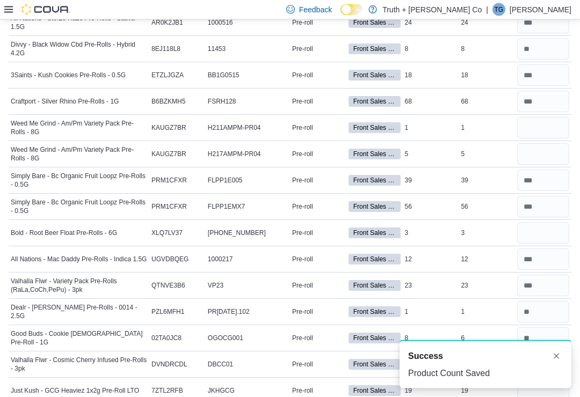
scroll to position [1886, 0]
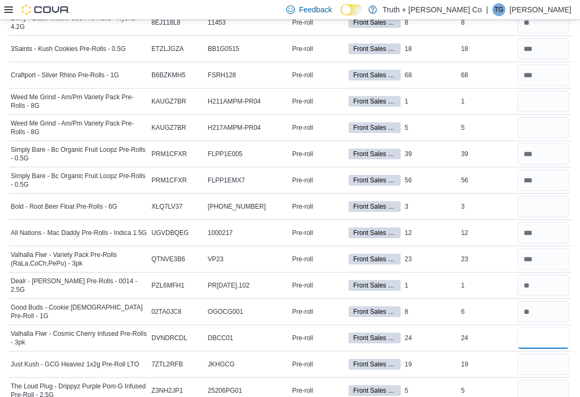
click at [551, 338] on input "number" at bounding box center [543, 338] width 52 height 21
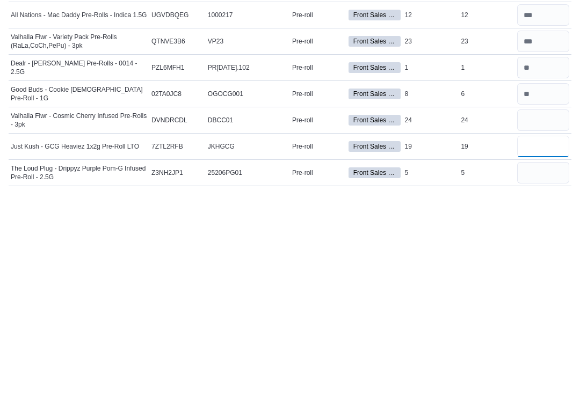
click at [557, 338] on input "number" at bounding box center [543, 348] width 52 height 21
click at [549, 365] on input "number" at bounding box center [543, 375] width 52 height 21
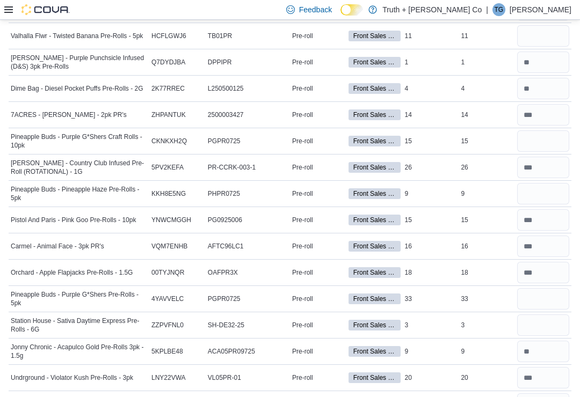
scroll to position [0, 0]
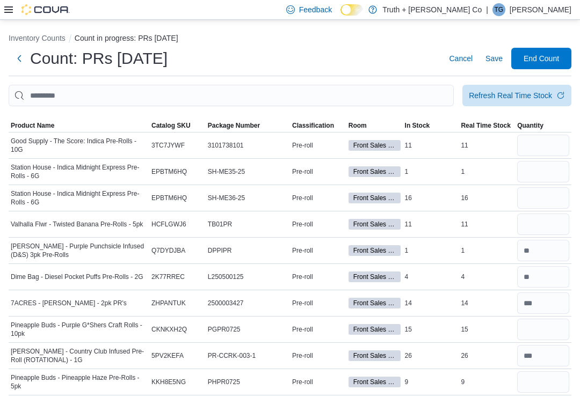
click at [495, 59] on span "Save" at bounding box center [493, 58] width 17 height 11
click at [431, 88] on input "This is a search bar. After typing your query, hit enter to filter the results …" at bounding box center [231, 95] width 445 height 21
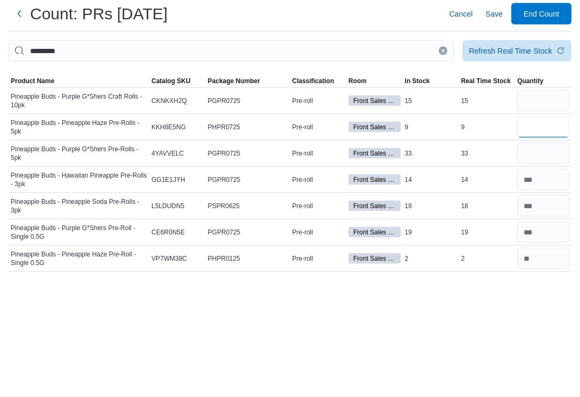
click at [548, 161] on input "number" at bounding box center [543, 171] width 52 height 21
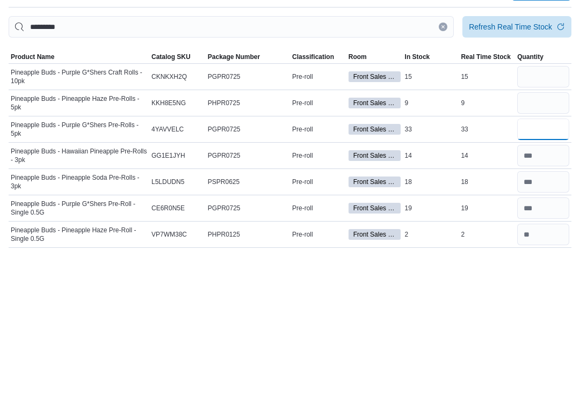
click at [560, 187] on input "number" at bounding box center [543, 197] width 52 height 21
click at [562, 161] on input "number" at bounding box center [543, 171] width 52 height 21
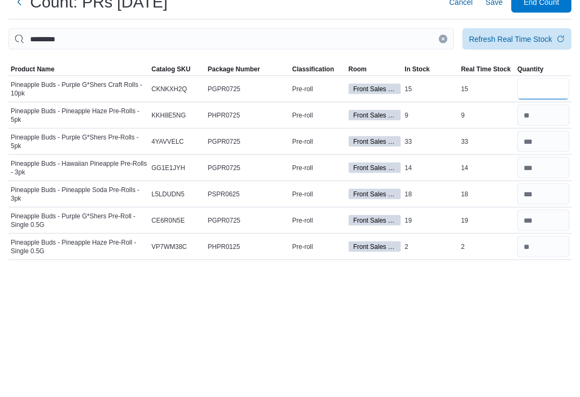
click at [551, 135] on input "number" at bounding box center [543, 145] width 52 height 21
click at [444, 91] on button "Clear input" at bounding box center [443, 95] width 9 height 9
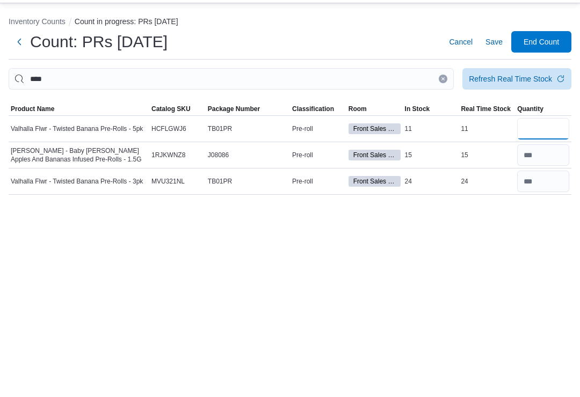
click at [556, 135] on input "number" at bounding box center [543, 145] width 52 height 21
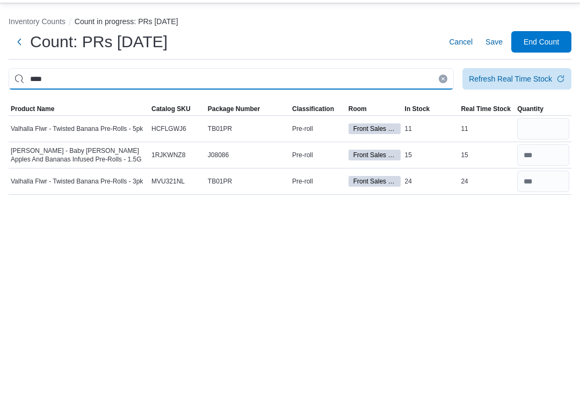
click at [441, 85] on input "****" at bounding box center [231, 95] width 445 height 21
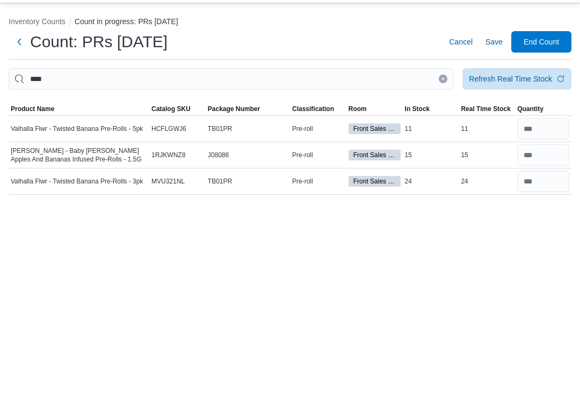
click at [444, 91] on button "Clear input" at bounding box center [443, 95] width 9 height 9
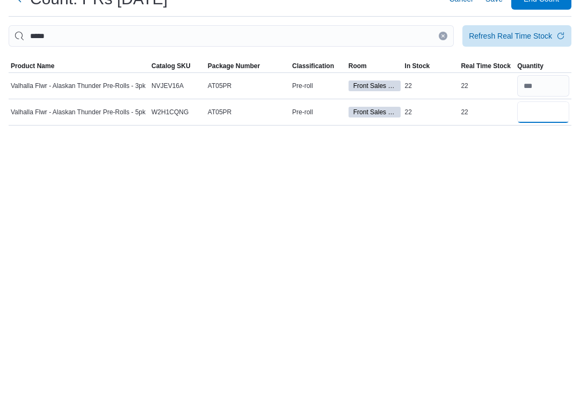
click at [543, 161] on input "number" at bounding box center [543, 171] width 52 height 21
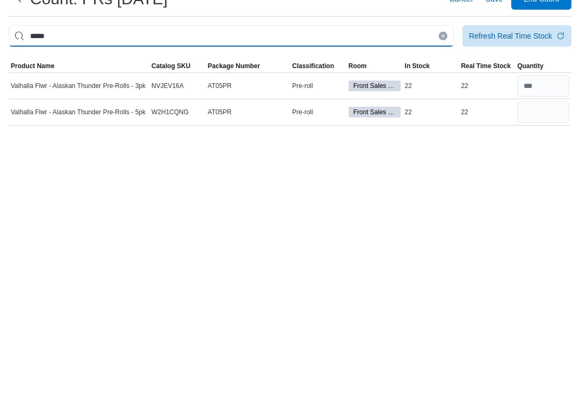
click at [448, 85] on input "*****" at bounding box center [231, 95] width 445 height 21
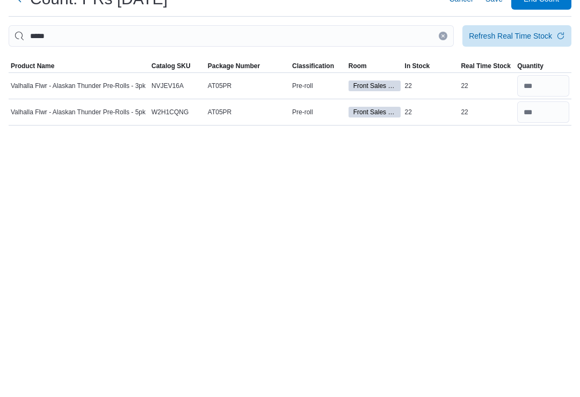
click at [444, 91] on button "Clear input" at bounding box center [443, 95] width 9 height 9
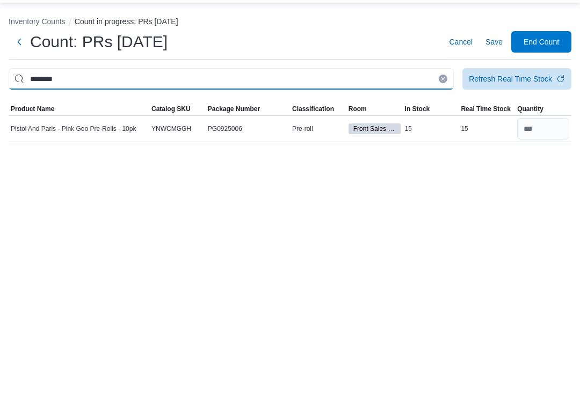
click at [446, 85] on input "********" at bounding box center [231, 95] width 445 height 21
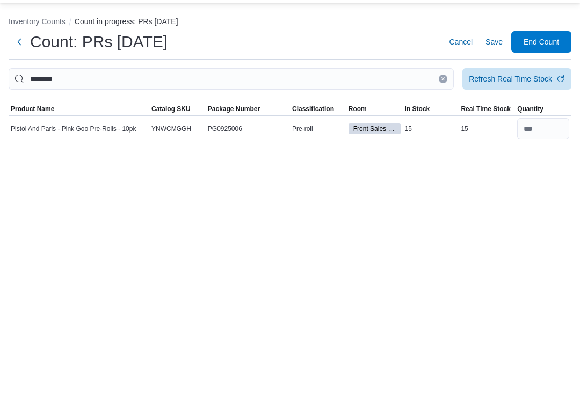
click at [444, 91] on button "Clear input" at bounding box center [443, 95] width 9 height 9
click at [547, 135] on input "number" at bounding box center [543, 145] width 52 height 21
click at [442, 91] on button "Clear input" at bounding box center [443, 95] width 9 height 9
click at [546, 135] on input "number" at bounding box center [543, 145] width 52 height 21
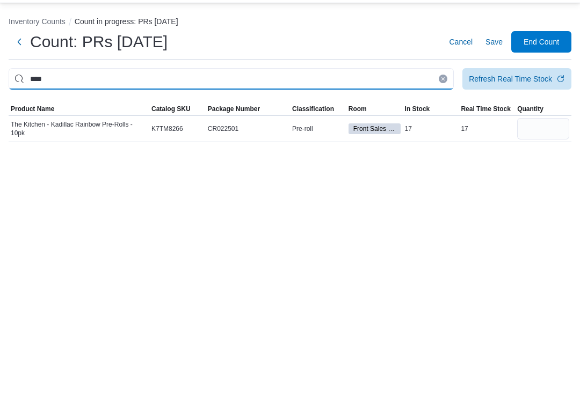
click at [453, 85] on input "****" at bounding box center [231, 95] width 445 height 21
click at [437, 85] on input "****" at bounding box center [231, 95] width 445 height 21
click at [448, 85] on input "****" at bounding box center [231, 95] width 445 height 21
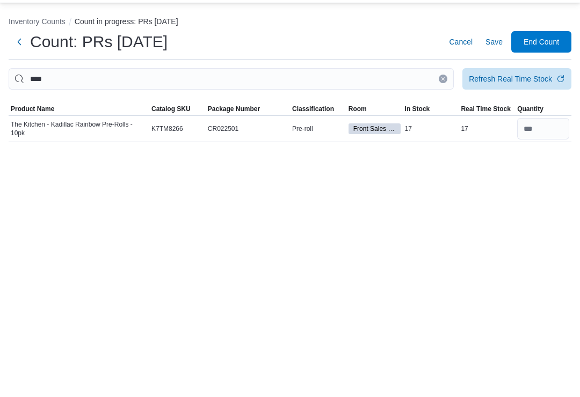
click at [442, 93] on icon "Clear input" at bounding box center [443, 95] width 4 height 4
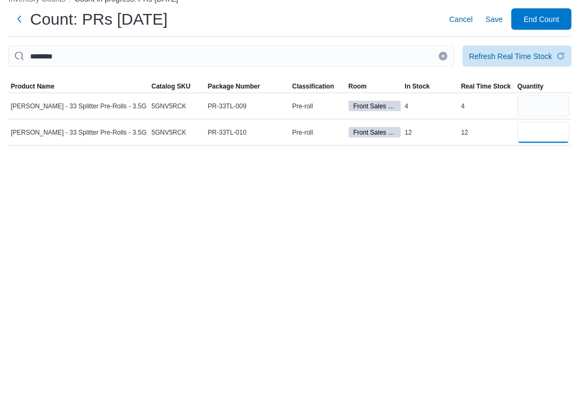
click at [543, 161] on input "number" at bounding box center [543, 171] width 52 height 21
click at [557, 135] on input "number" at bounding box center [543, 145] width 52 height 21
click at [446, 91] on button "Clear input" at bounding box center [443, 95] width 9 height 9
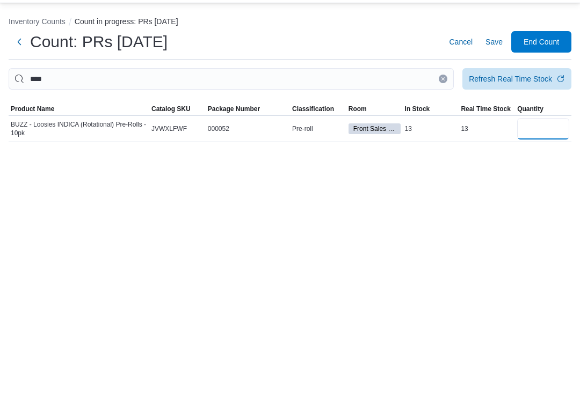
click at [547, 135] on input "number" at bounding box center [543, 145] width 52 height 21
click at [443, 93] on icon "Clear input" at bounding box center [443, 95] width 4 height 4
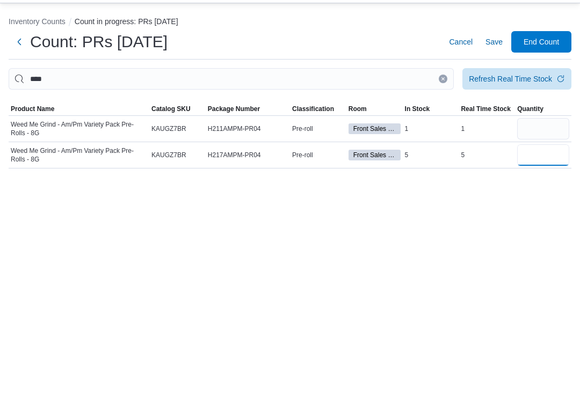
click at [546, 161] on input "number" at bounding box center [543, 171] width 52 height 21
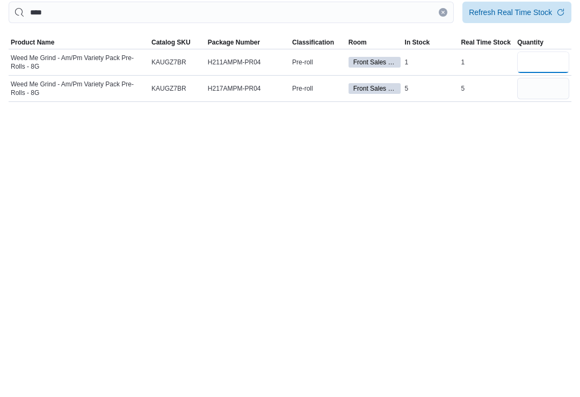
click at [538, 135] on input "number" at bounding box center [543, 145] width 52 height 21
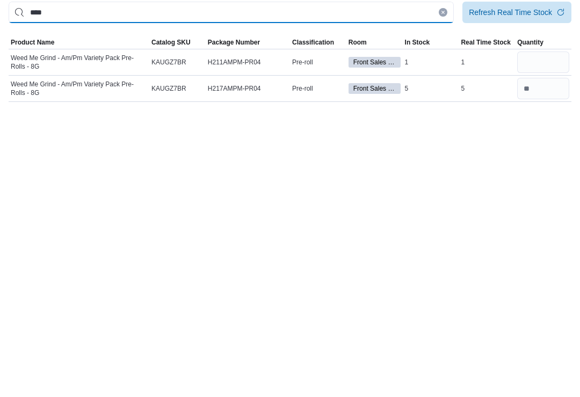
click at [447, 85] on input "****" at bounding box center [231, 95] width 445 height 21
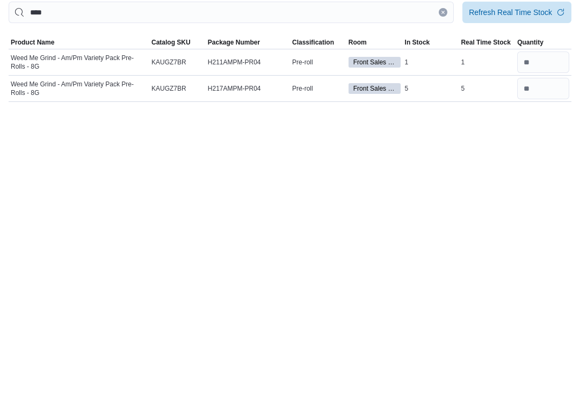
click at [459, 85] on div "**** Refresh Real Time Stock" at bounding box center [290, 95] width 563 height 21
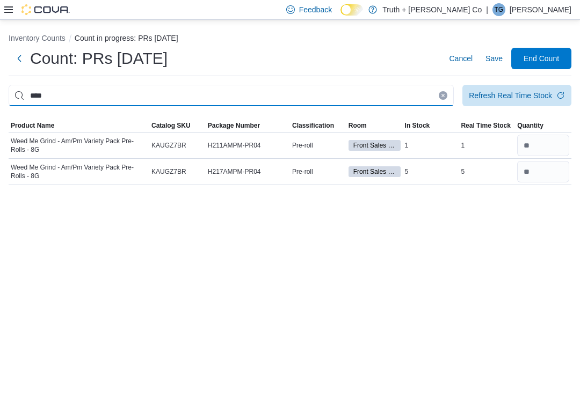
click at [445, 85] on input "****" at bounding box center [231, 95] width 445 height 21
click at [444, 85] on input "****" at bounding box center [231, 95] width 445 height 21
click at [446, 91] on button "Clear input" at bounding box center [443, 95] width 9 height 9
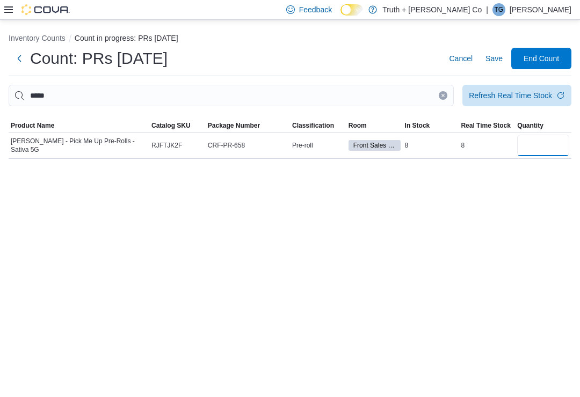
click at [546, 135] on input "number" at bounding box center [543, 145] width 52 height 21
click at [444, 94] on icon "Clear input" at bounding box center [443, 95] width 3 height 3
click at [555, 135] on input "number" at bounding box center [543, 145] width 52 height 21
click at [439, 91] on button "Clear input" at bounding box center [443, 95] width 9 height 9
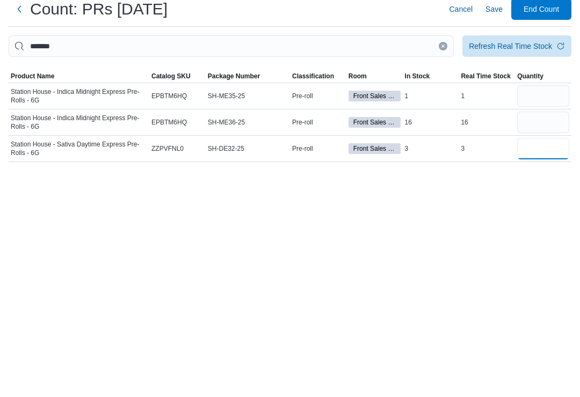
click at [550, 187] on input "number" at bounding box center [543, 197] width 52 height 21
click at [563, 161] on input "number" at bounding box center [543, 171] width 52 height 21
click at [537, 135] on input "number" at bounding box center [543, 145] width 52 height 21
click at [448, 85] on input "*******" at bounding box center [231, 95] width 445 height 21
click at [451, 85] on input "*******" at bounding box center [231, 95] width 445 height 21
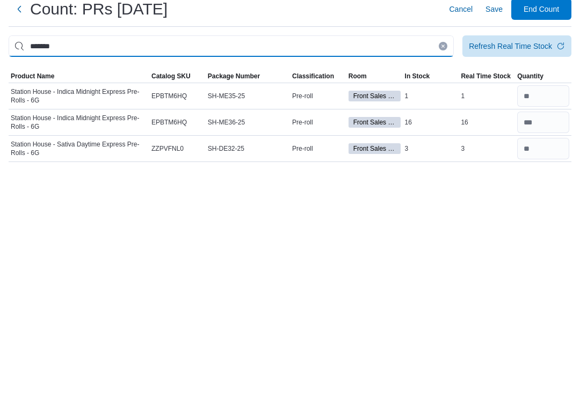
click at [451, 85] on input "*******" at bounding box center [231, 95] width 445 height 21
click at [444, 91] on button "Clear input" at bounding box center [443, 95] width 9 height 9
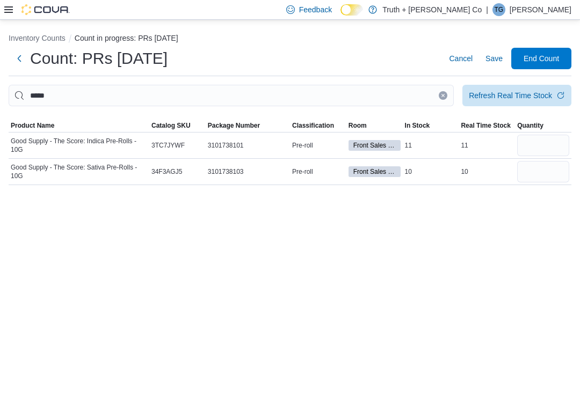
click at [544, 119] on span "Quantity" at bounding box center [543, 125] width 56 height 13
click at [553, 135] on input "number" at bounding box center [543, 145] width 52 height 21
click at [518, 161] on input "number" at bounding box center [543, 171] width 52 height 21
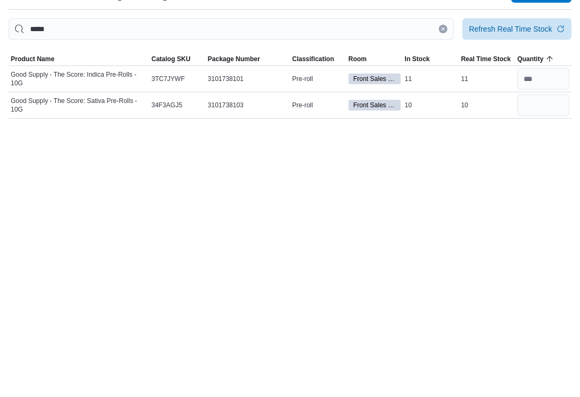
click at [441, 93] on icon "Clear input" at bounding box center [443, 95] width 4 height 4
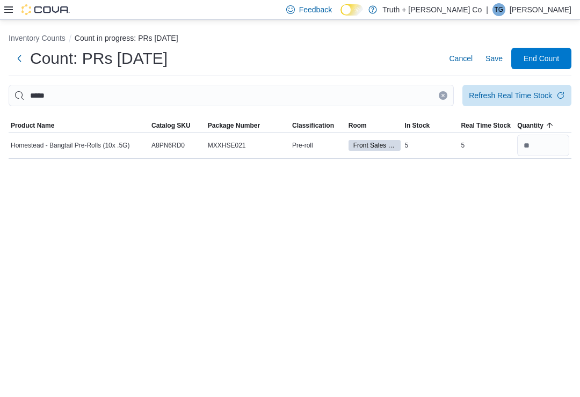
click at [443, 91] on button "Clear input" at bounding box center [443, 95] width 9 height 9
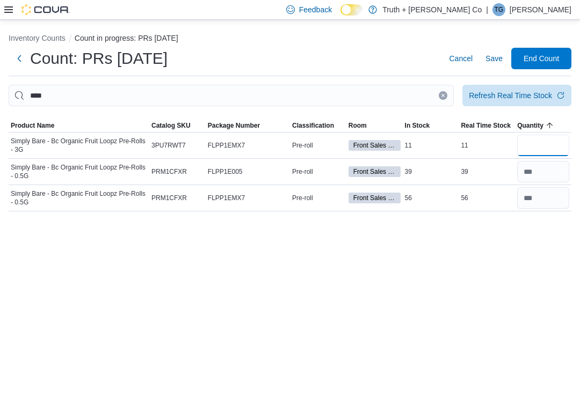
click at [550, 135] on input "number" at bounding box center [543, 145] width 52 height 21
click at [448, 85] on input "****" at bounding box center [231, 95] width 445 height 21
click at [439, 91] on button "Clear input" at bounding box center [443, 95] width 9 height 9
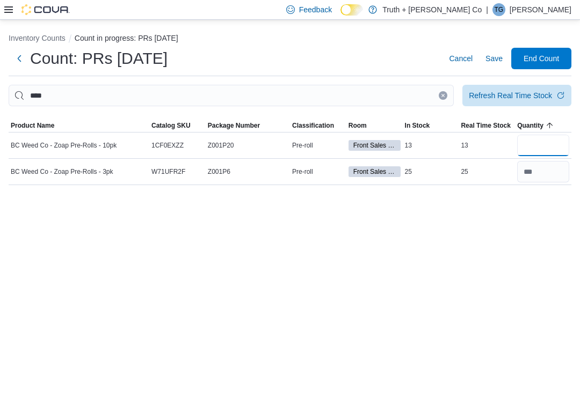
click at [553, 135] on input "number" at bounding box center [543, 145] width 52 height 21
click at [445, 91] on button "Clear input" at bounding box center [443, 95] width 9 height 9
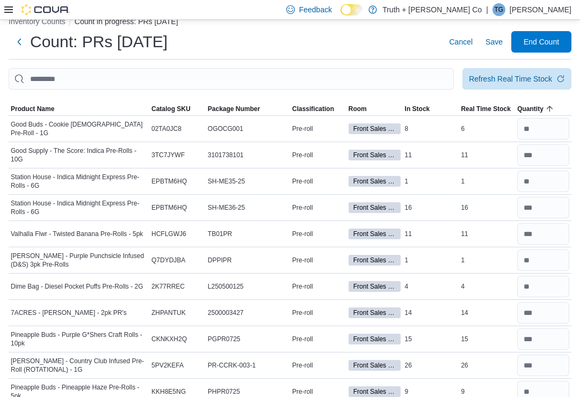
click at [495, 43] on span "Save" at bounding box center [493, 42] width 17 height 11
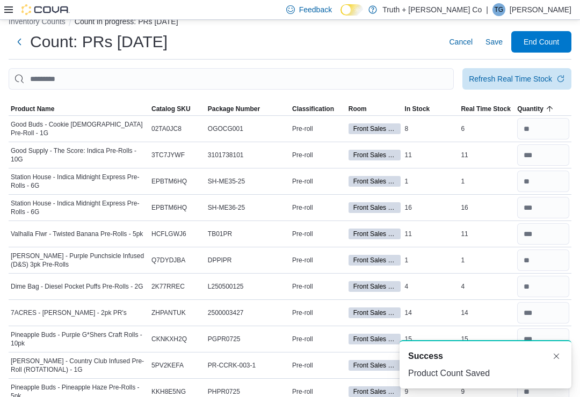
scroll to position [2, 0]
click at [542, 81] on div "Refresh Real Time Stock" at bounding box center [510, 79] width 83 height 11
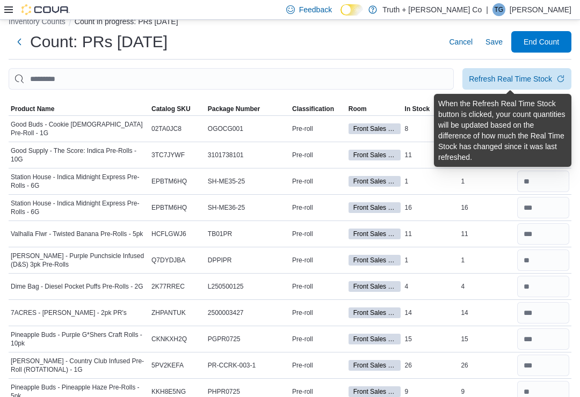
scroll to position [39, 0]
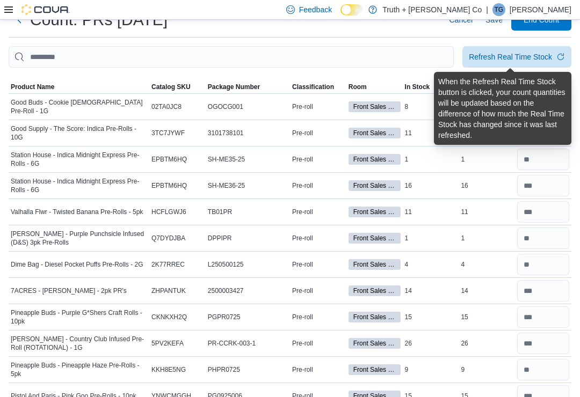
click at [524, 56] on div "Refresh Real Time Stock" at bounding box center [510, 57] width 83 height 11
click at [496, 25] on span "Save" at bounding box center [493, 19] width 17 height 11
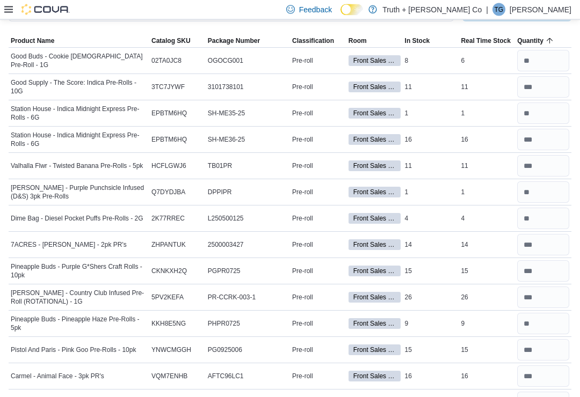
scroll to position [0, 0]
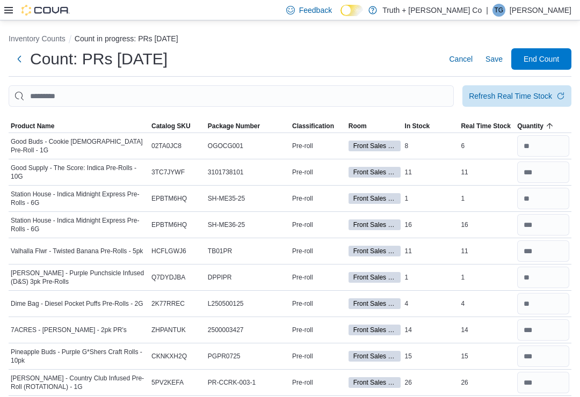
click at [550, 56] on span "End Count" at bounding box center [541, 58] width 35 height 11
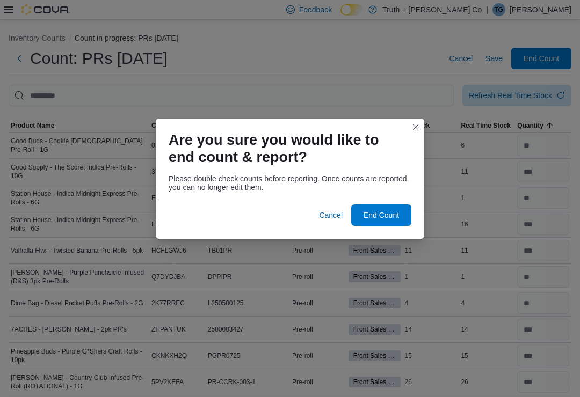
click at [392, 215] on span "End Count" at bounding box center [381, 215] width 35 height 11
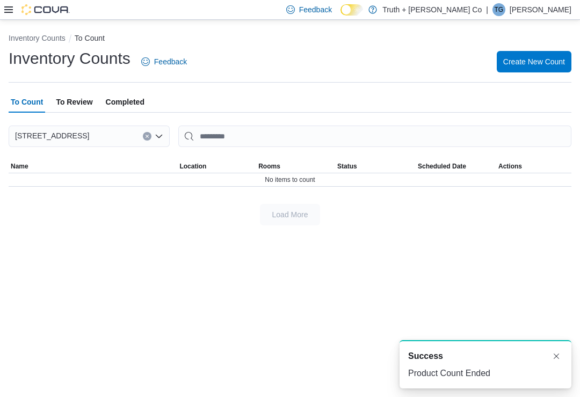
click at [74, 99] on span "To Review" at bounding box center [74, 101] width 37 height 21
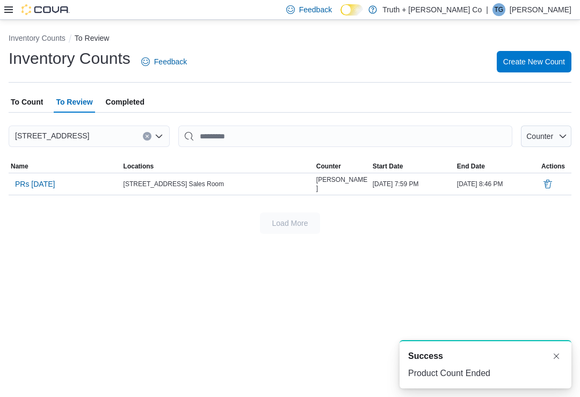
click at [30, 177] on span "PRs [DATE]" at bounding box center [35, 184] width 40 height 16
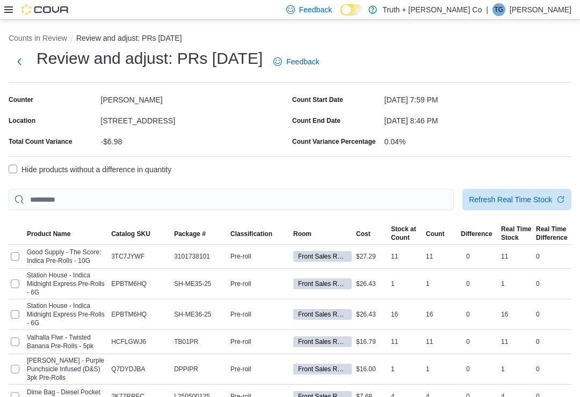
click at [10, 171] on label "Hide products without a difference in quantity" at bounding box center [90, 169] width 163 height 13
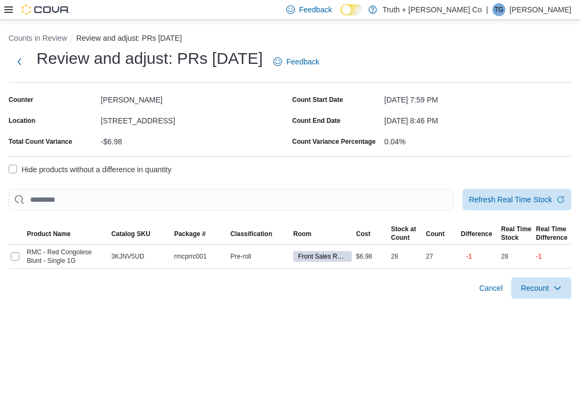
click at [24, 41] on button "Counts in Review" at bounding box center [38, 38] width 59 height 9
